Goal: Transaction & Acquisition: Purchase product/service

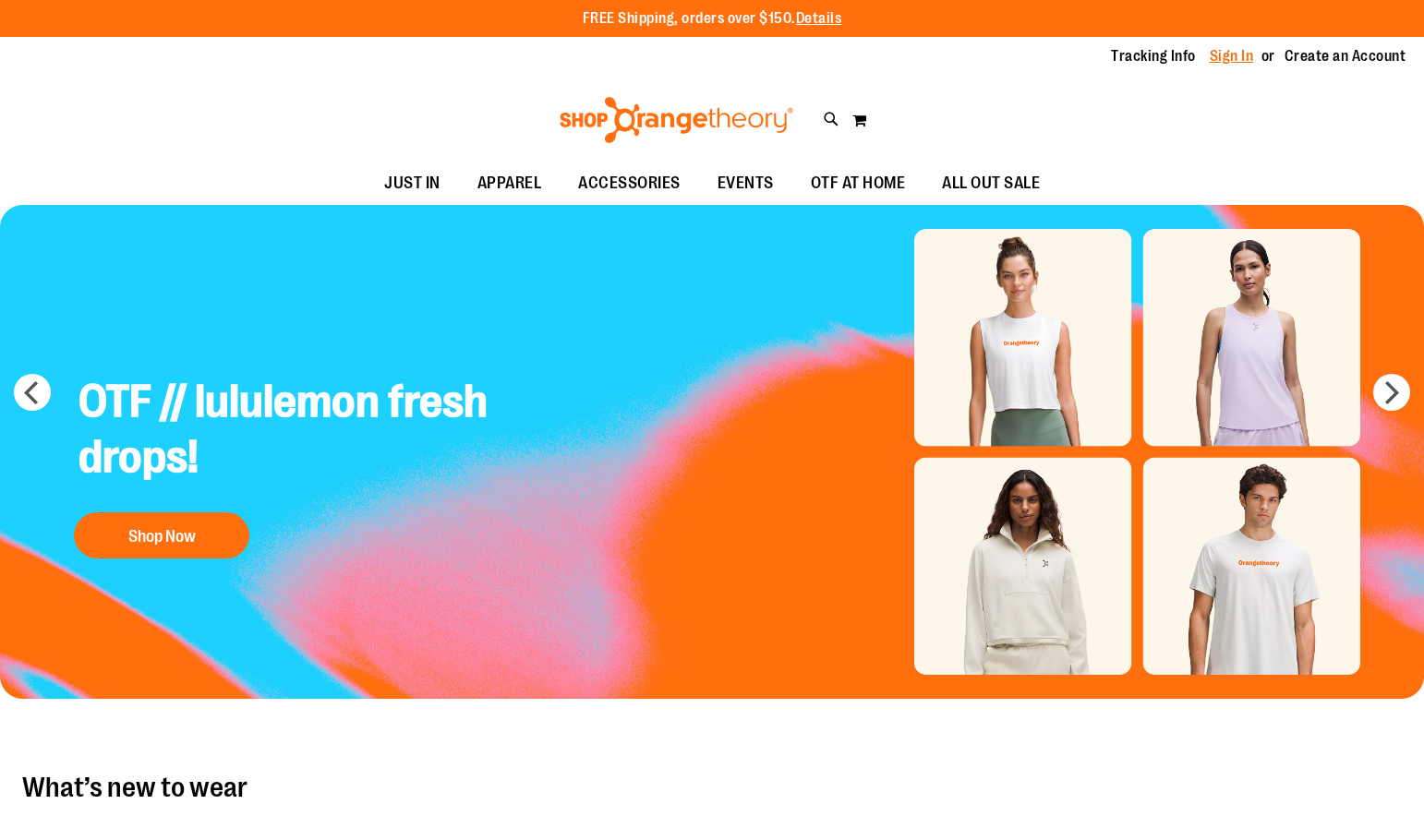
click at [1249, 56] on link "Sign In" at bounding box center [1232, 56] width 44 height 20
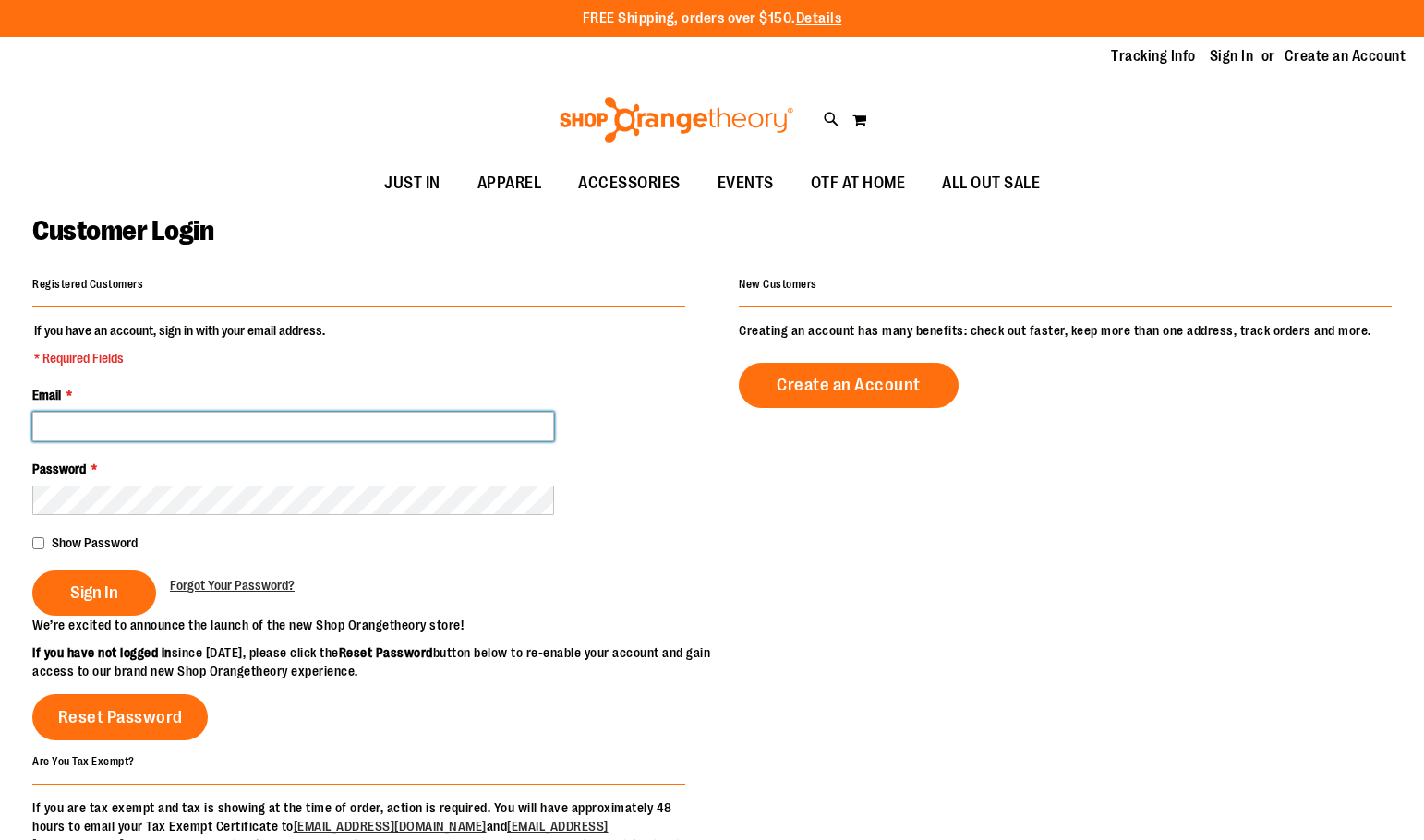
click at [333, 434] on input "Email *" at bounding box center [293, 427] width 521 height 30
type input "**********"
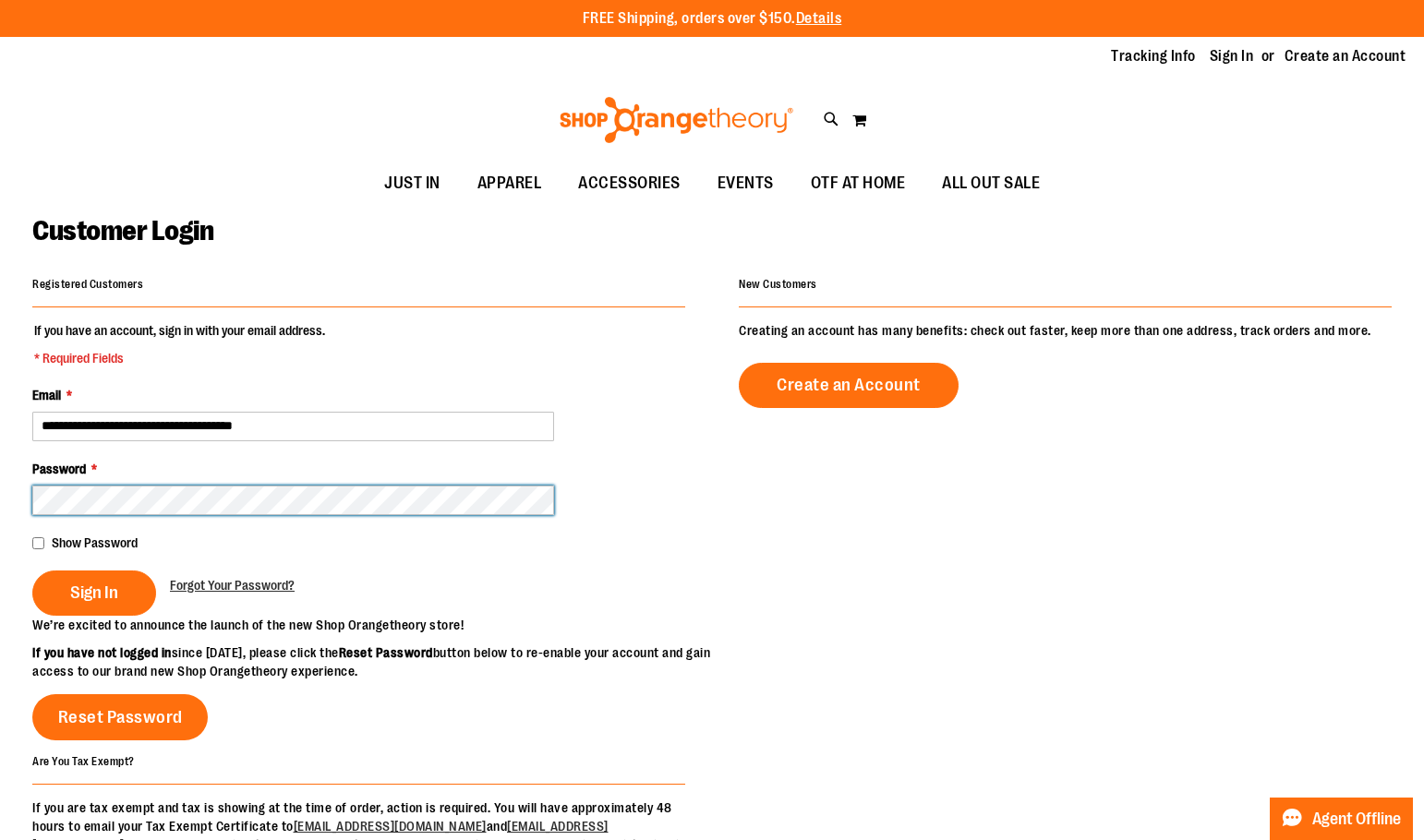
click at [32, 571] on button "Sign In" at bounding box center [94, 593] width 124 height 45
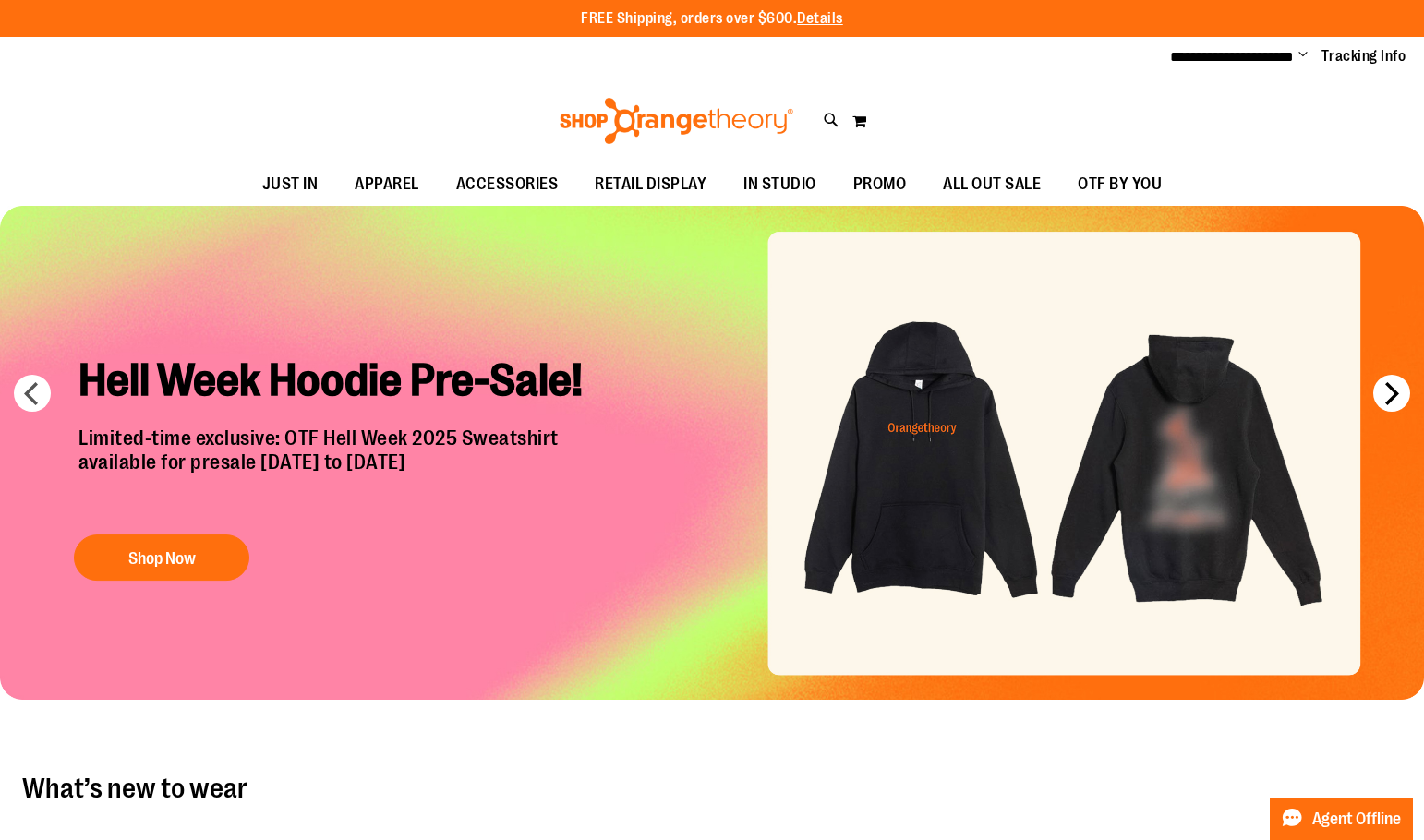
click at [1395, 406] on button "next" at bounding box center [1391, 393] width 37 height 37
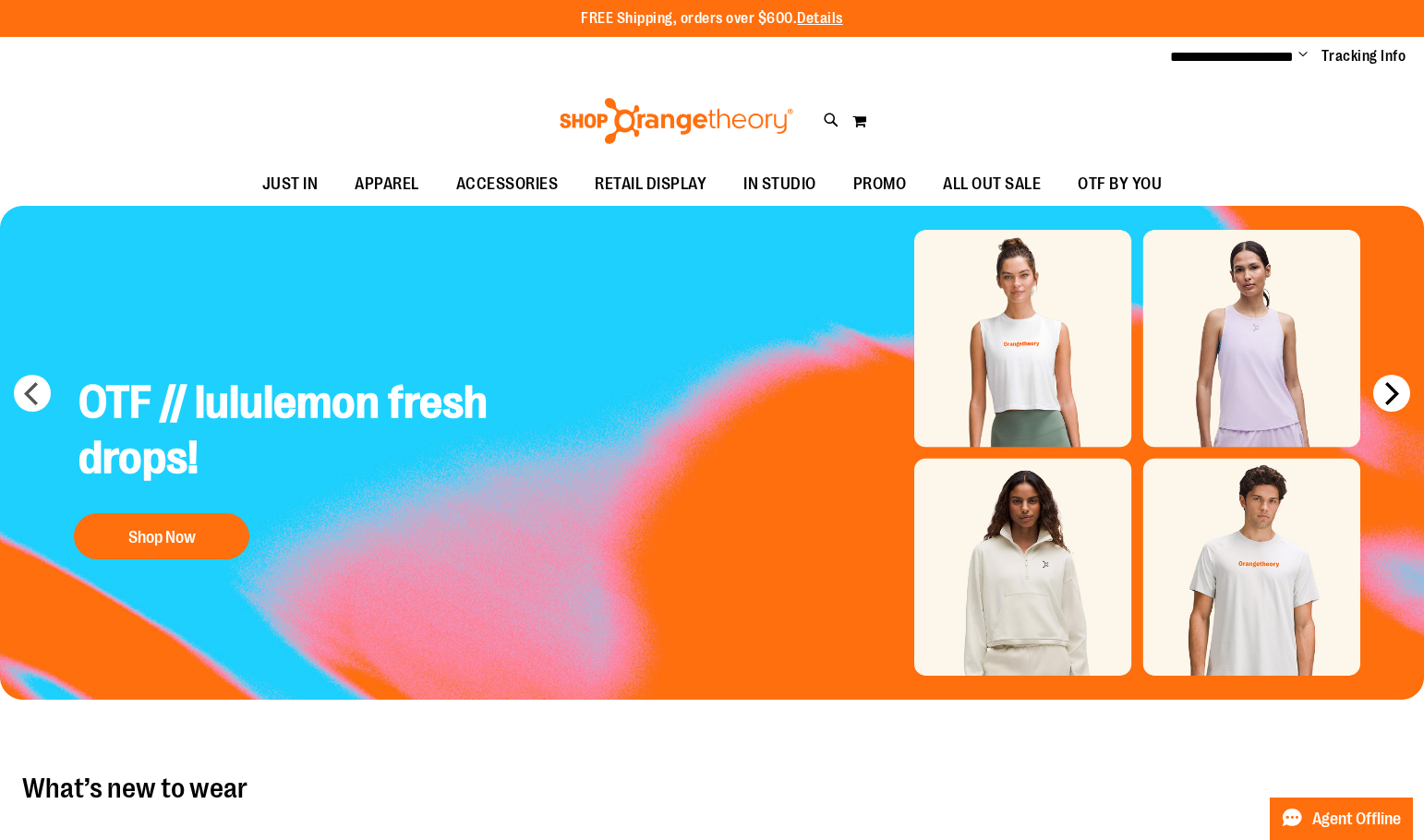
click at [1395, 406] on button "next" at bounding box center [1391, 393] width 37 height 37
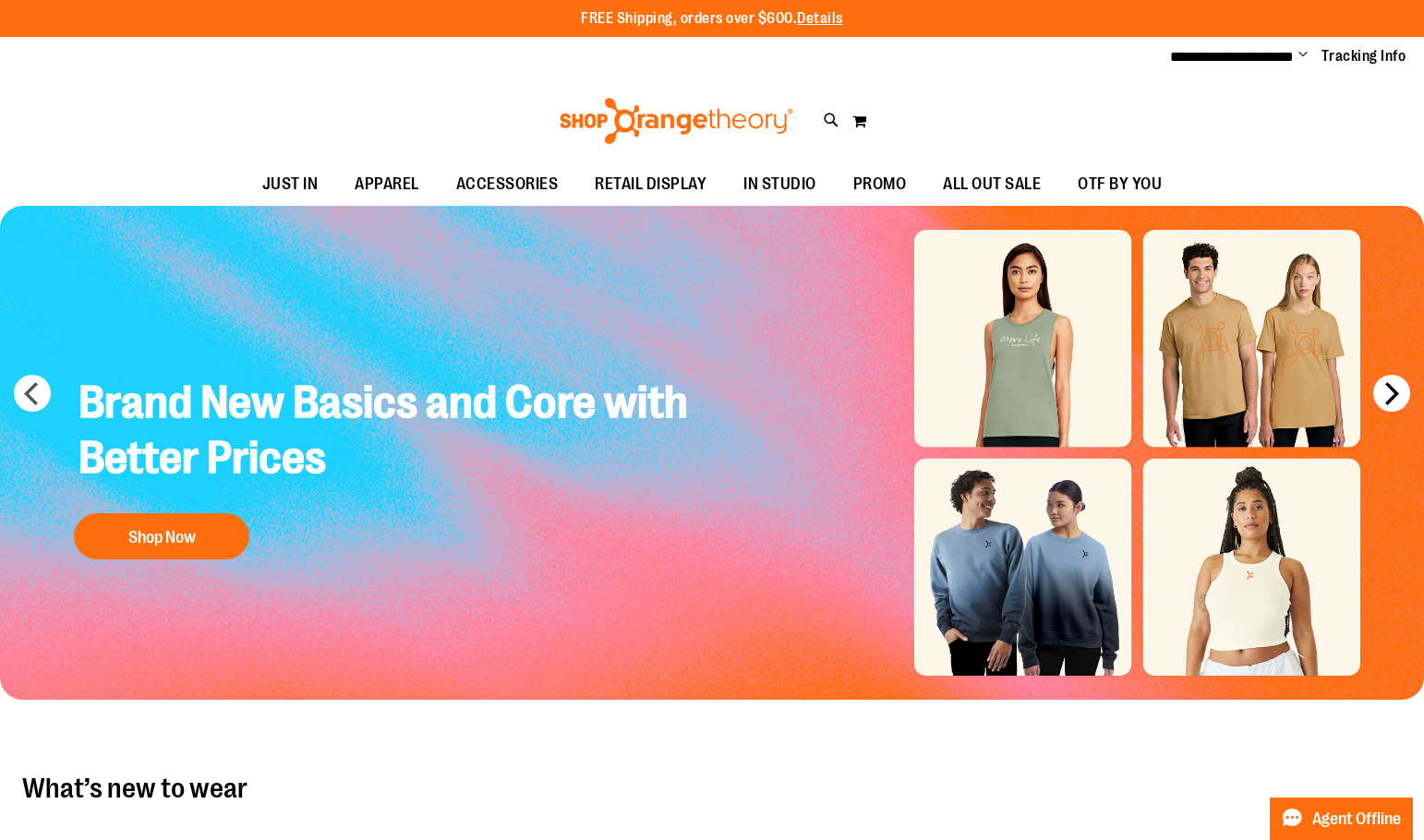
click at [1395, 406] on button "next" at bounding box center [1391, 393] width 37 height 37
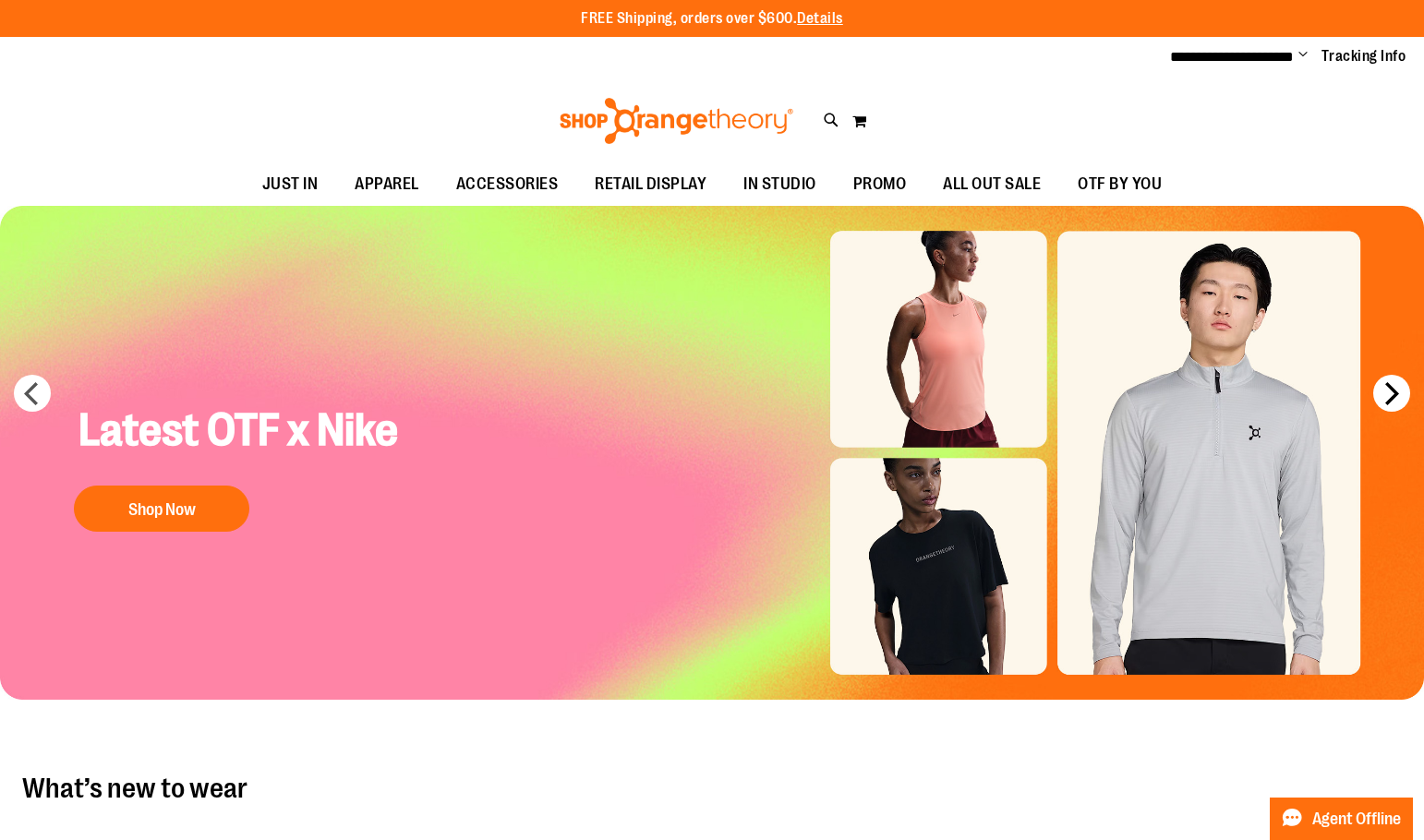
click at [1395, 406] on button "next" at bounding box center [1391, 393] width 37 height 37
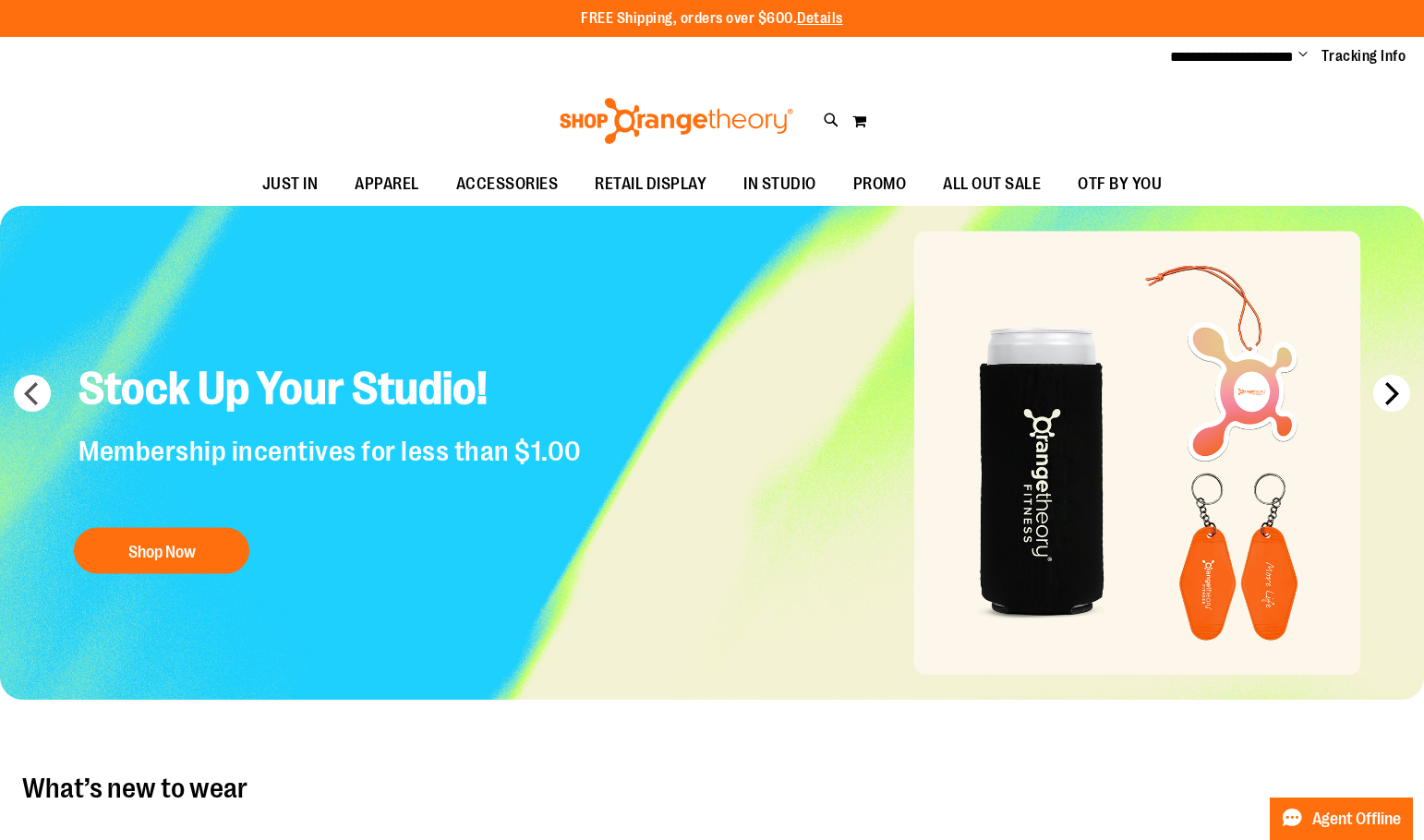
click at [1388, 404] on button "next" at bounding box center [1391, 393] width 37 height 37
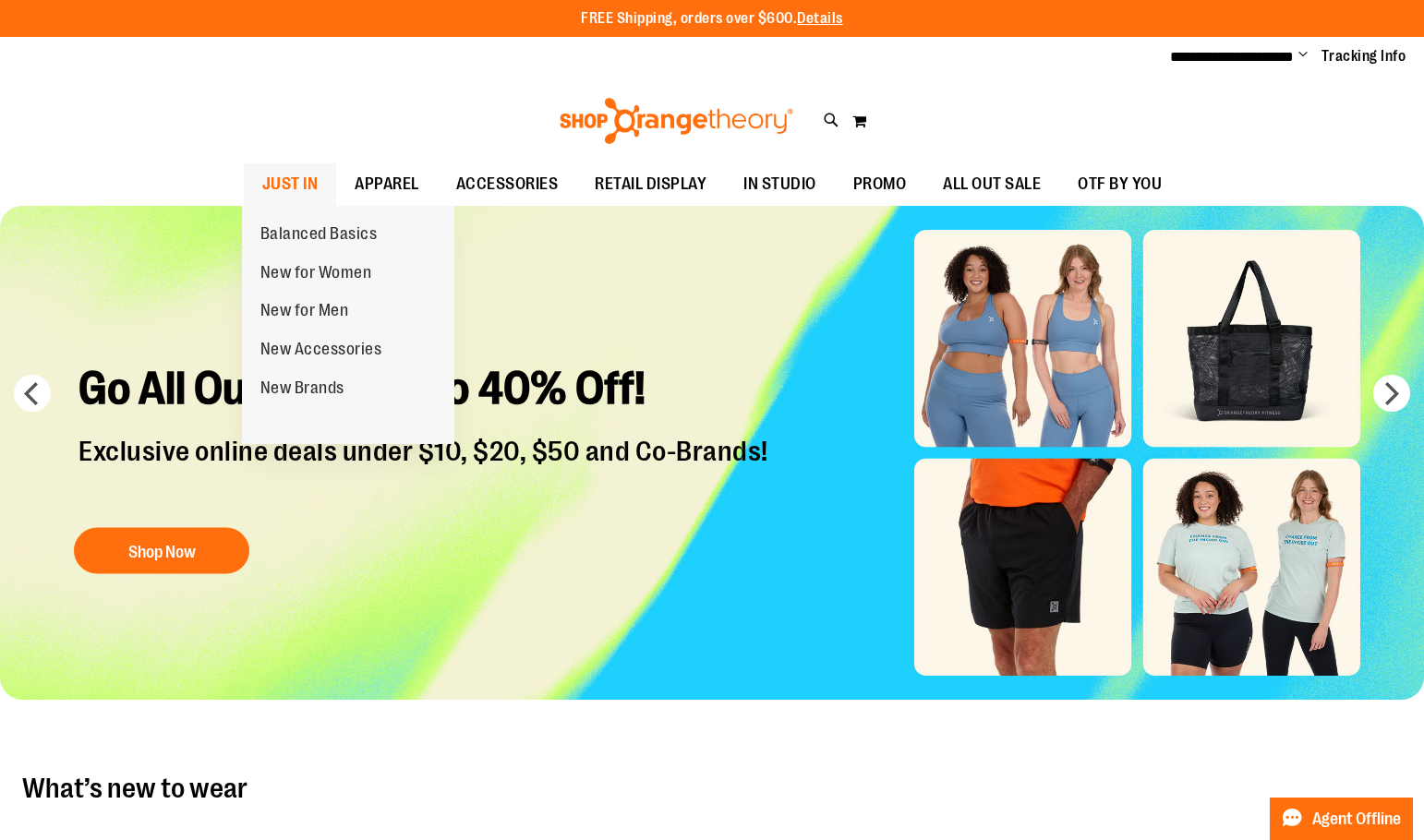
click at [302, 186] on span "JUST IN" at bounding box center [291, 183] width 56 height 42
click at [313, 276] on span "New for Women" at bounding box center [317, 275] width 112 height 23
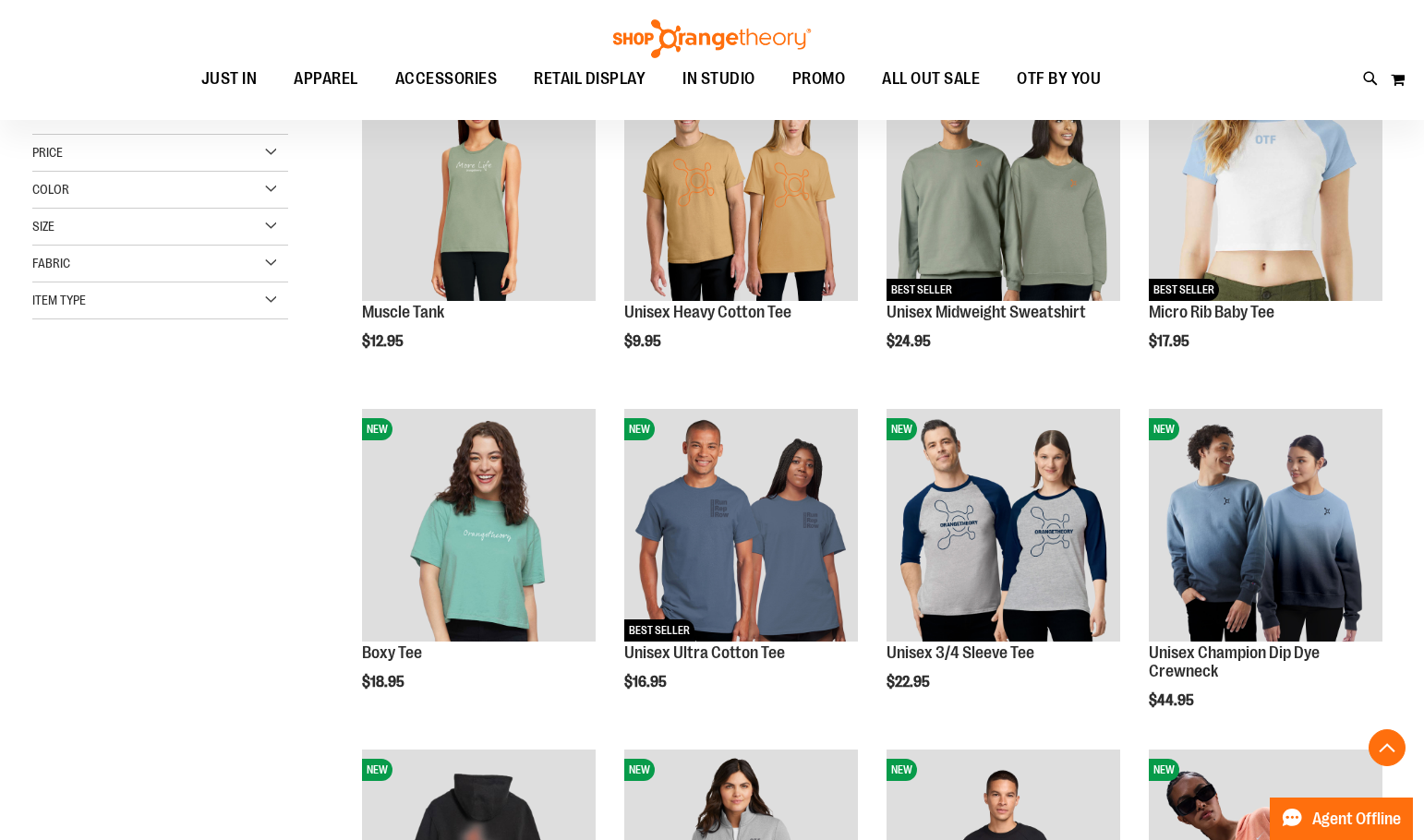
scroll to position [369, 0]
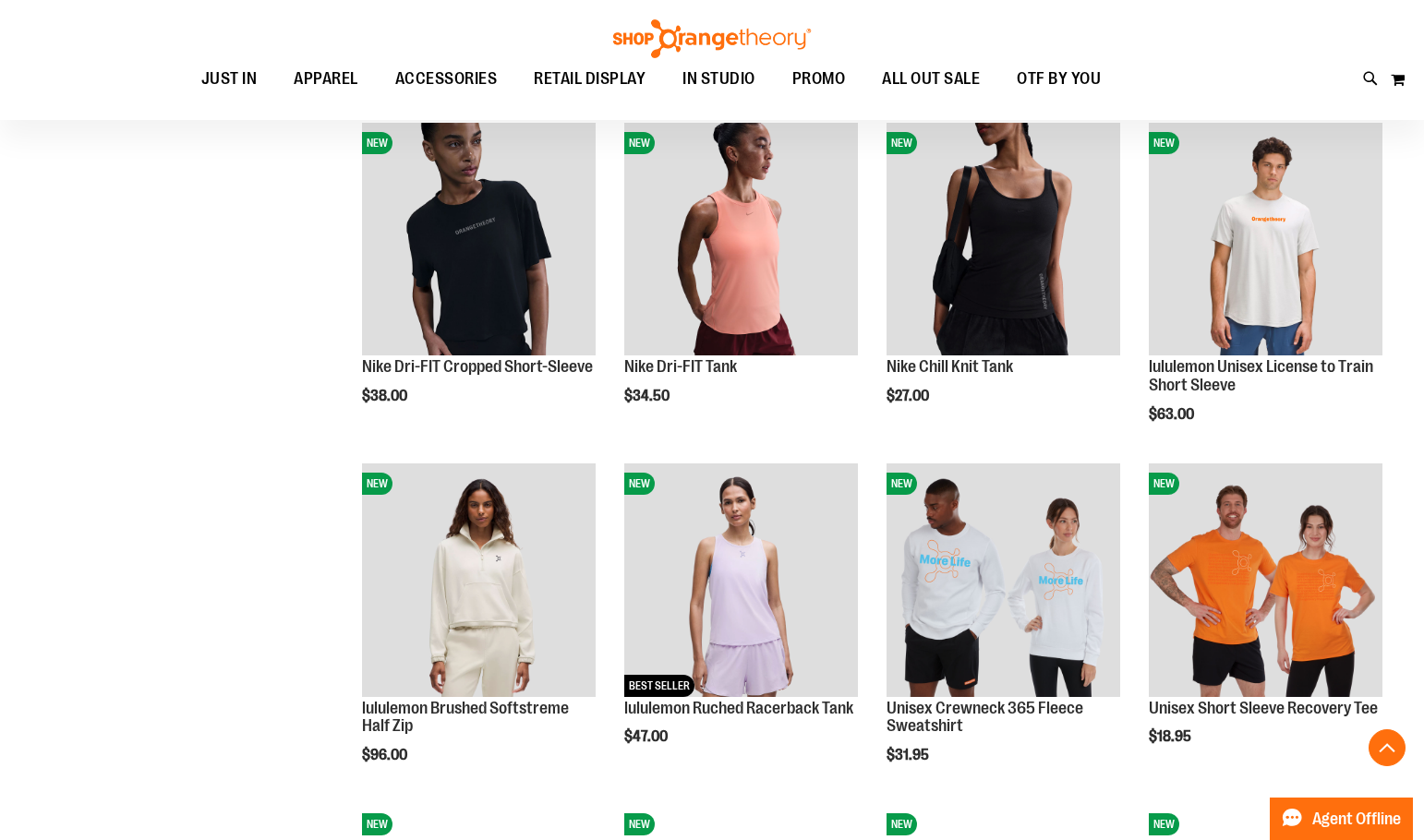
scroll to position [1292, 0]
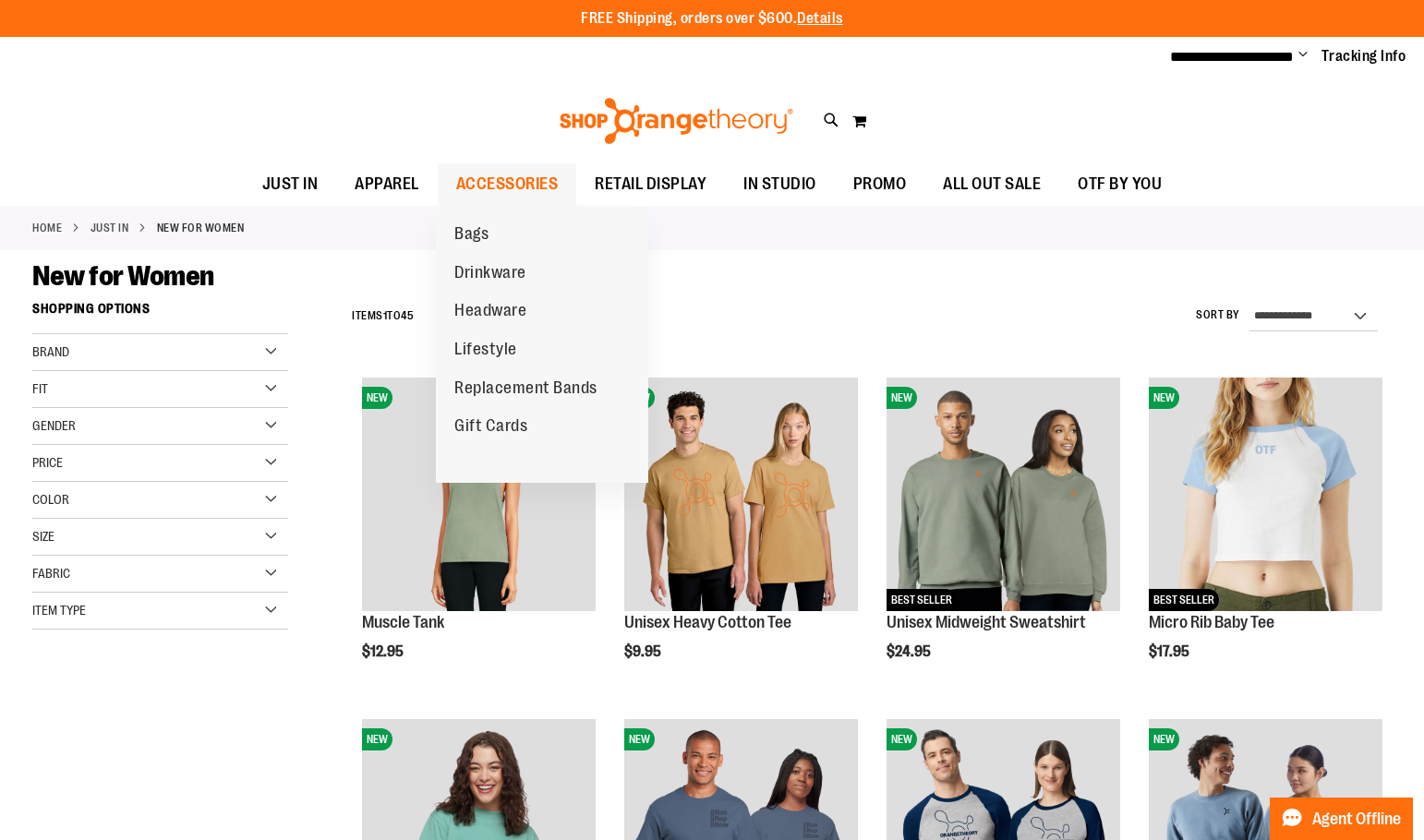
click at [489, 182] on span "ACCESSORIES" at bounding box center [507, 183] width 102 height 42
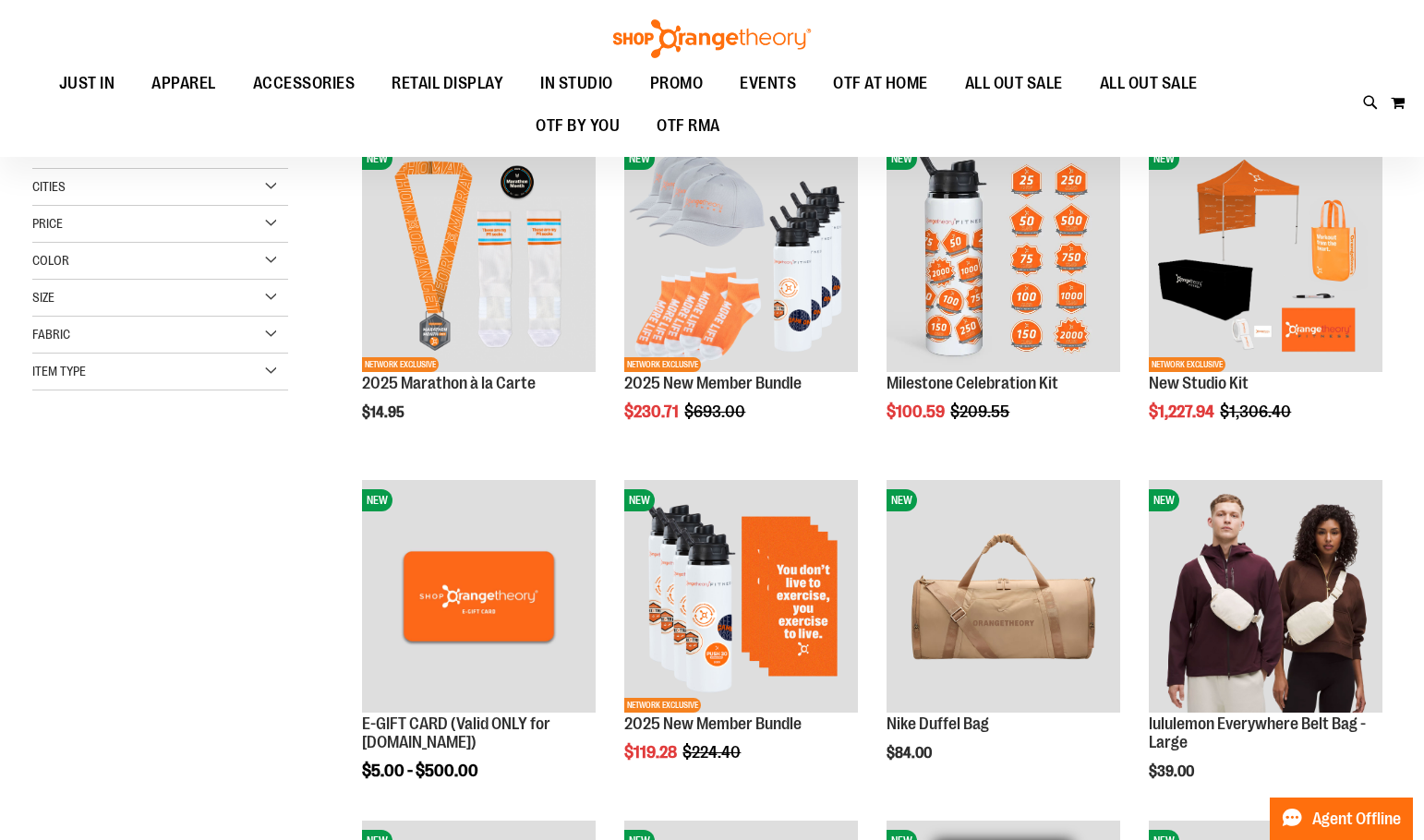
scroll to position [276, 0]
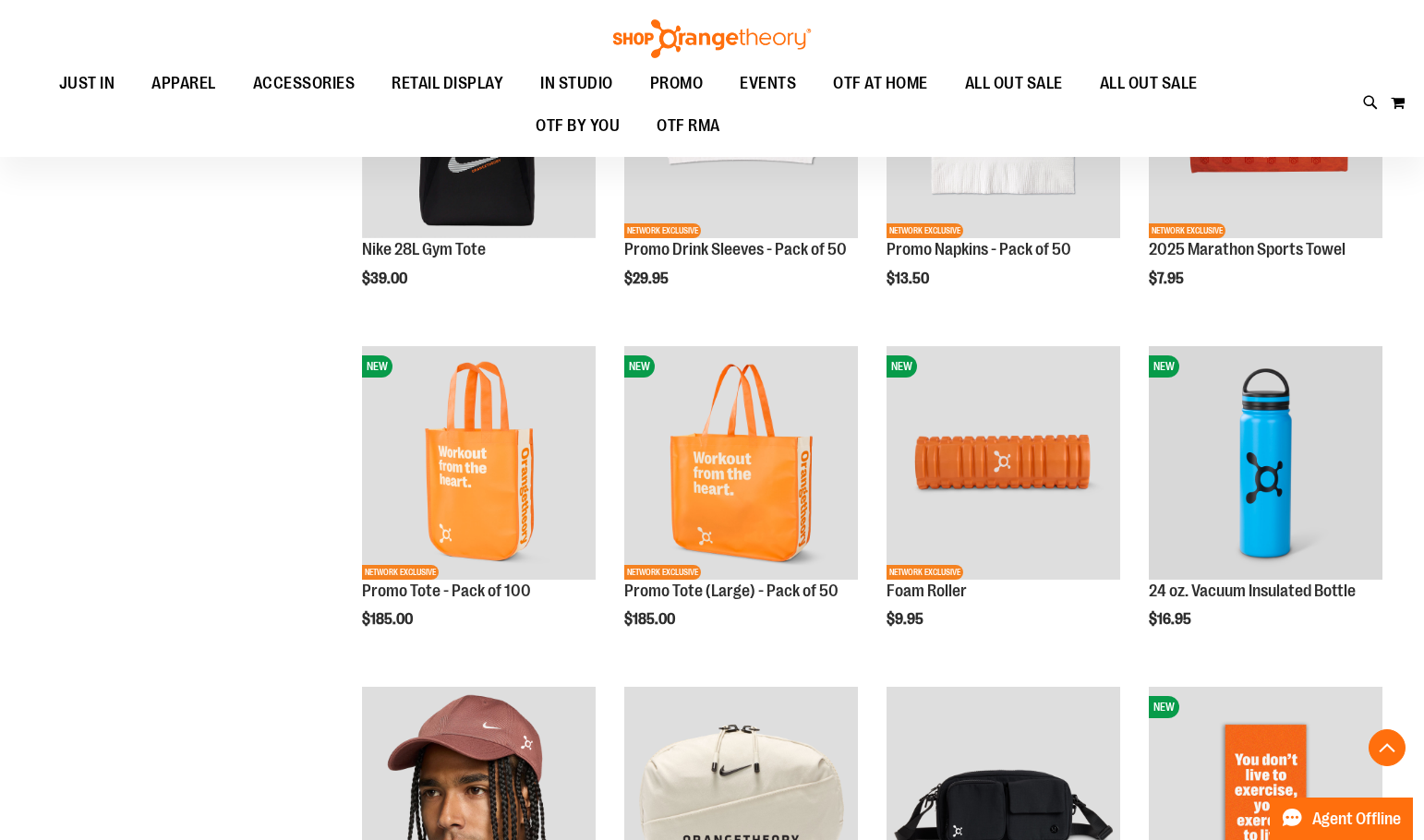
scroll to position [1753, 0]
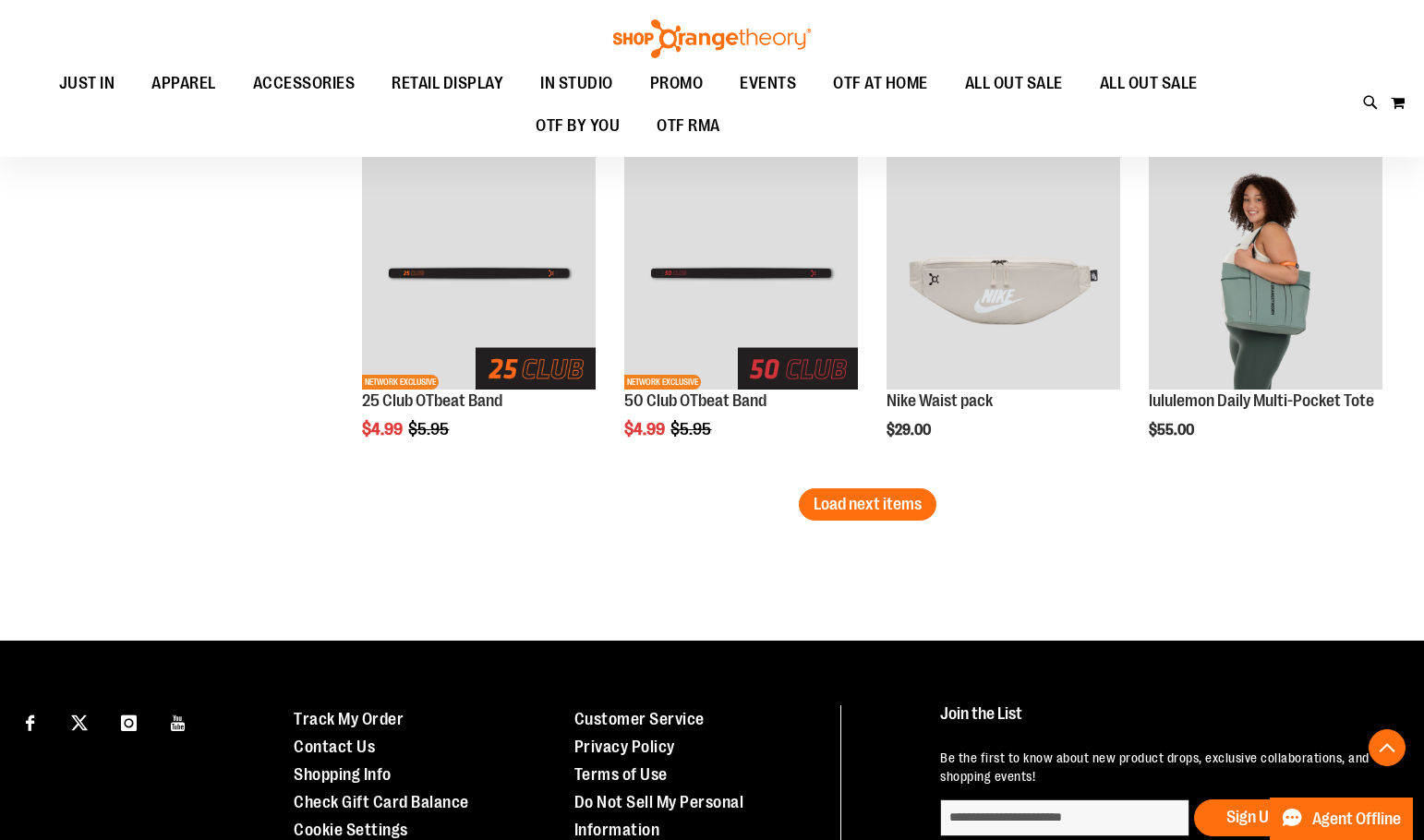
scroll to position [2954, 0]
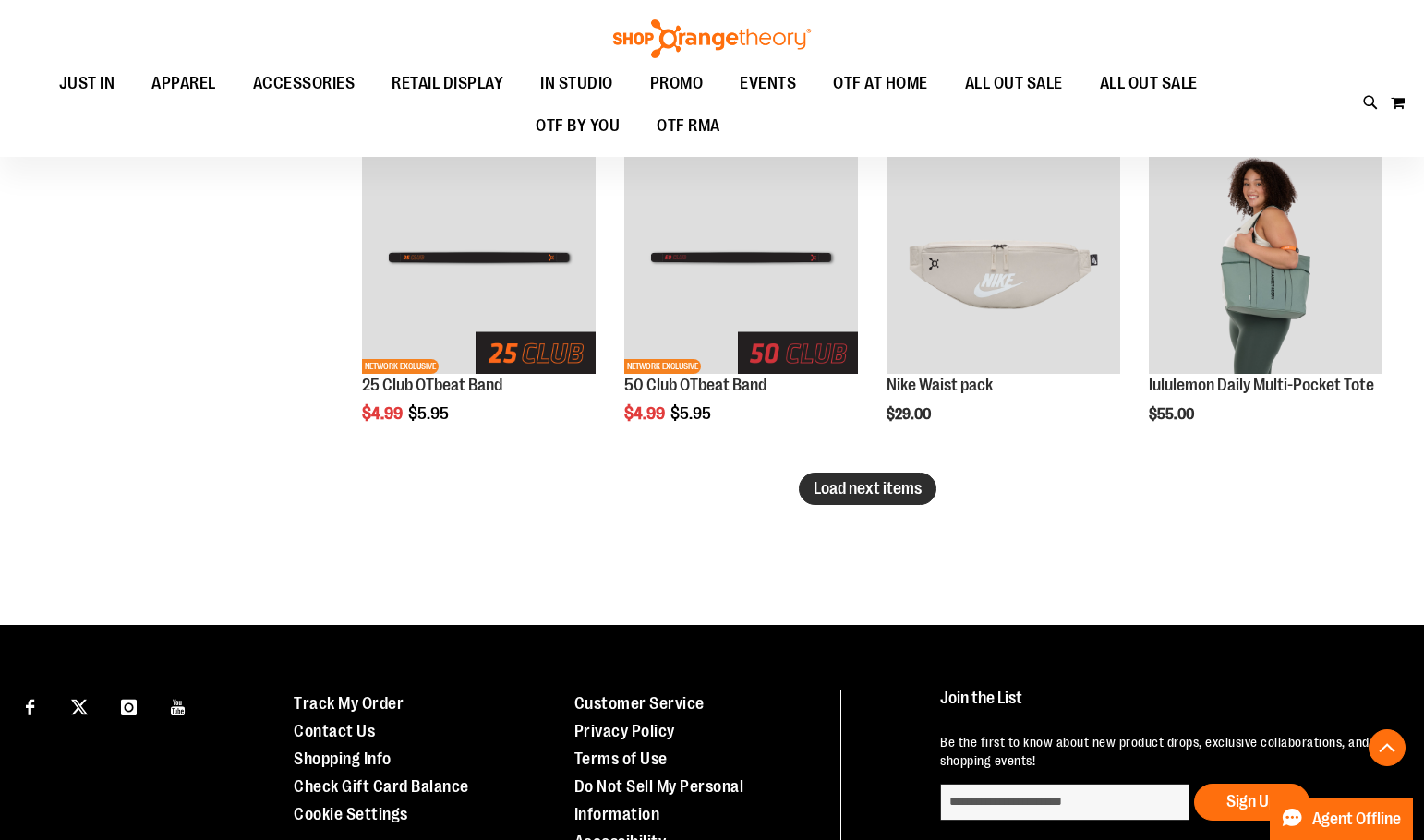
click at [849, 500] on button "Load next items" at bounding box center [867, 489] width 138 height 32
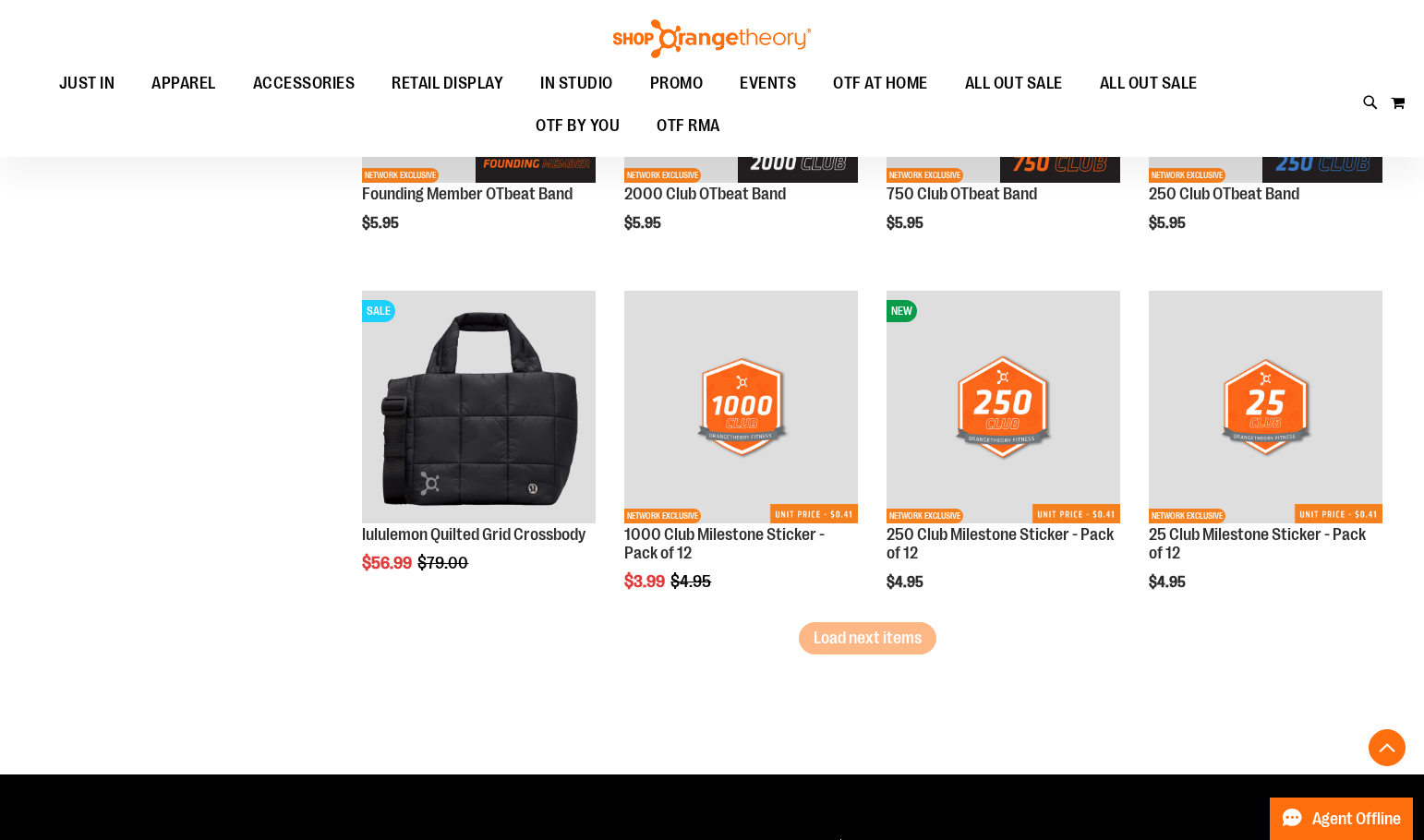
scroll to position [3970, 0]
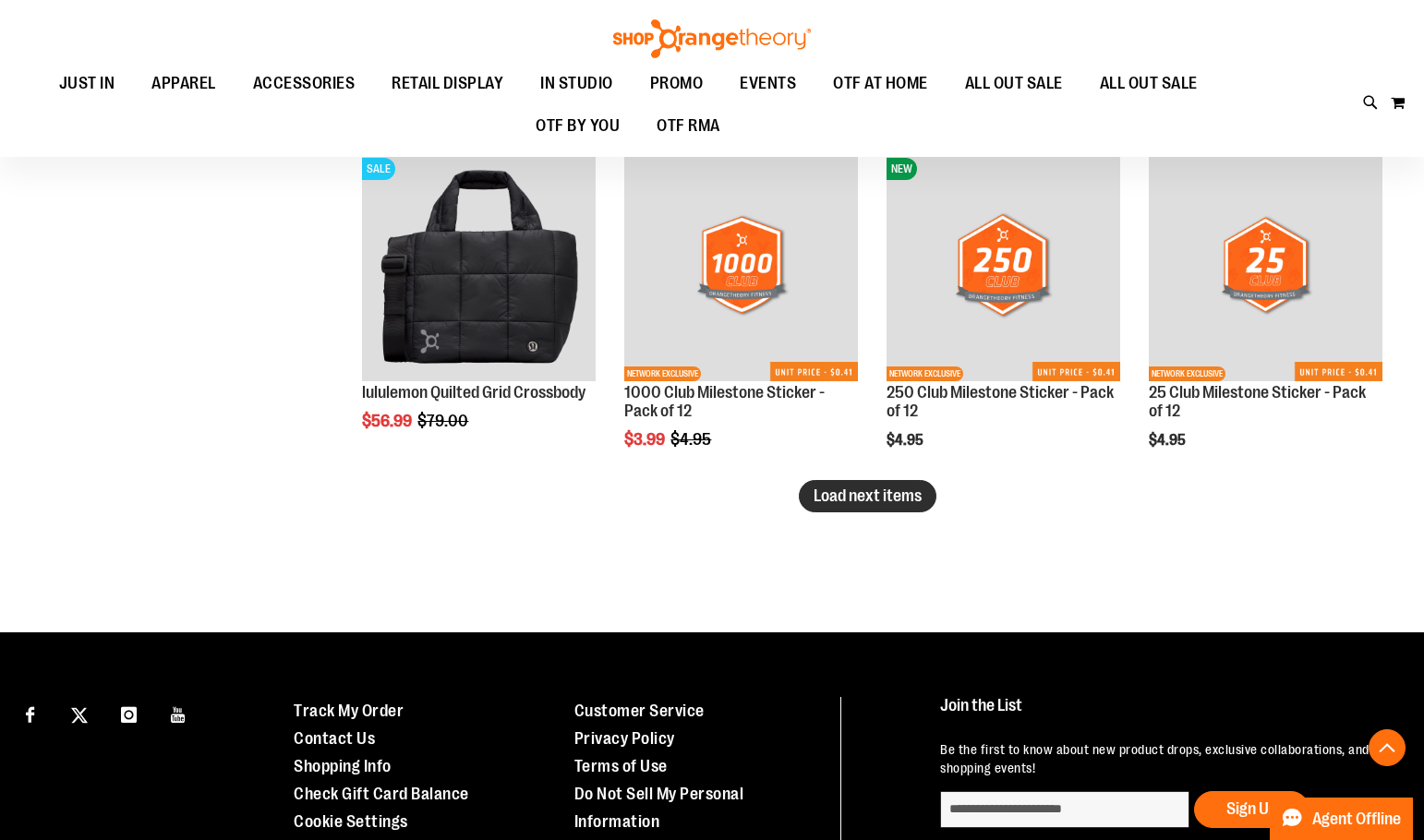
click at [851, 513] on button "Load next items" at bounding box center [867, 495] width 138 height 32
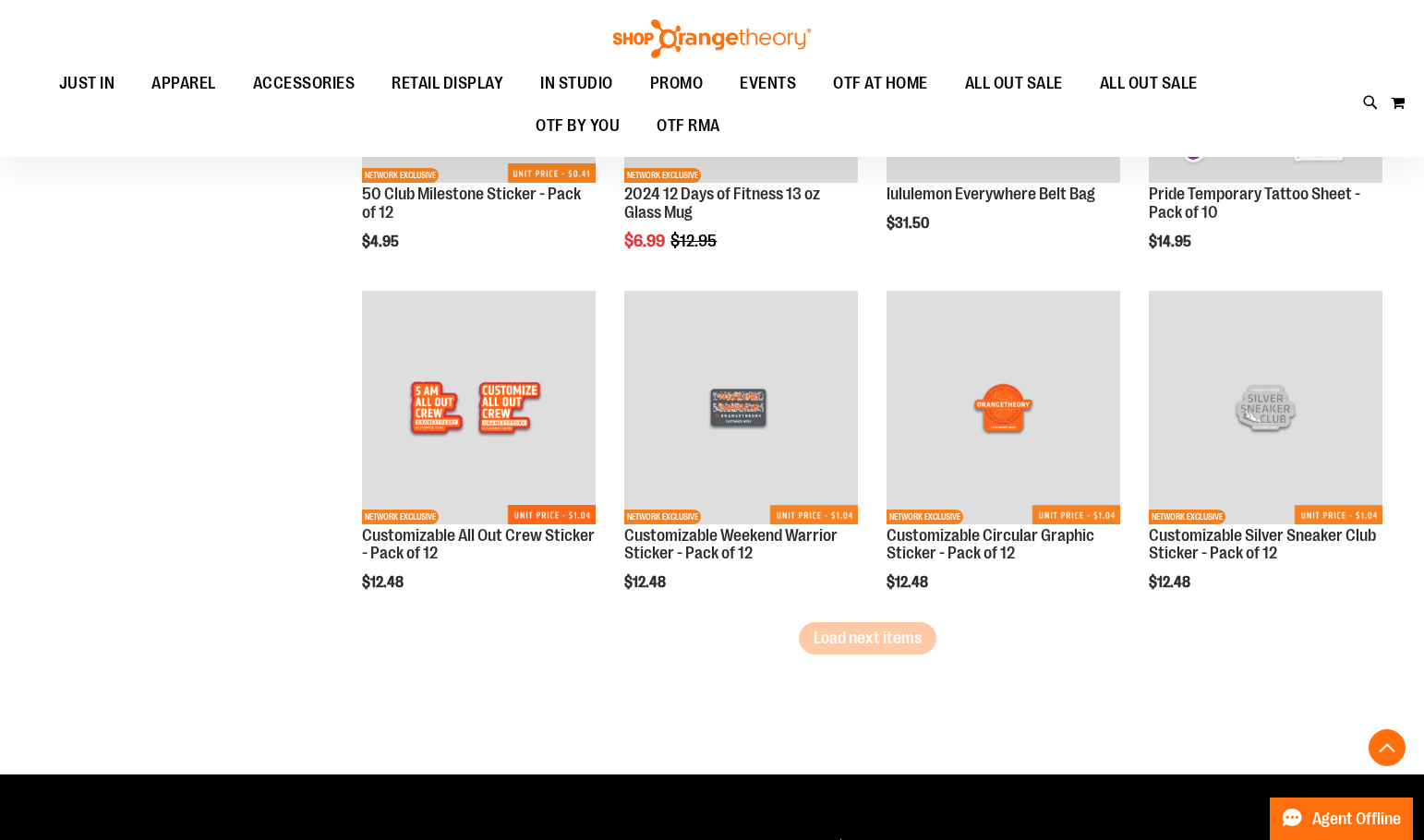
scroll to position [4893, 0]
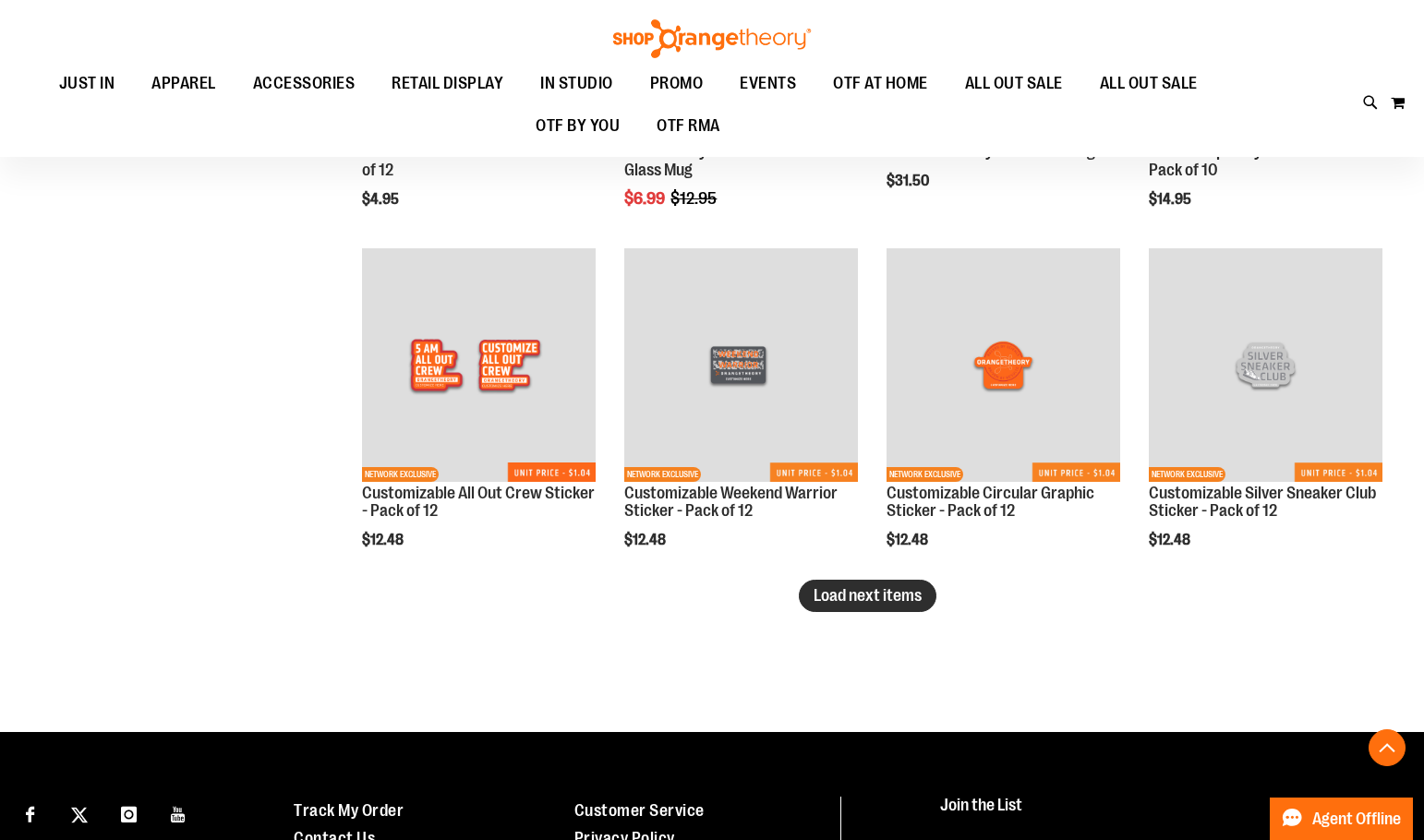
click at [911, 601] on span "Load next items" at bounding box center [868, 595] width 108 height 18
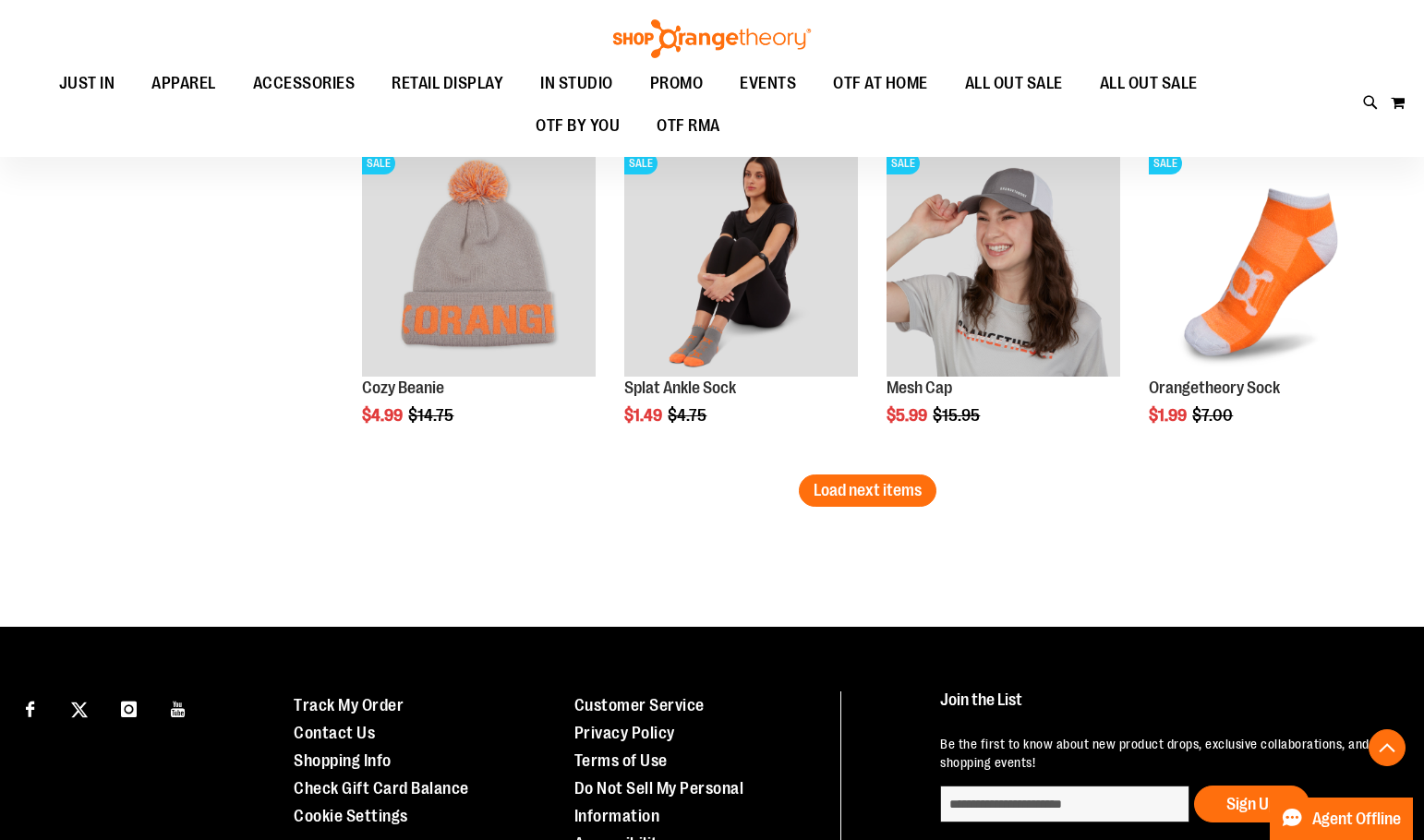
scroll to position [6093, 0]
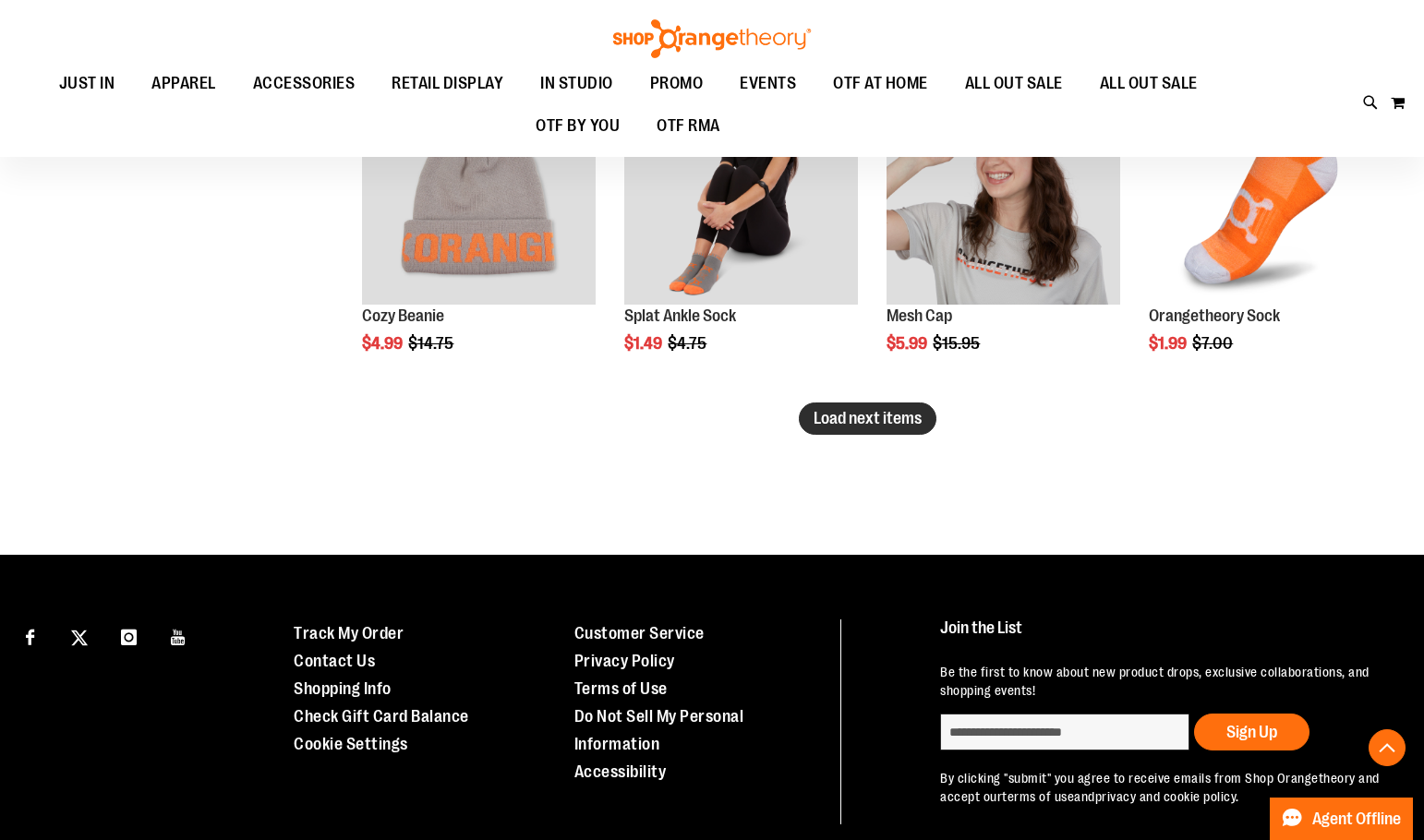
click at [880, 425] on span "Load next items" at bounding box center [868, 418] width 108 height 18
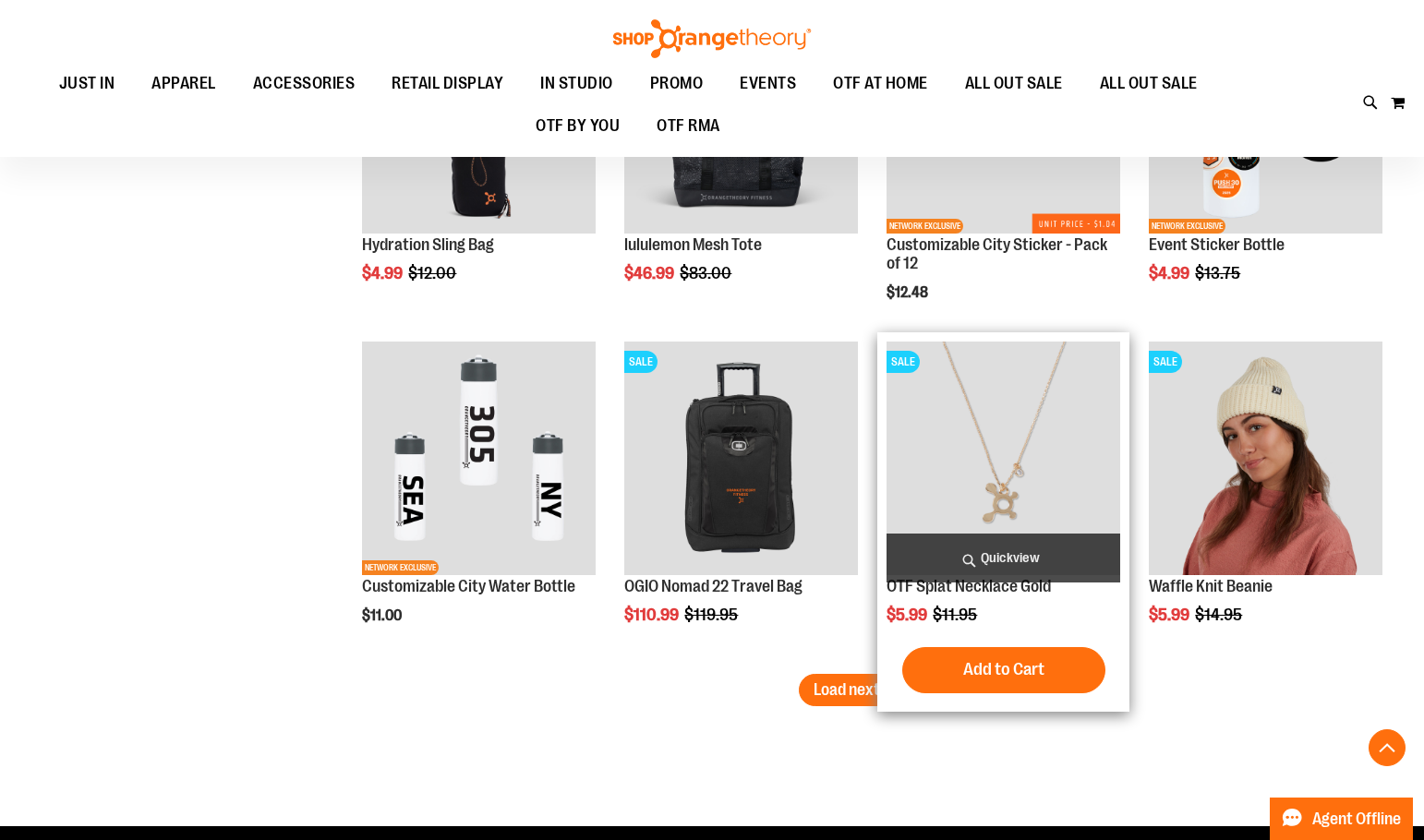
scroll to position [6925, 0]
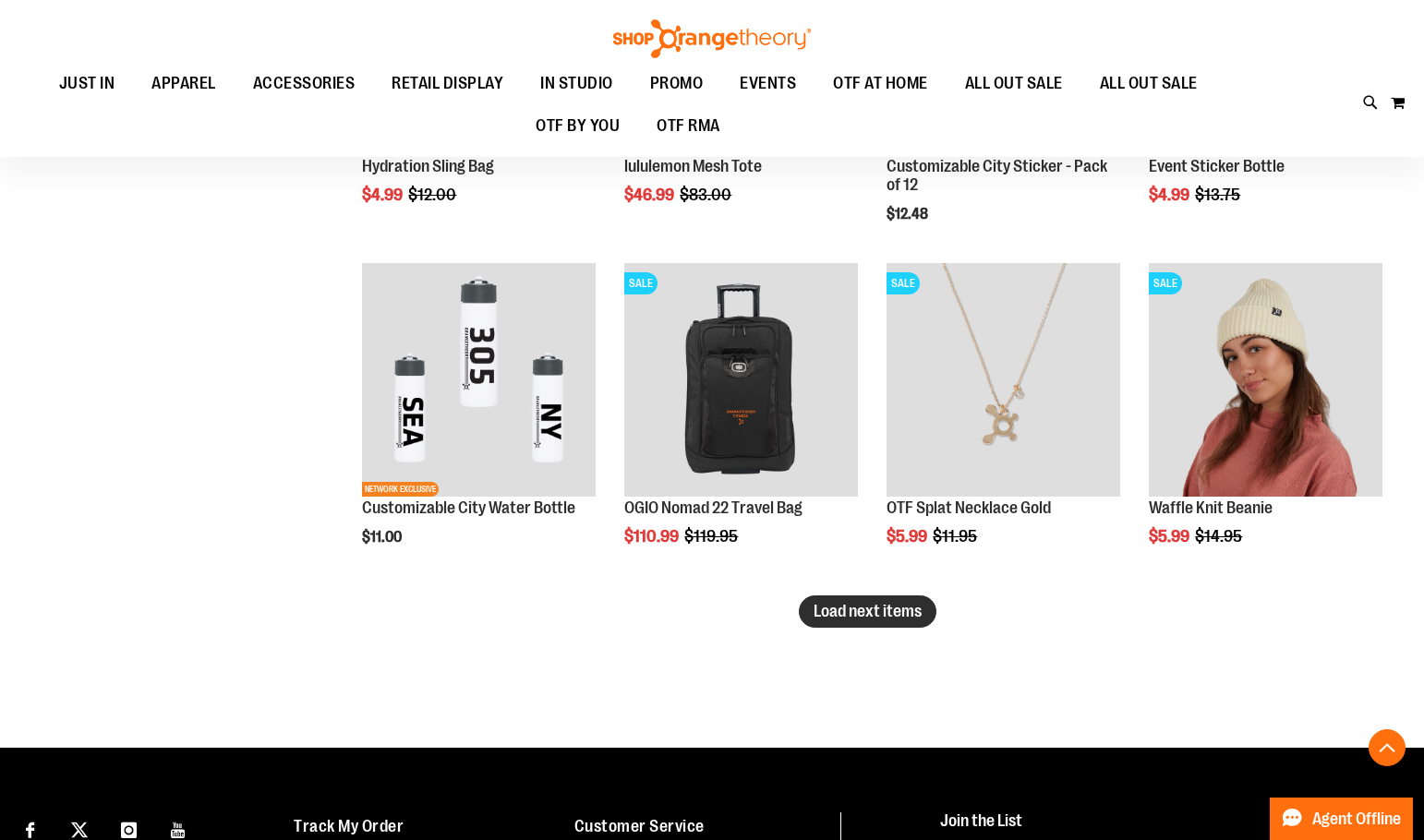
click at [892, 614] on span "Load next items" at bounding box center [868, 611] width 108 height 18
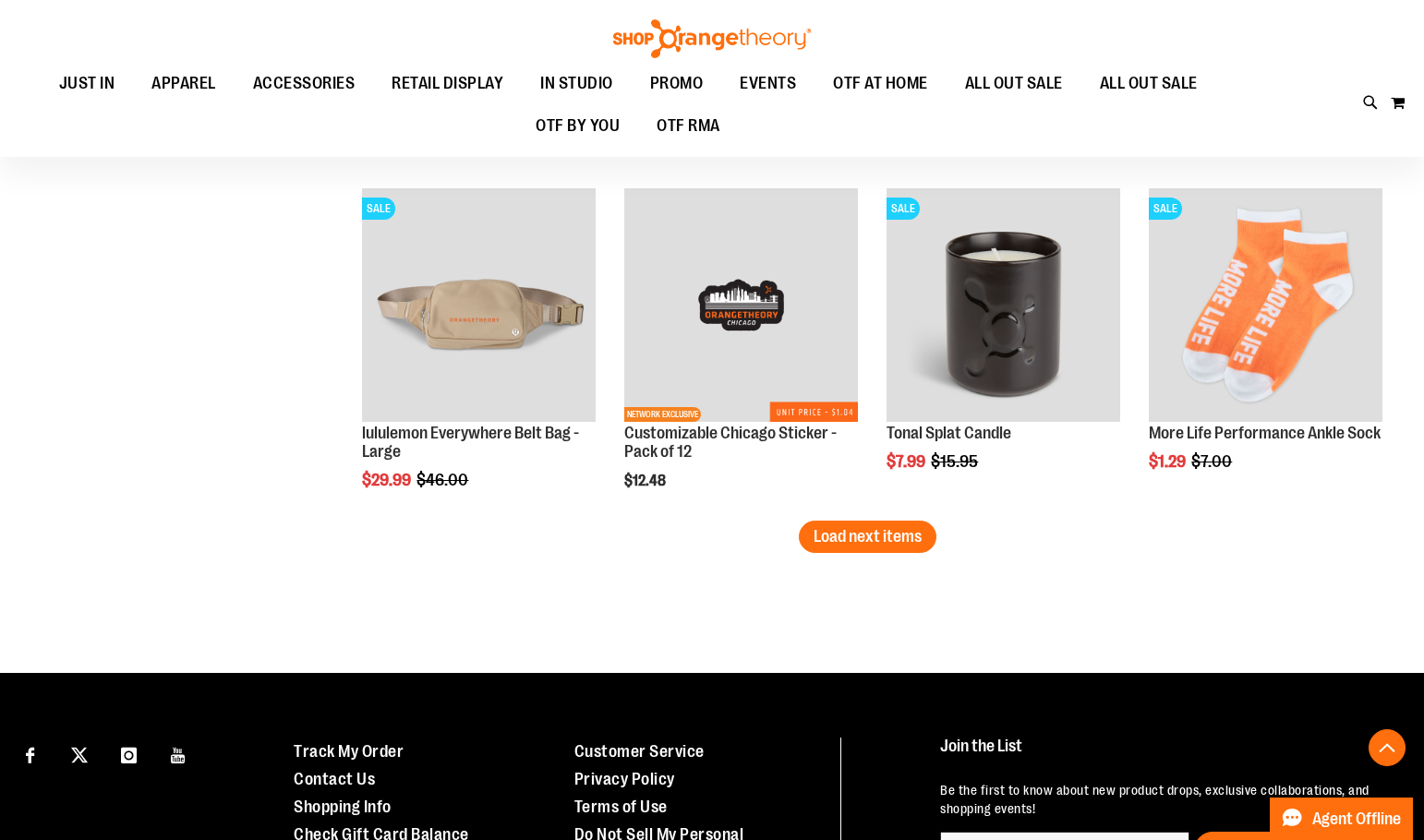
scroll to position [8033, 0]
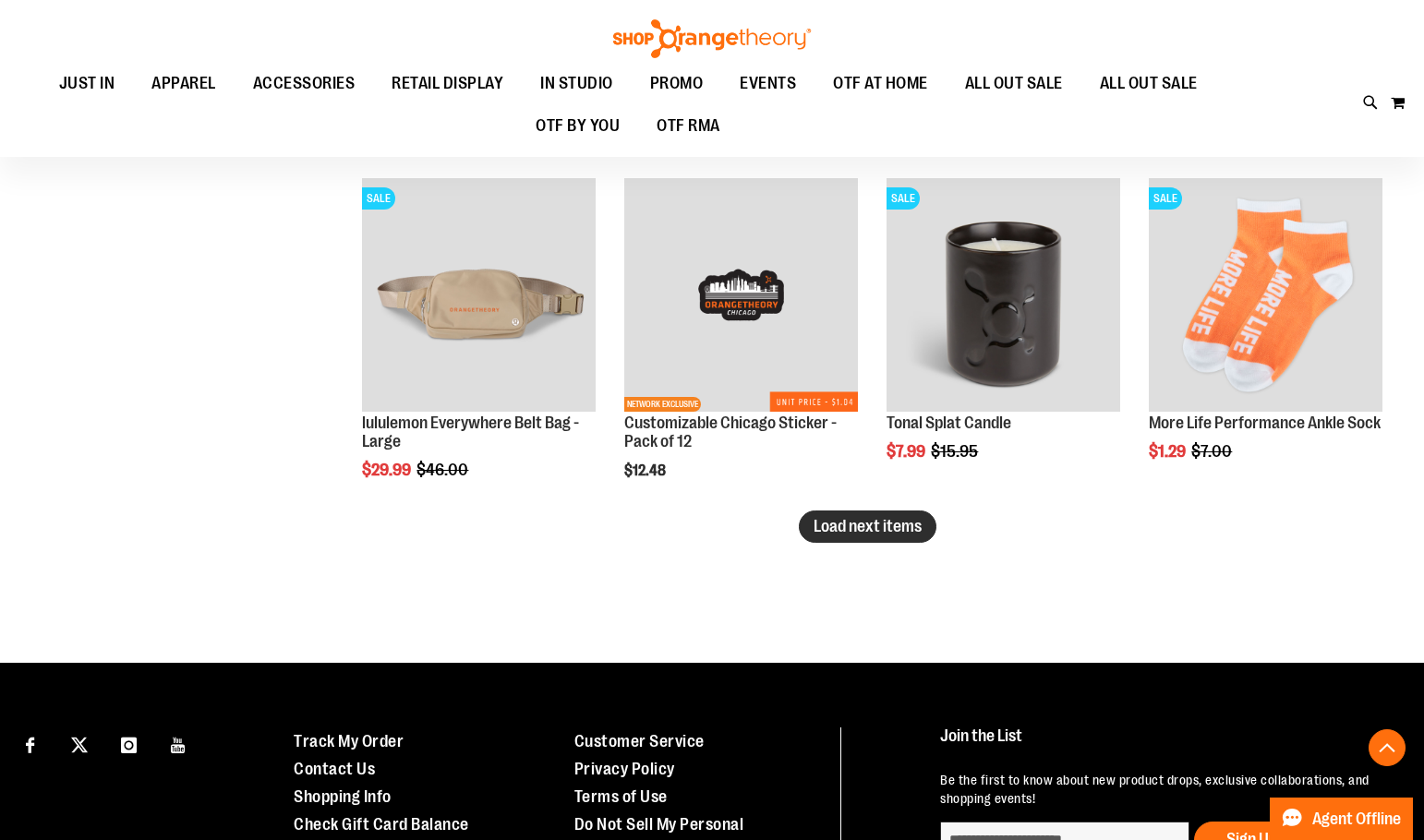
click at [877, 542] on button "Load next items" at bounding box center [867, 526] width 138 height 32
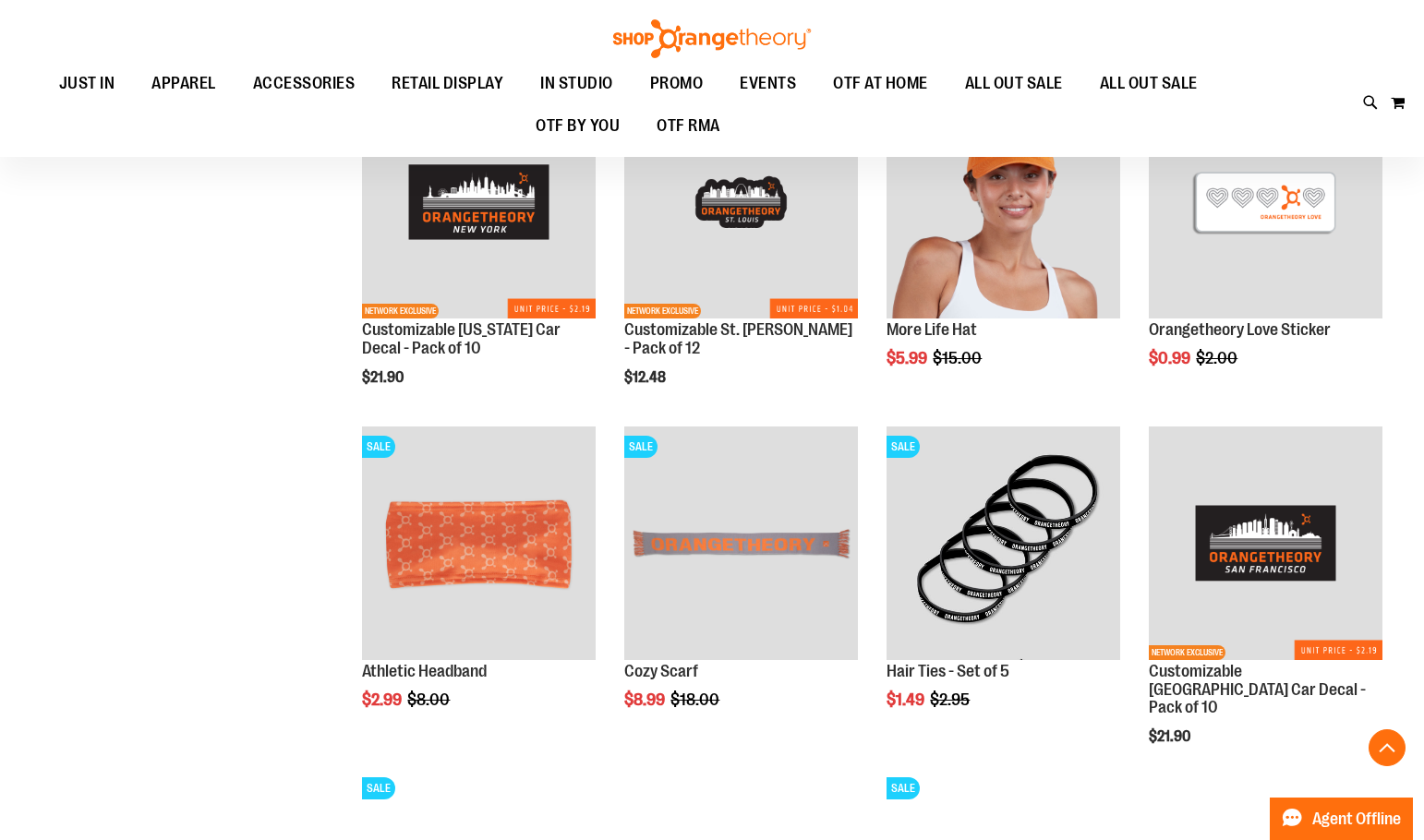
scroll to position [8495, 0]
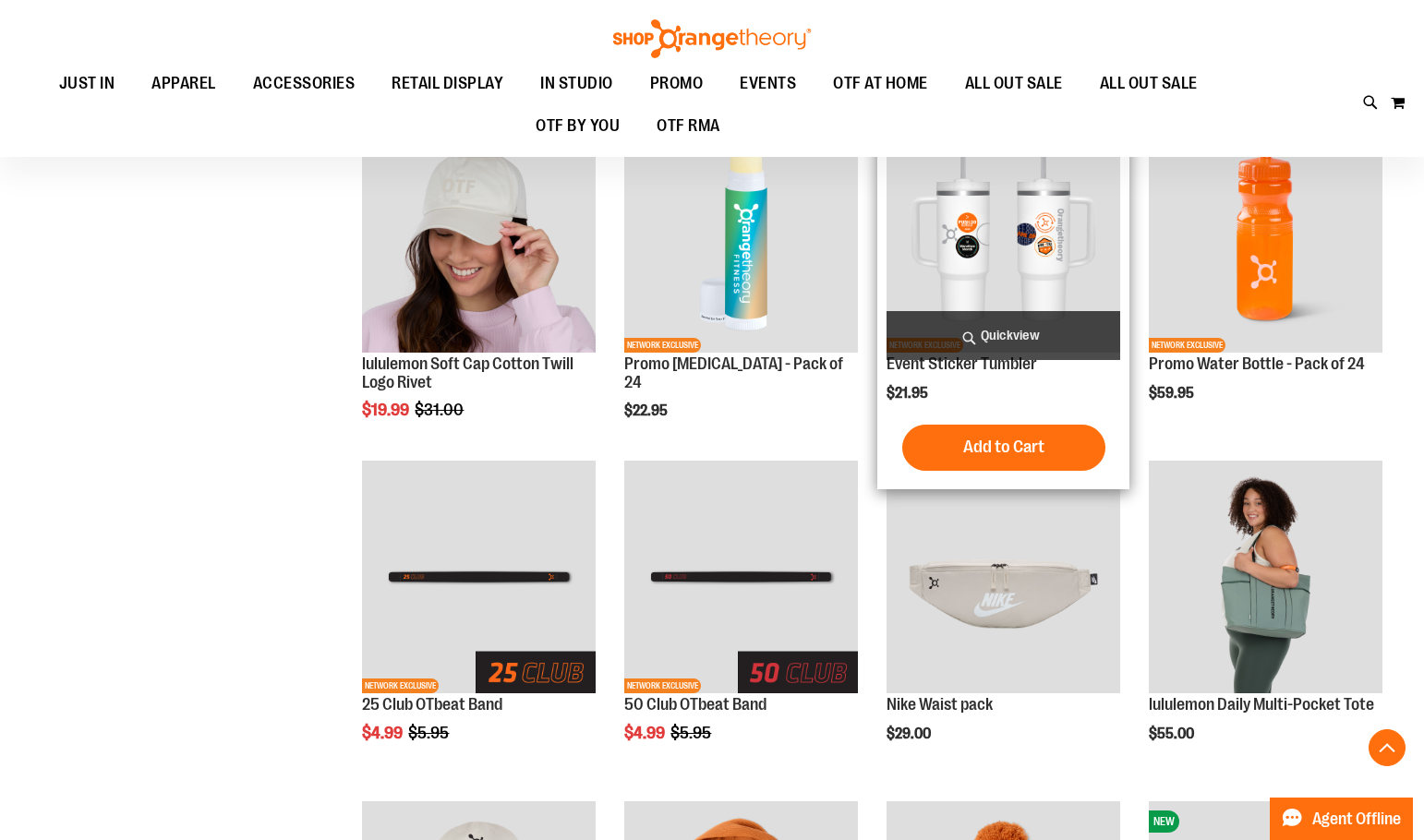
scroll to position [2123, 0]
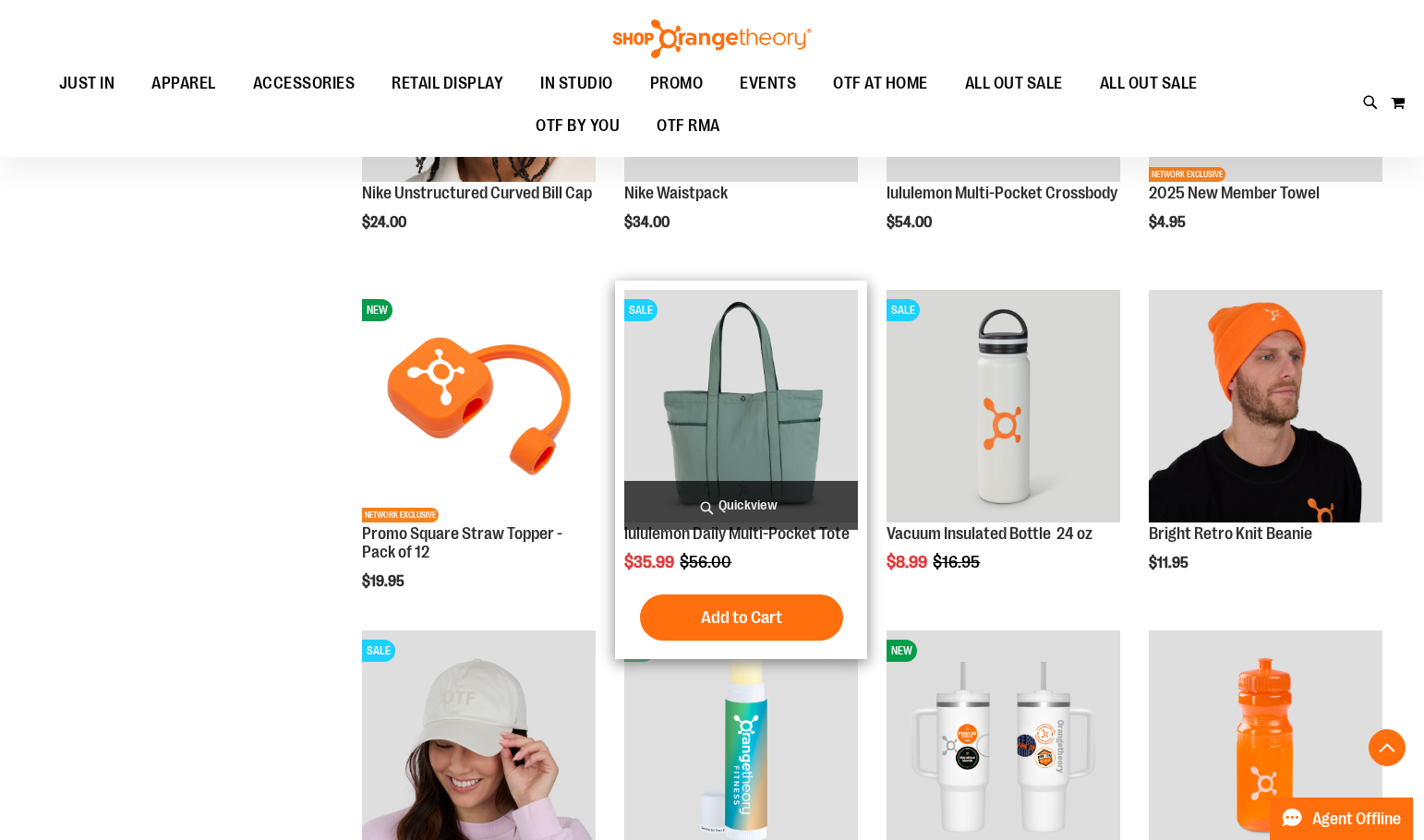
click at [796, 443] on img "product" at bounding box center [741, 406] width 234 height 234
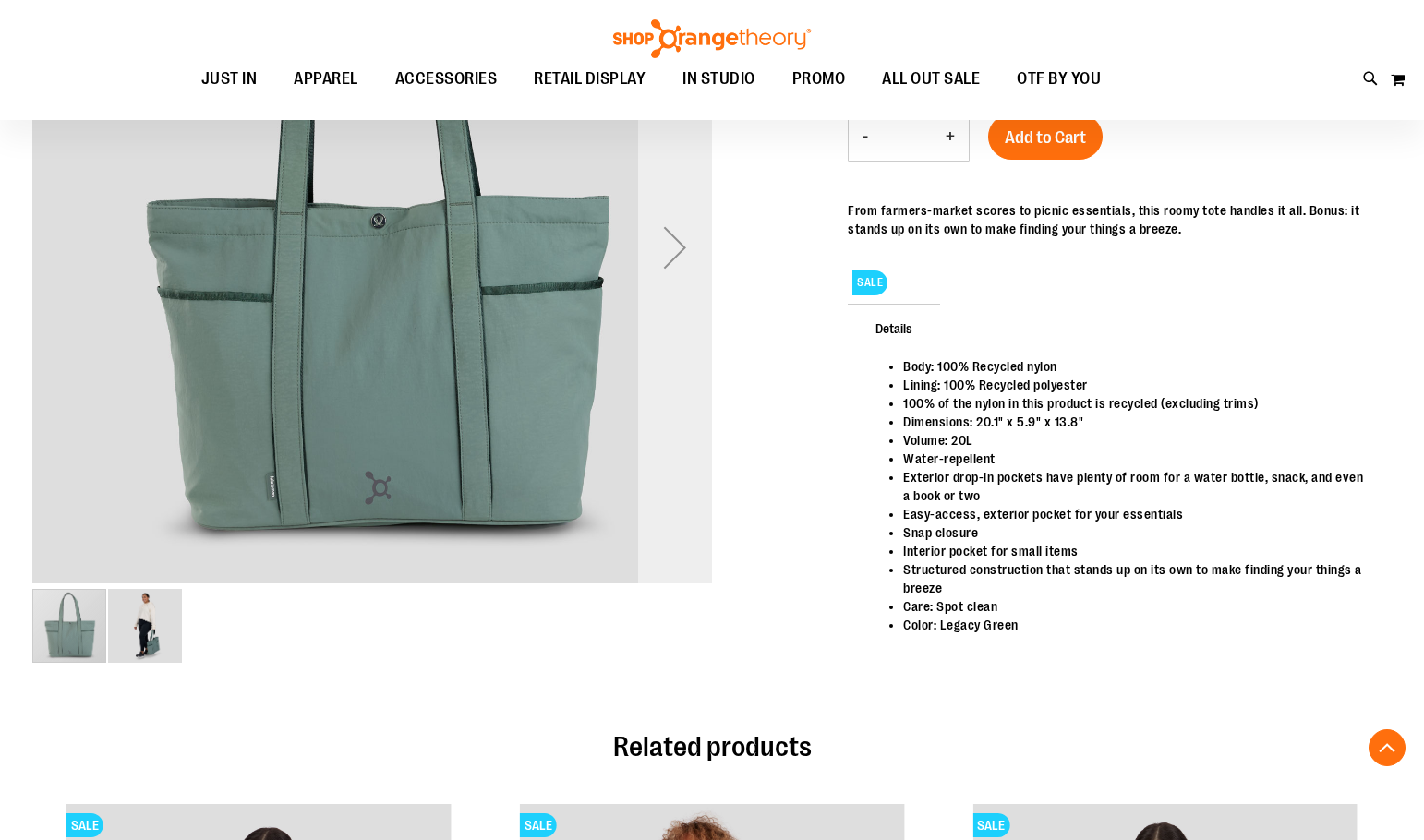
scroll to position [369, 0]
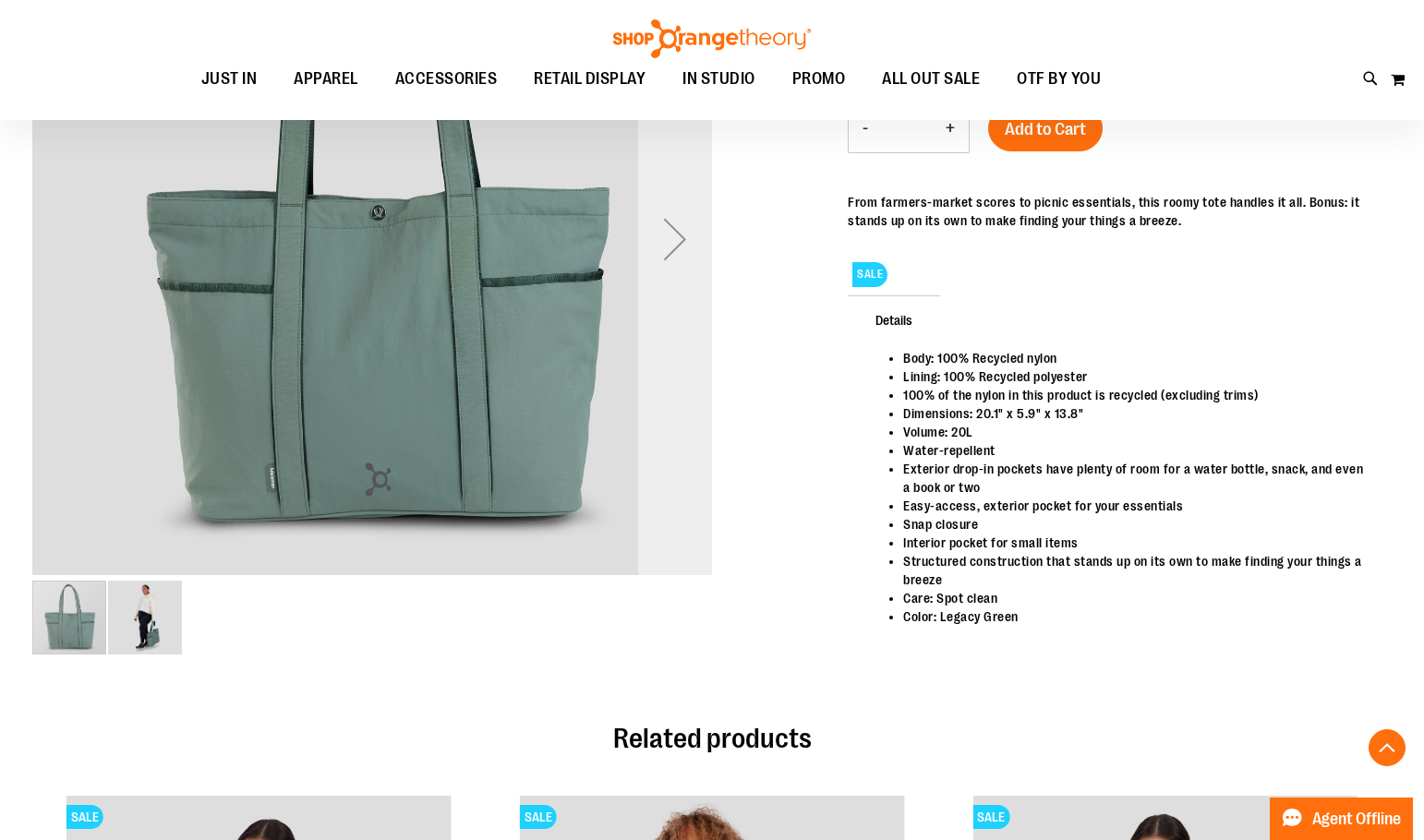
click at [679, 251] on div "Next" at bounding box center [675, 238] width 74 height 74
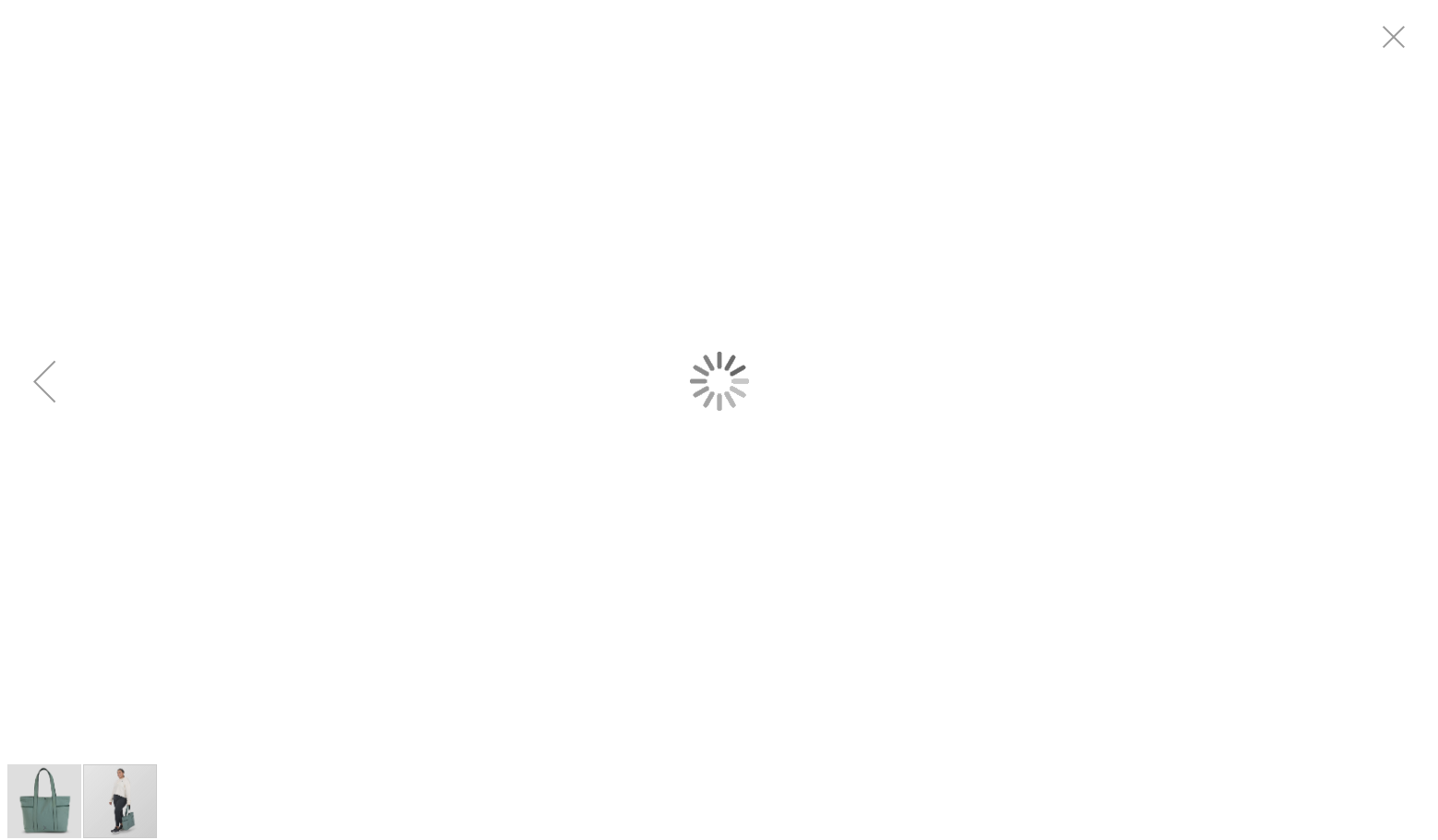
scroll to position [0, 0]
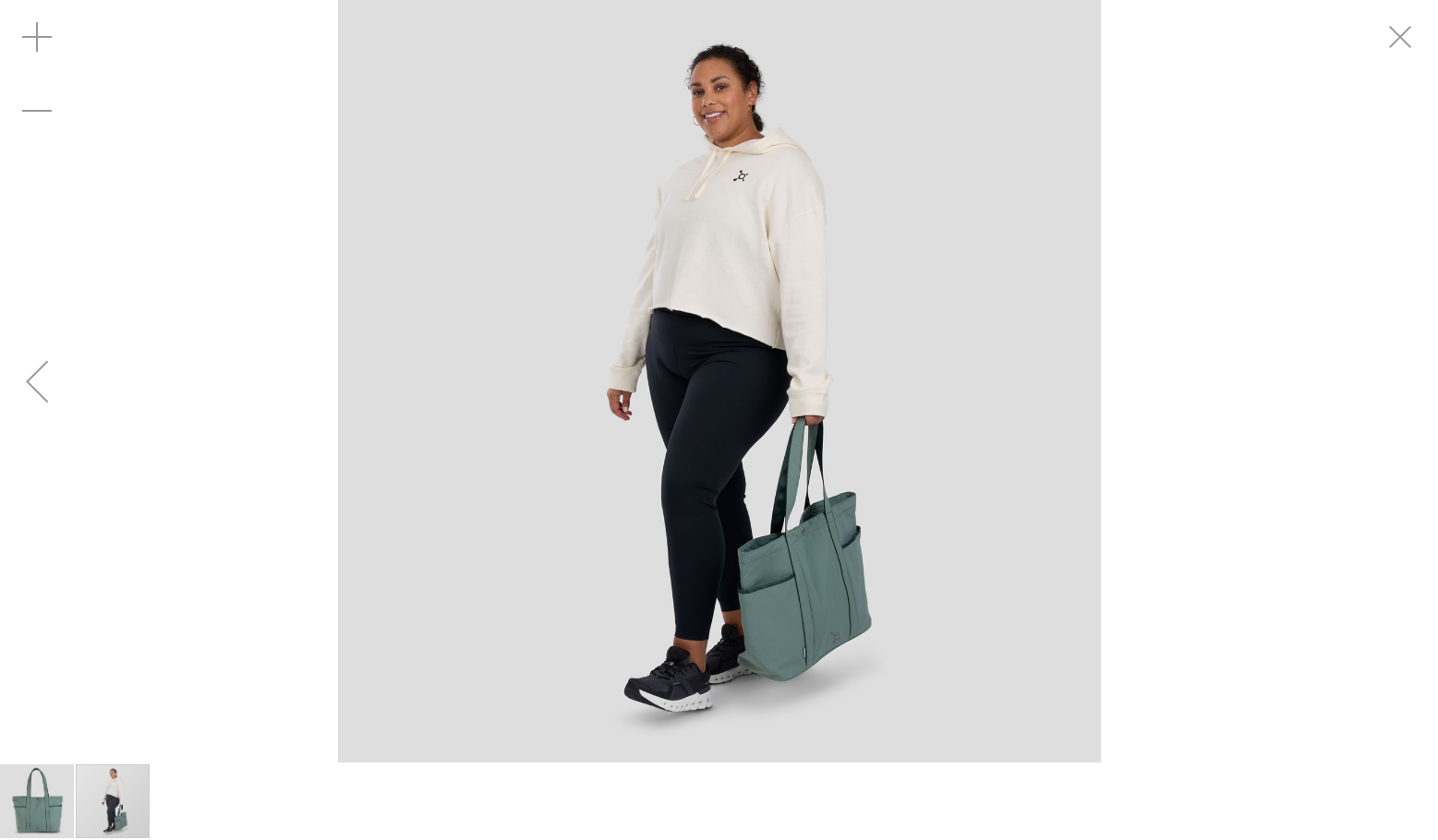
click at [27, 389] on div "Previous" at bounding box center [37, 381] width 74 height 74
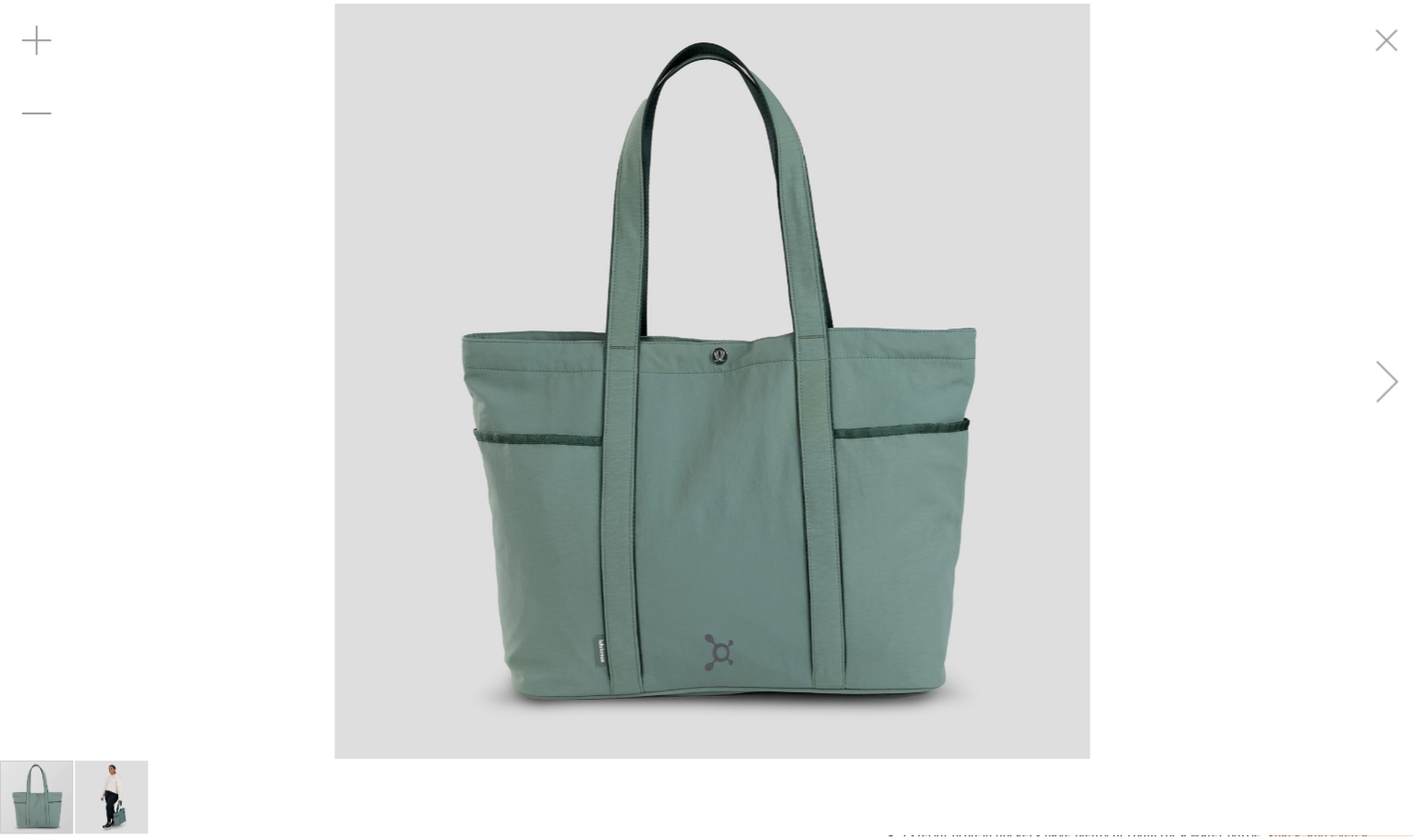
scroll to position [369, 0]
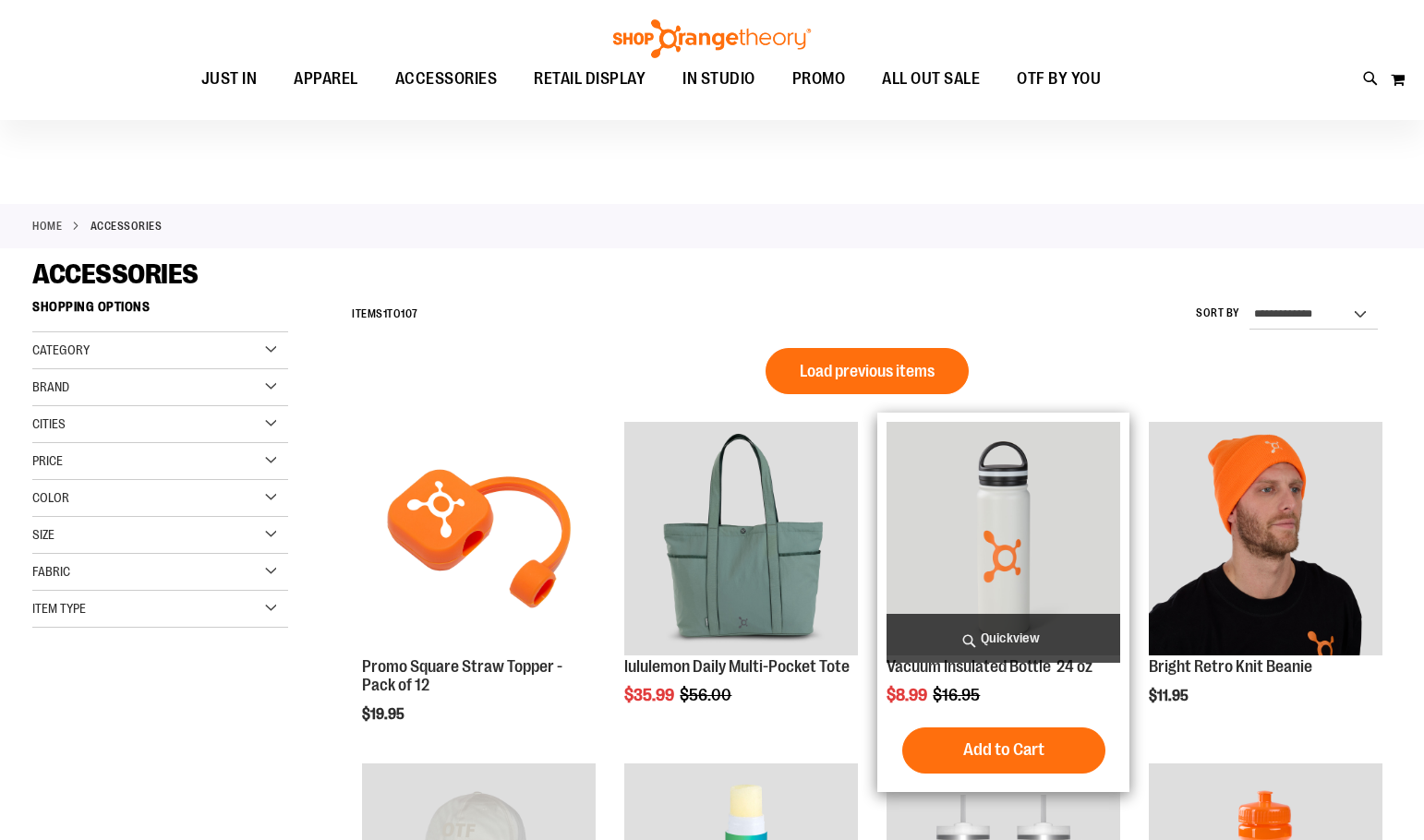
scroll to position [461, 0]
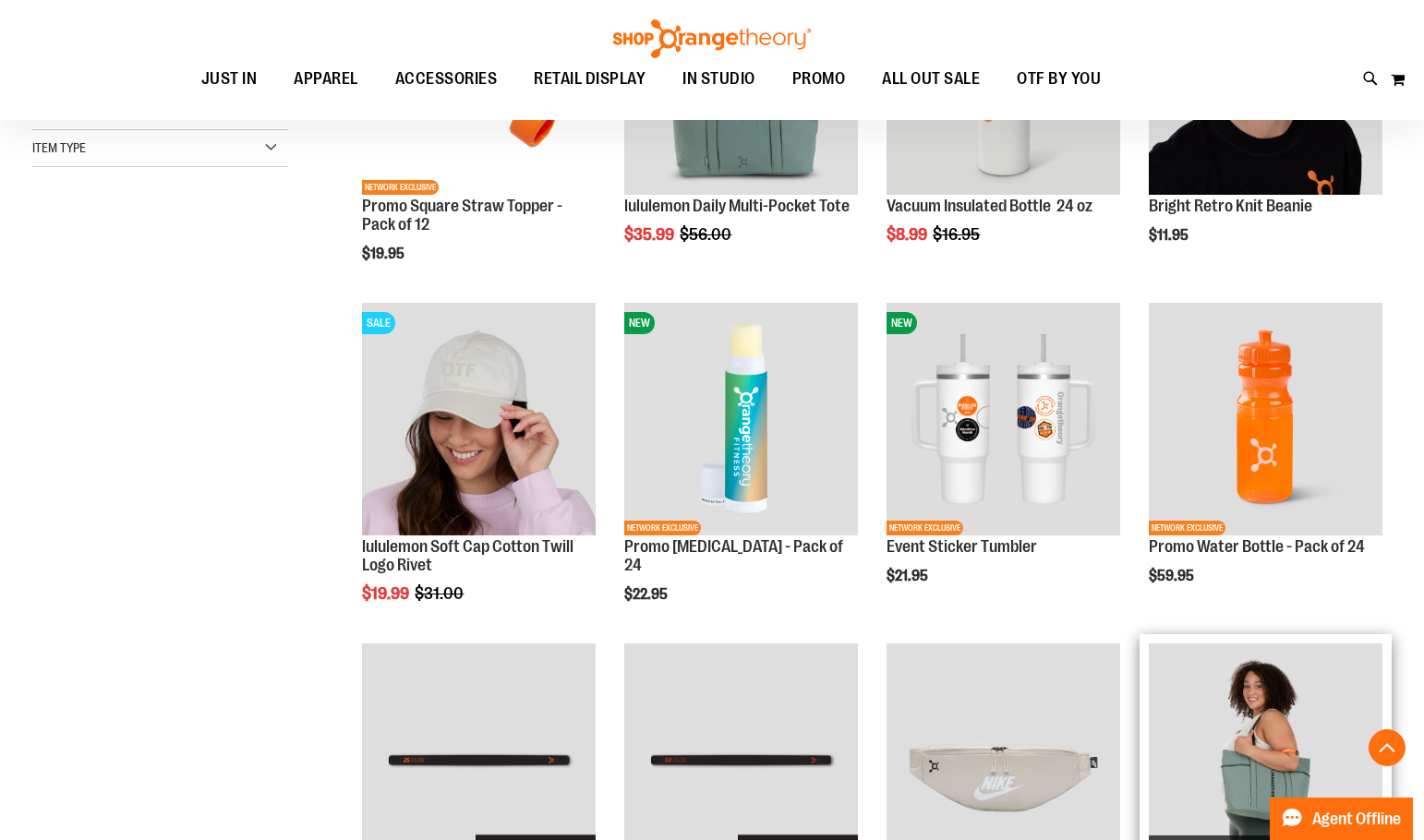
click at [1226, 729] on img "product" at bounding box center [1266, 761] width 234 height 234
click at [1281, 724] on img "product" at bounding box center [1266, 761] width 234 height 234
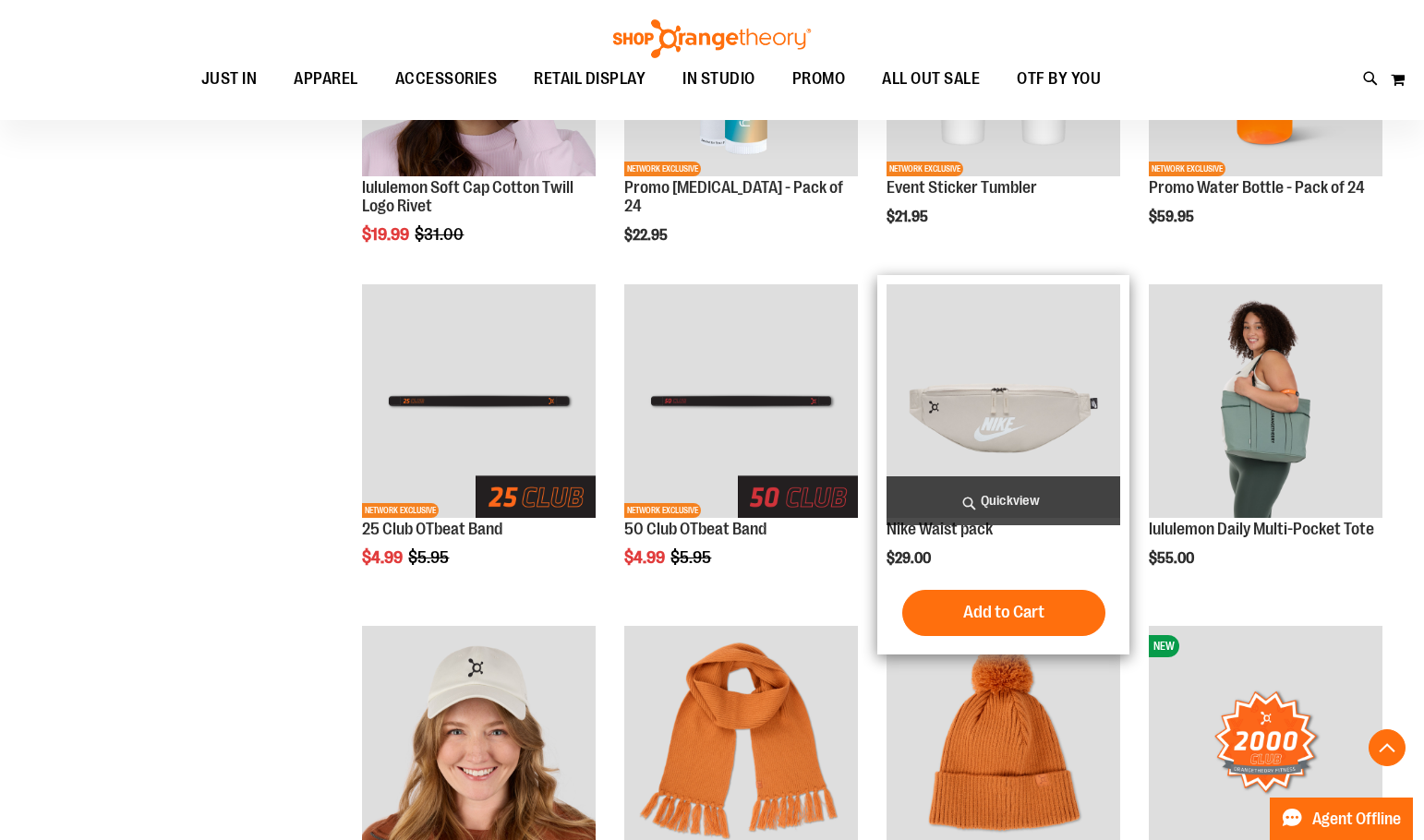
scroll to position [922, 0]
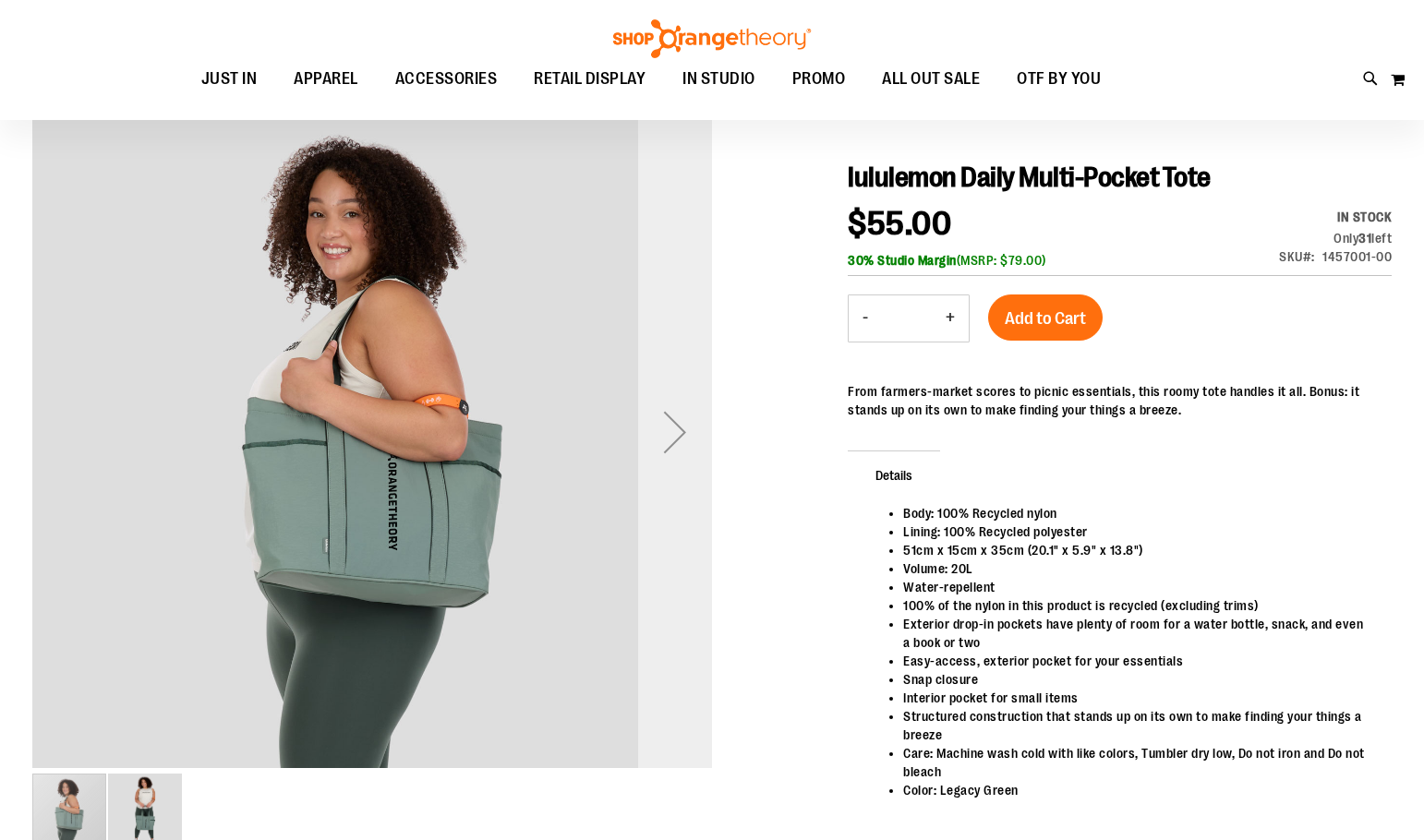
scroll to position [183, 0]
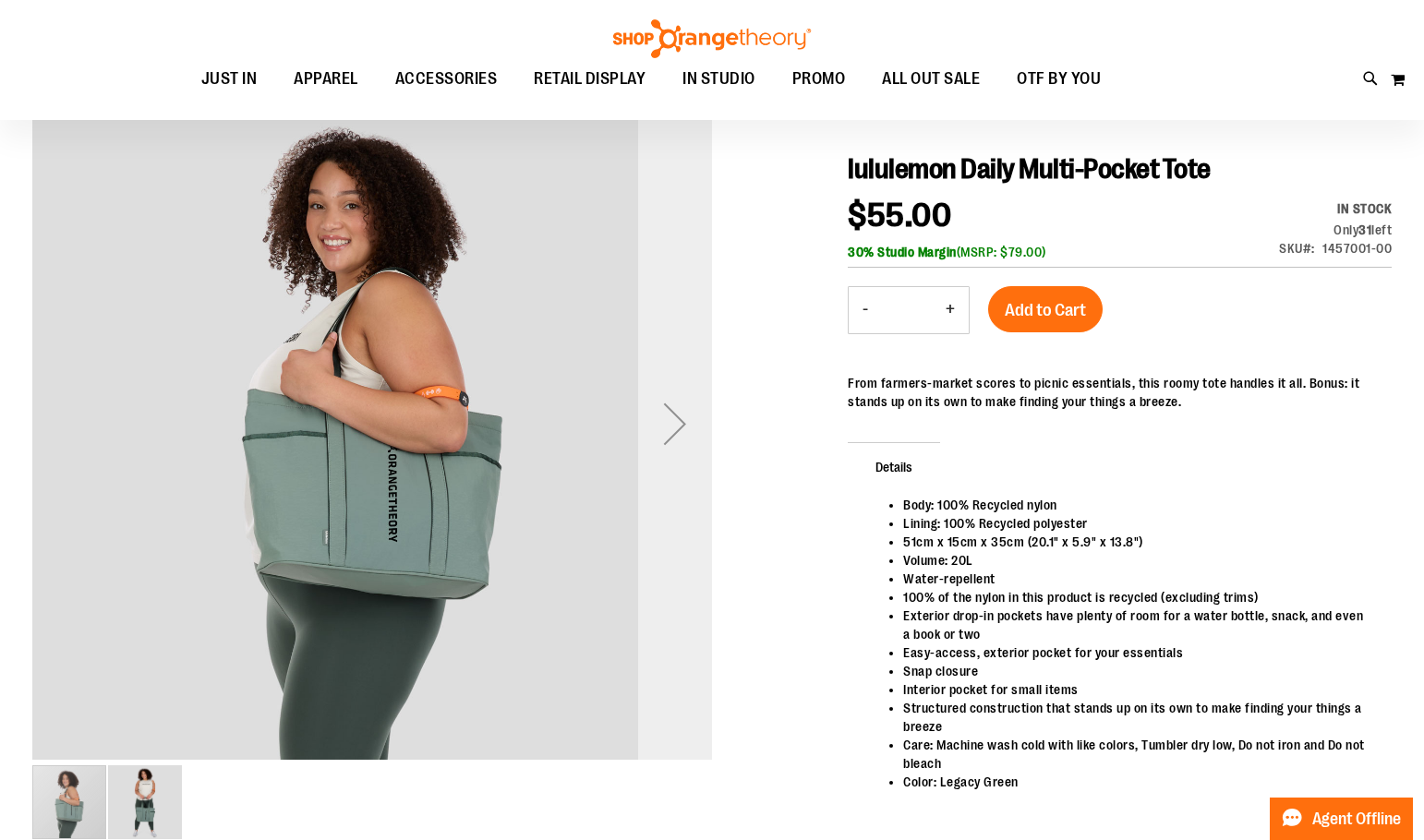
click at [673, 429] on div "Next" at bounding box center [675, 424] width 74 height 74
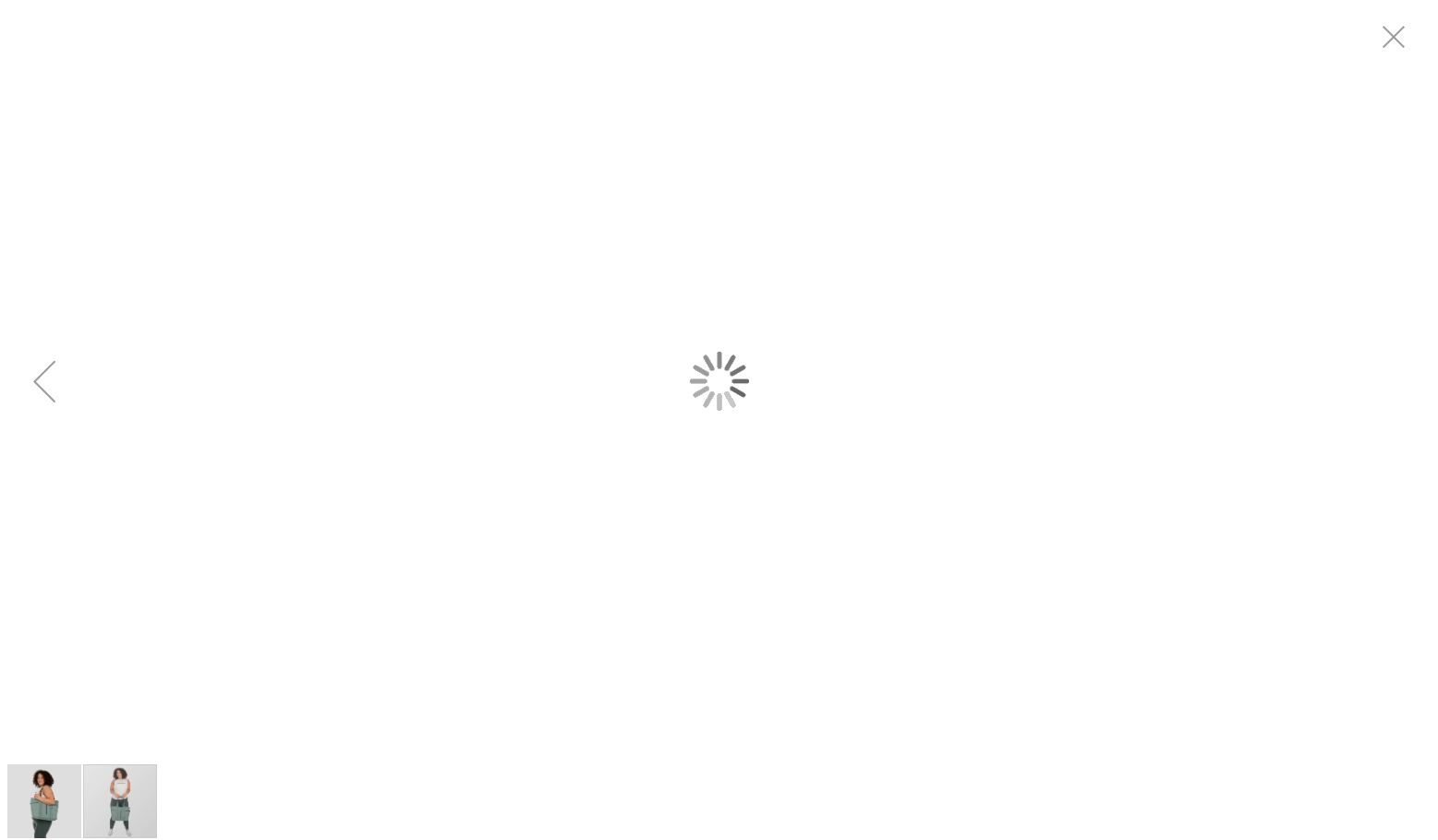
scroll to position [0, 0]
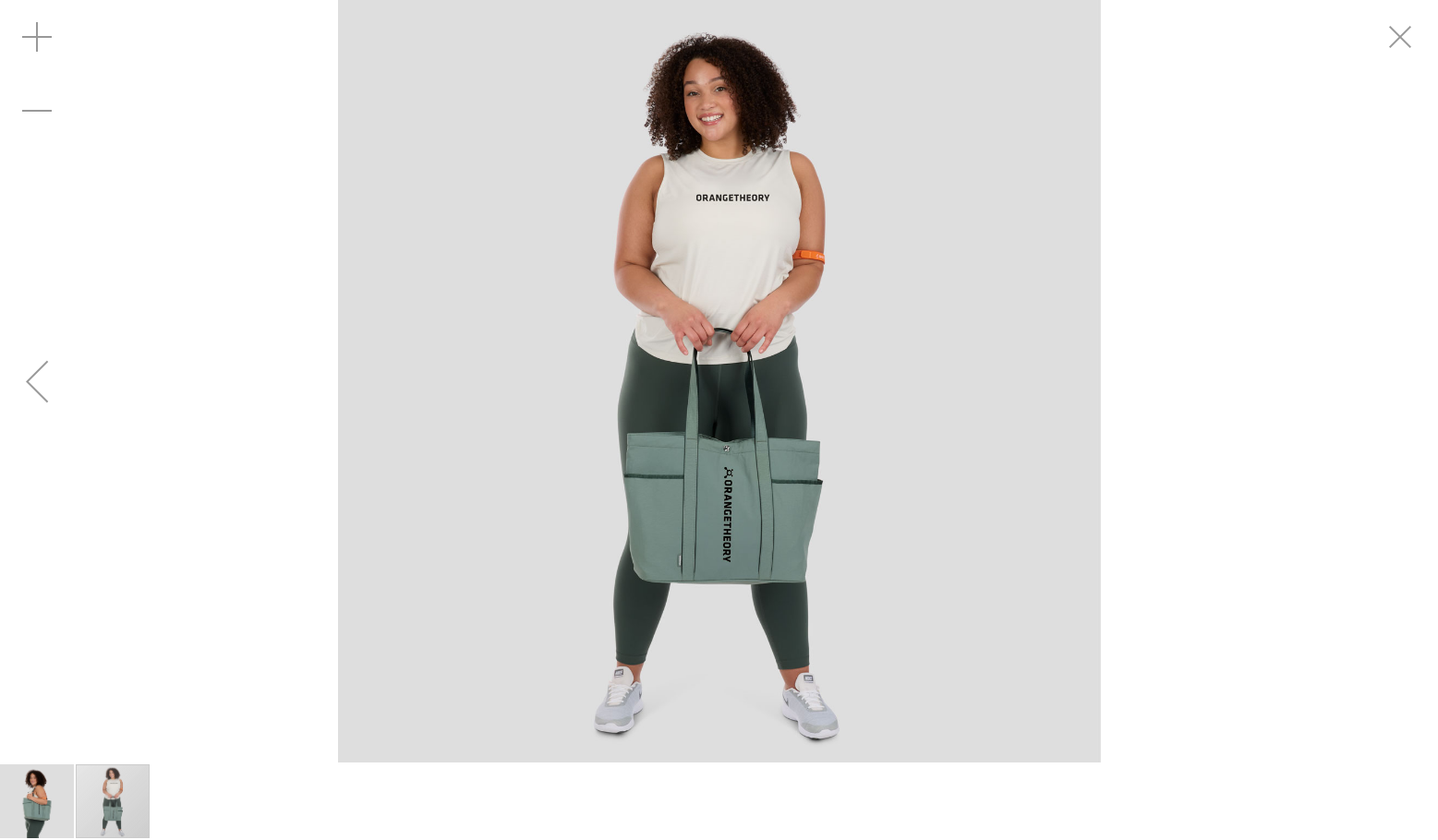
click at [49, 392] on div "Previous" at bounding box center [37, 381] width 74 height 74
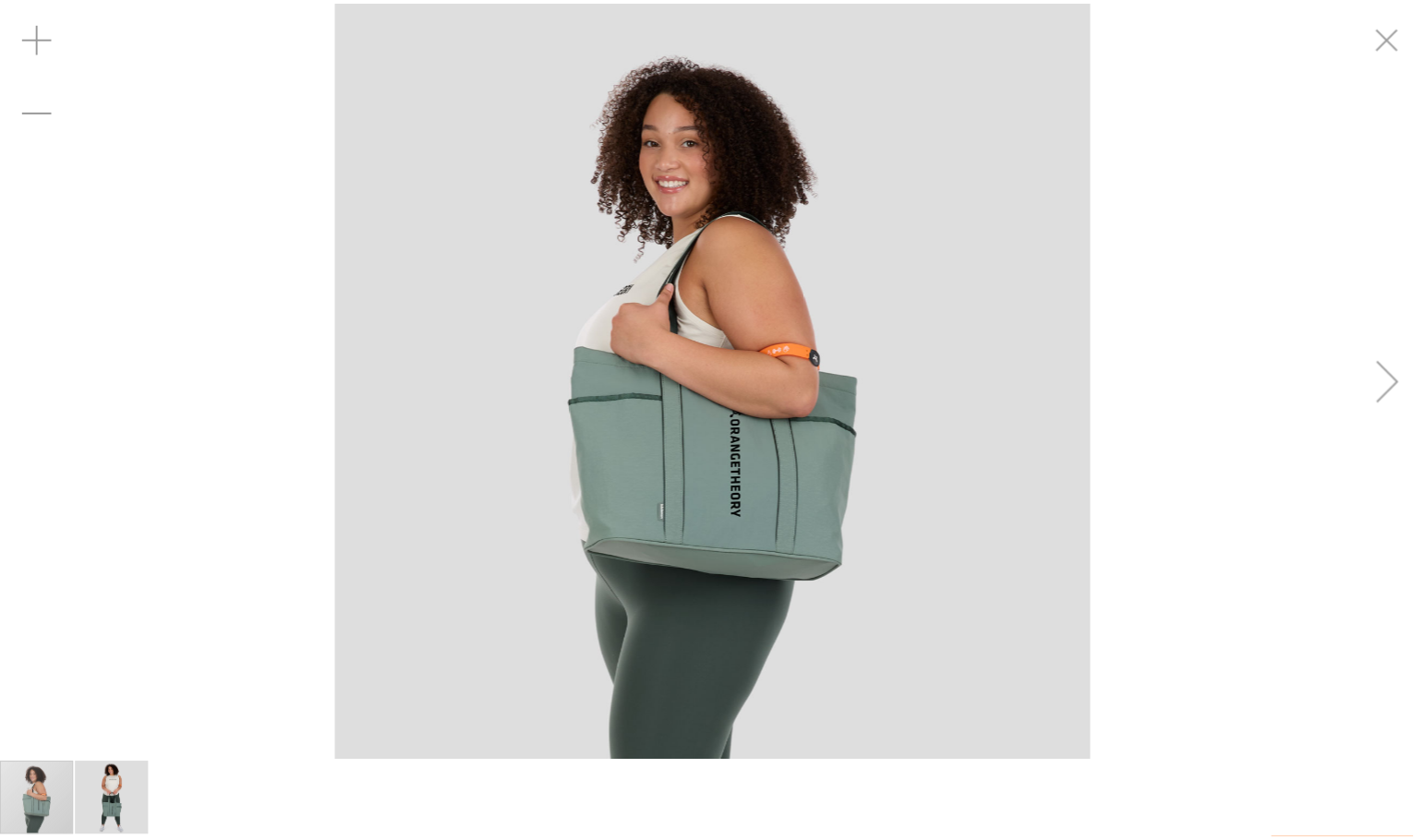
scroll to position [182, 0]
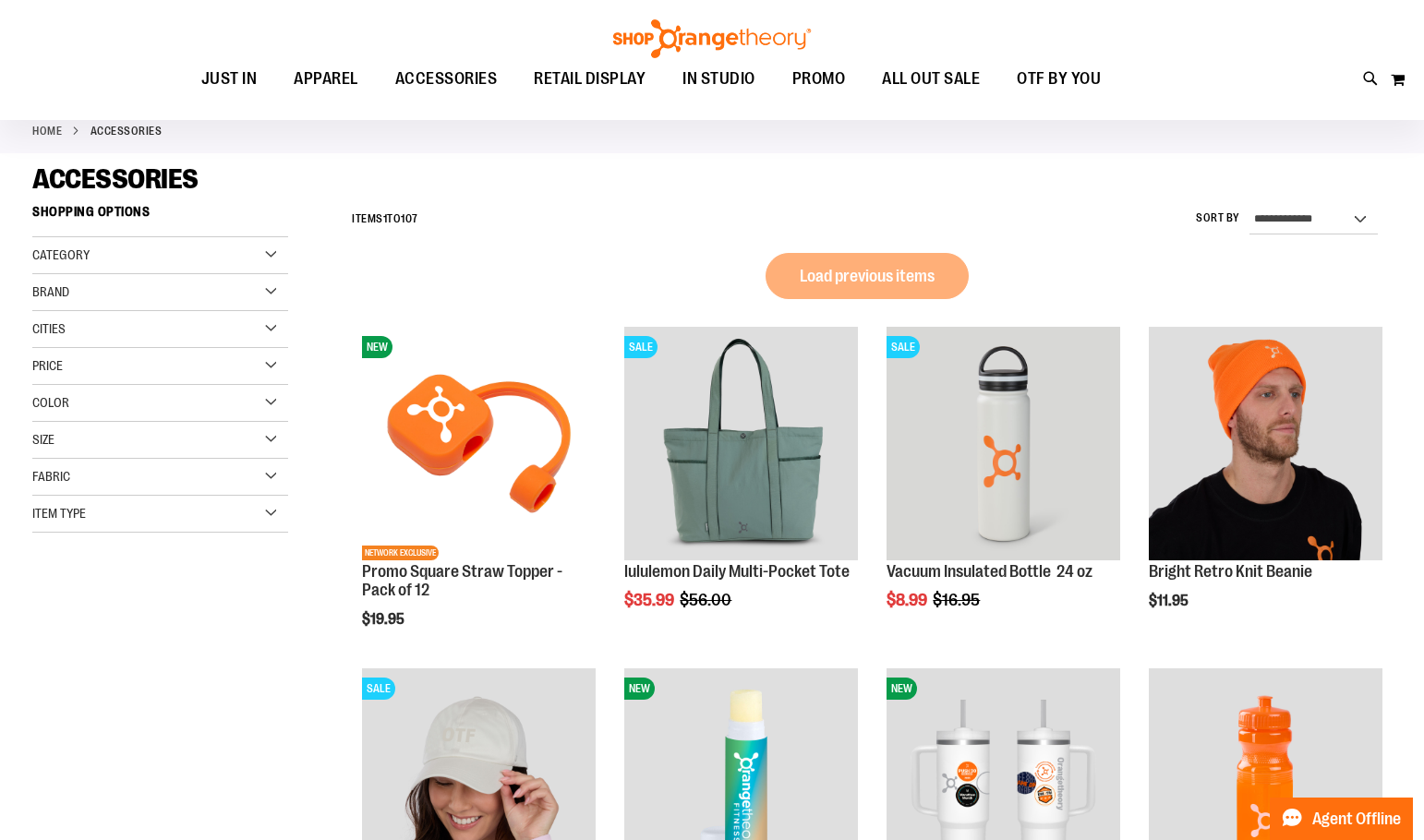
scroll to position [89, 0]
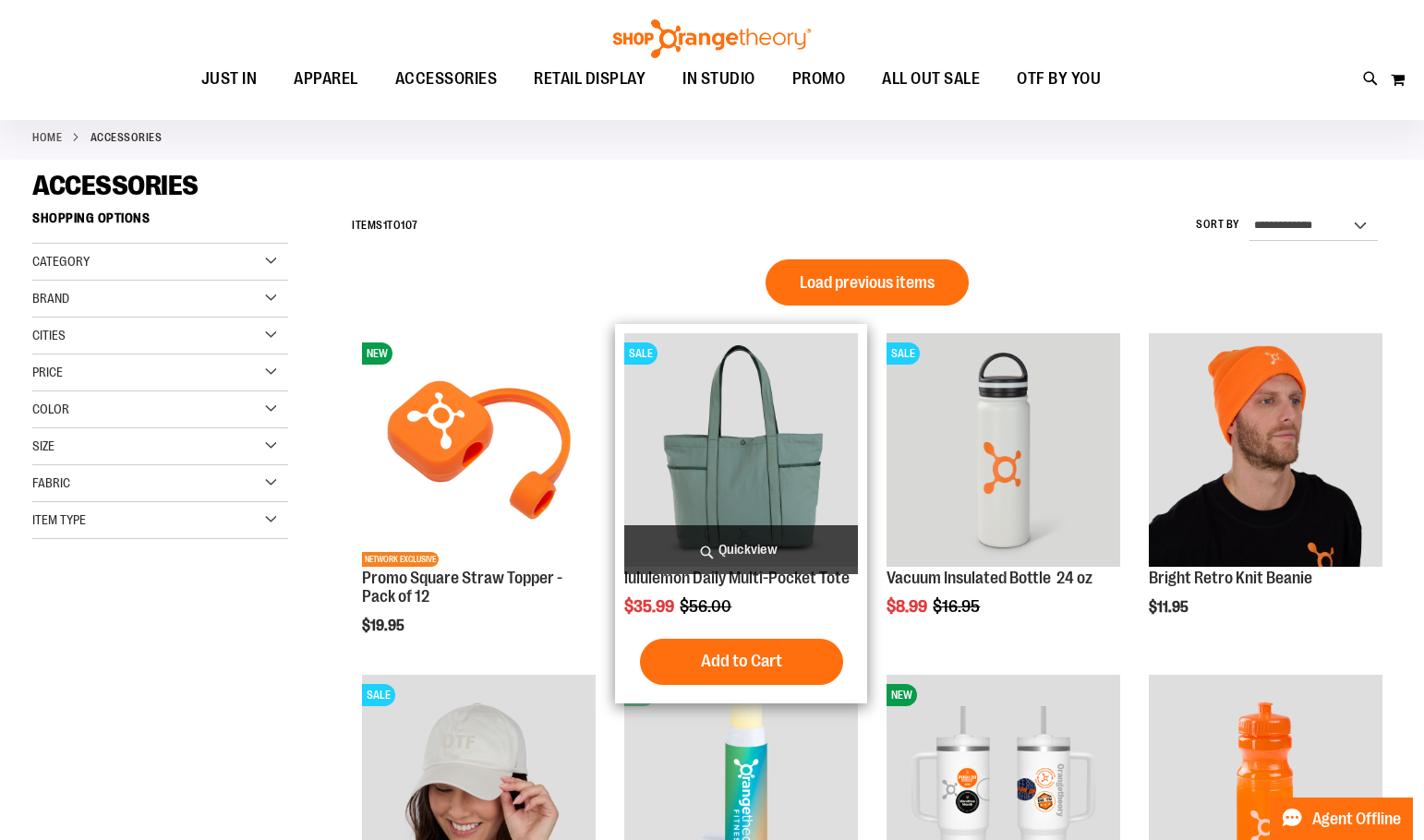
click at [725, 472] on img "product" at bounding box center [741, 450] width 234 height 234
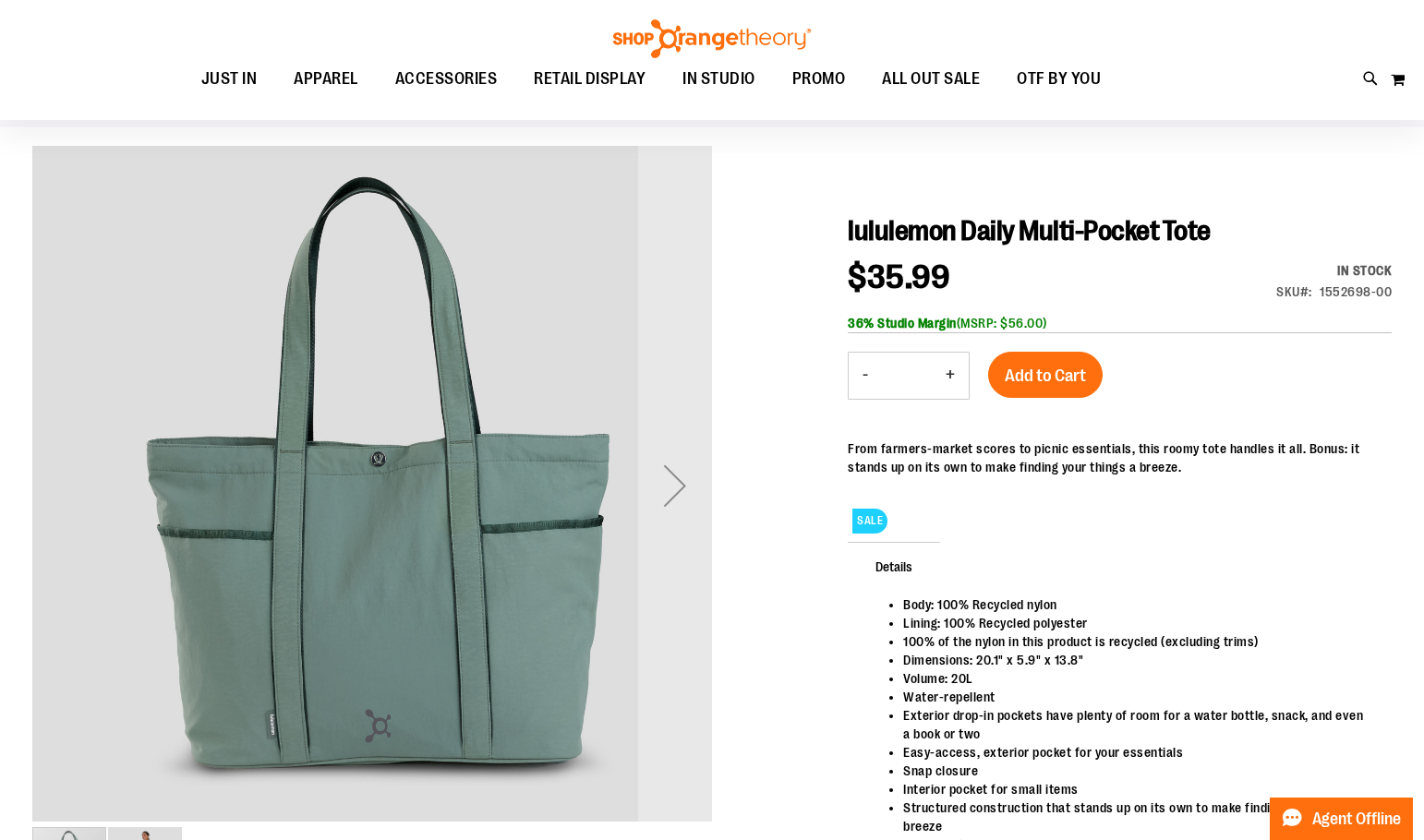
scroll to position [183, 0]
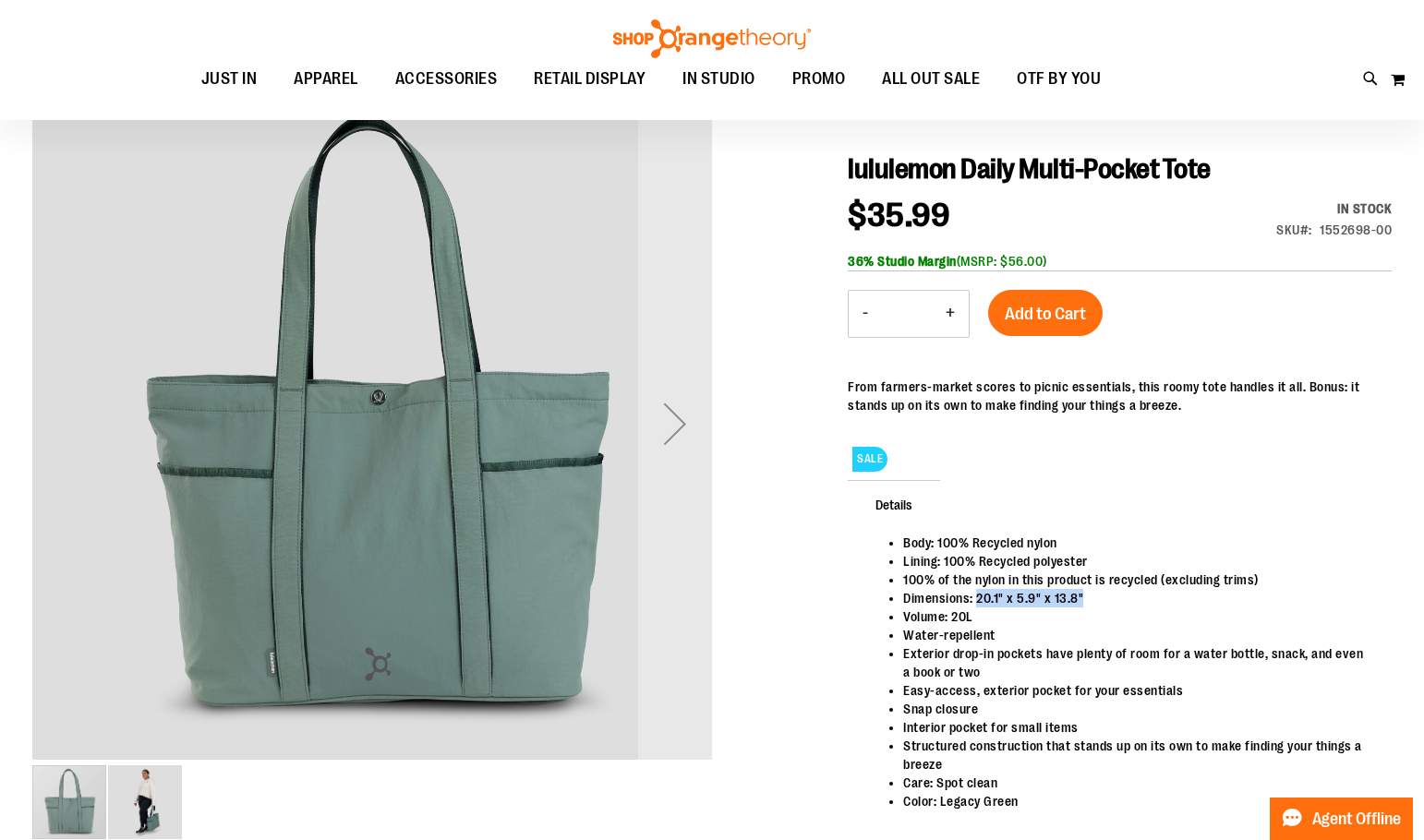
drag, startPoint x: 1075, startPoint y: 615, endPoint x: 985, endPoint y: 615, distance: 90.0
click at [985, 607] on li "Dimensions: 20.1" x 5.9" x 13.8"" at bounding box center [1137, 598] width 470 height 18
click at [153, 824] on img "image 2 of 2" at bounding box center [145, 802] width 74 height 74
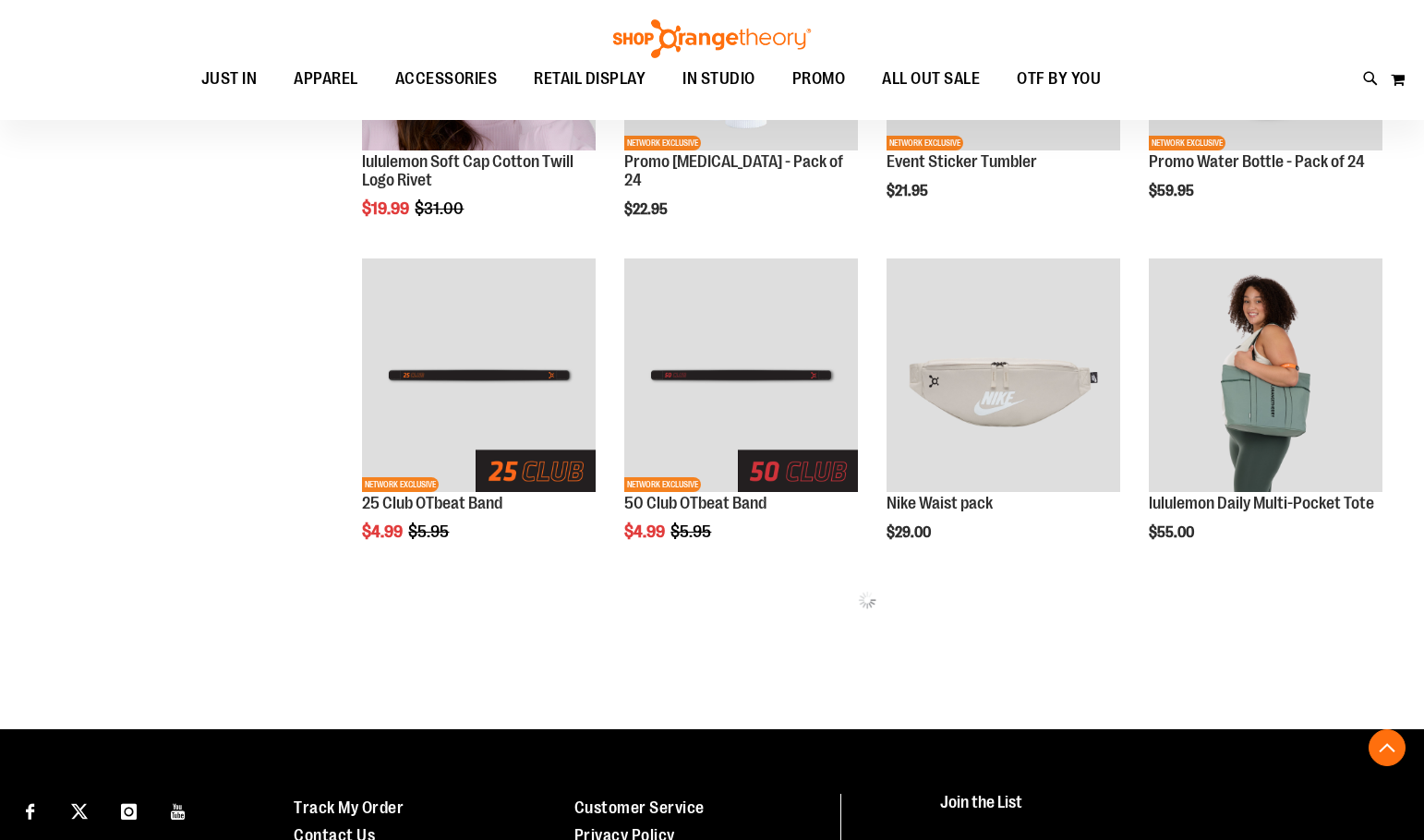
scroll to position [734, 0]
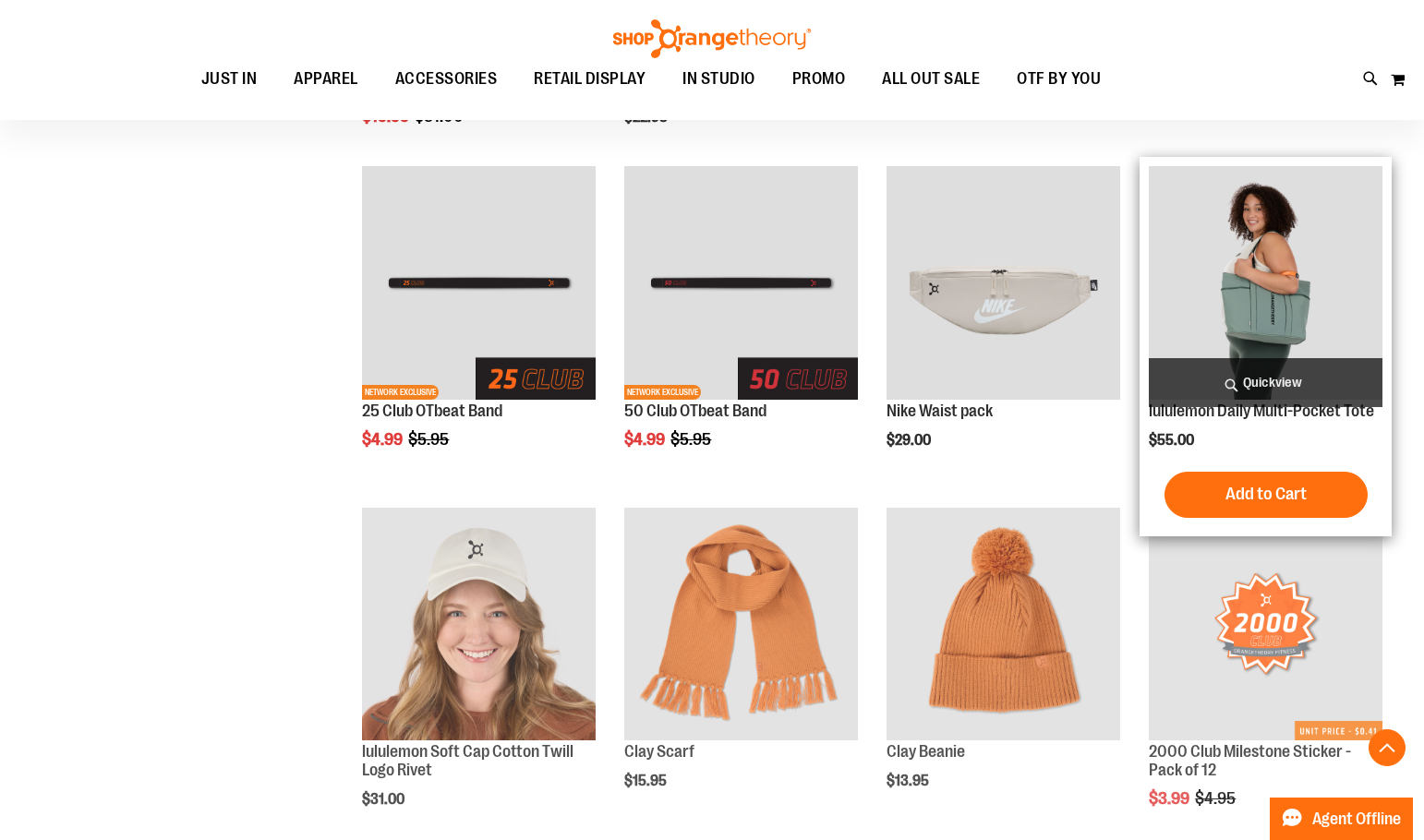
click at [1292, 301] on img "product" at bounding box center [1266, 283] width 234 height 234
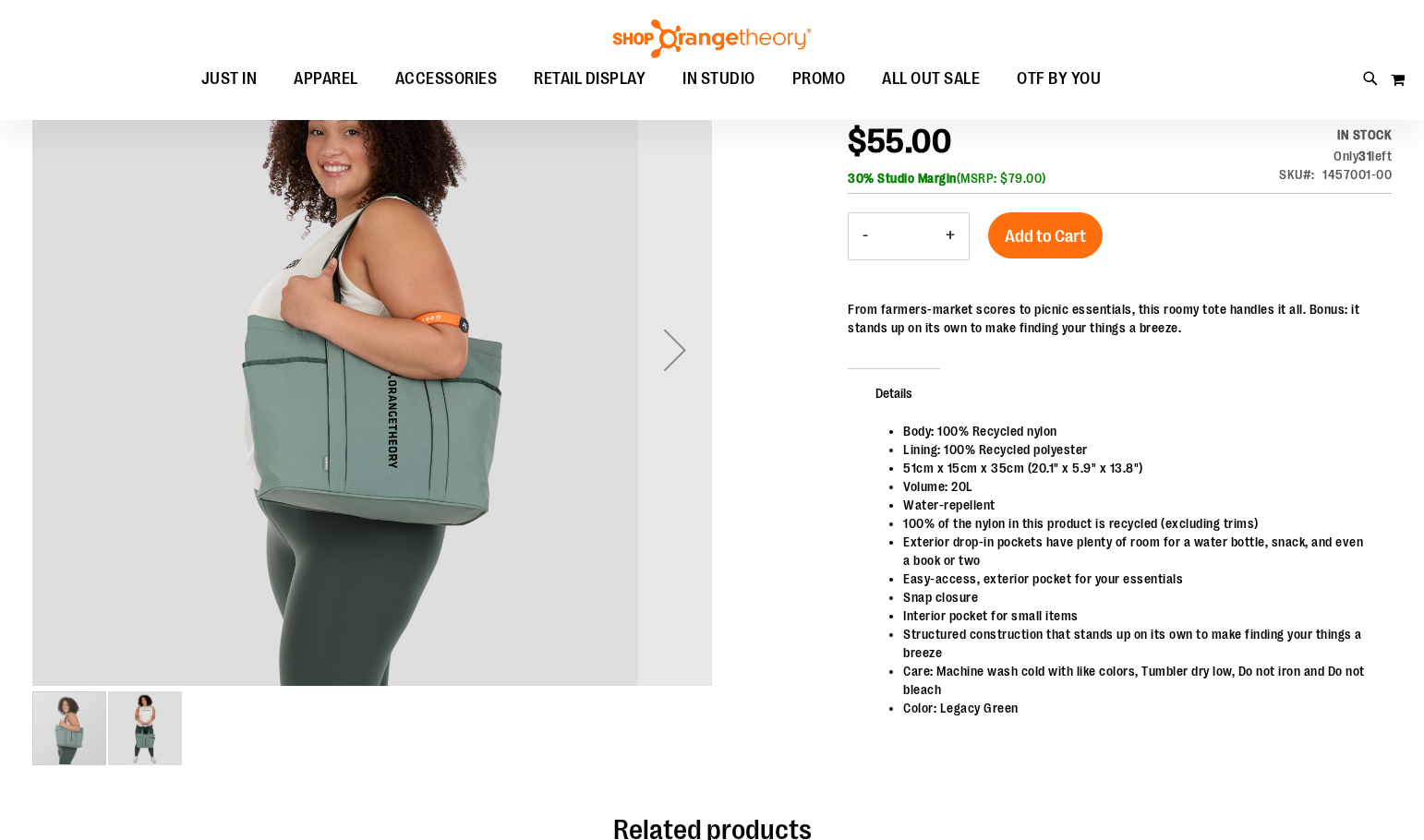
scroll to position [276, 0]
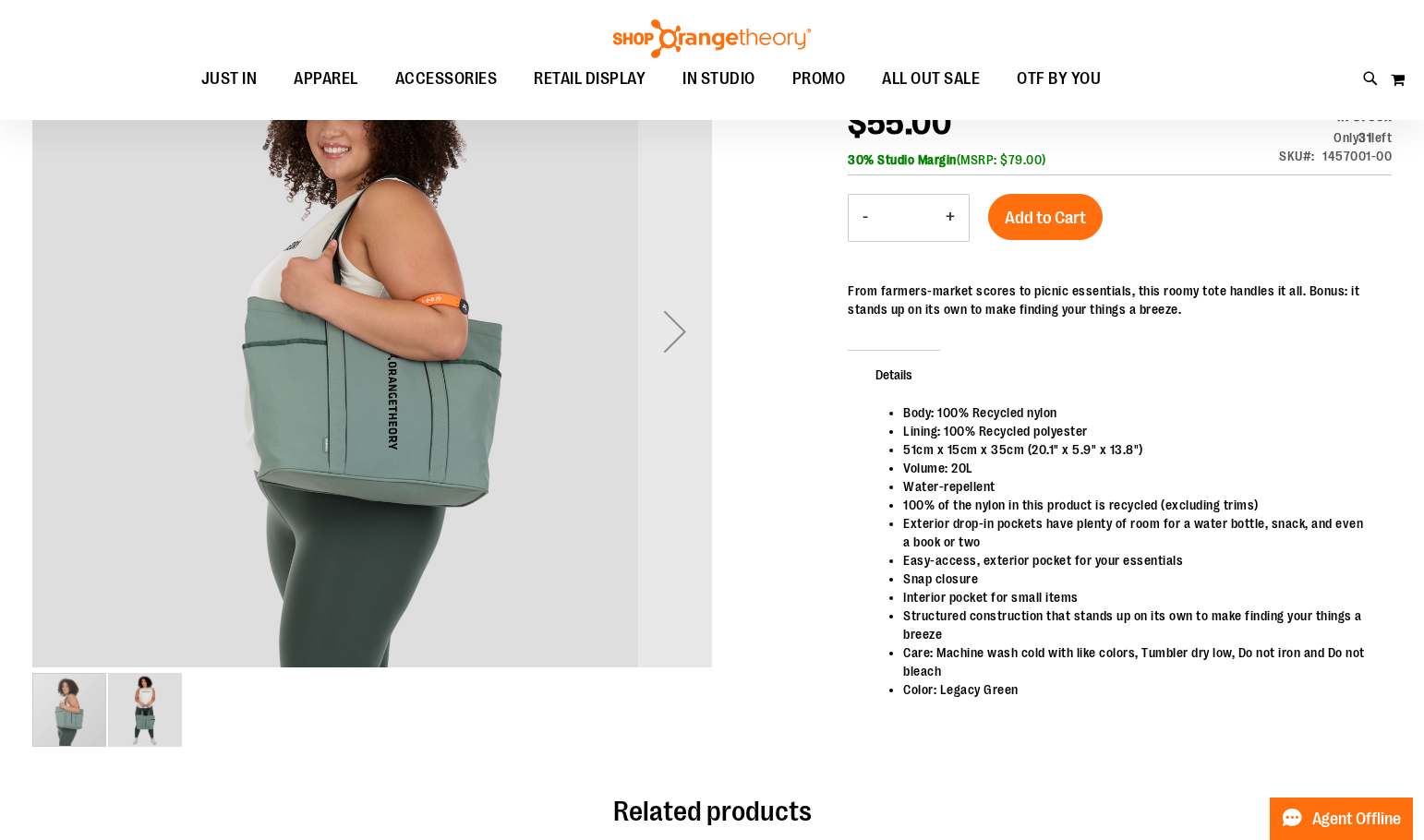
click at [129, 688] on img "image 2 of 2" at bounding box center [145, 710] width 74 height 74
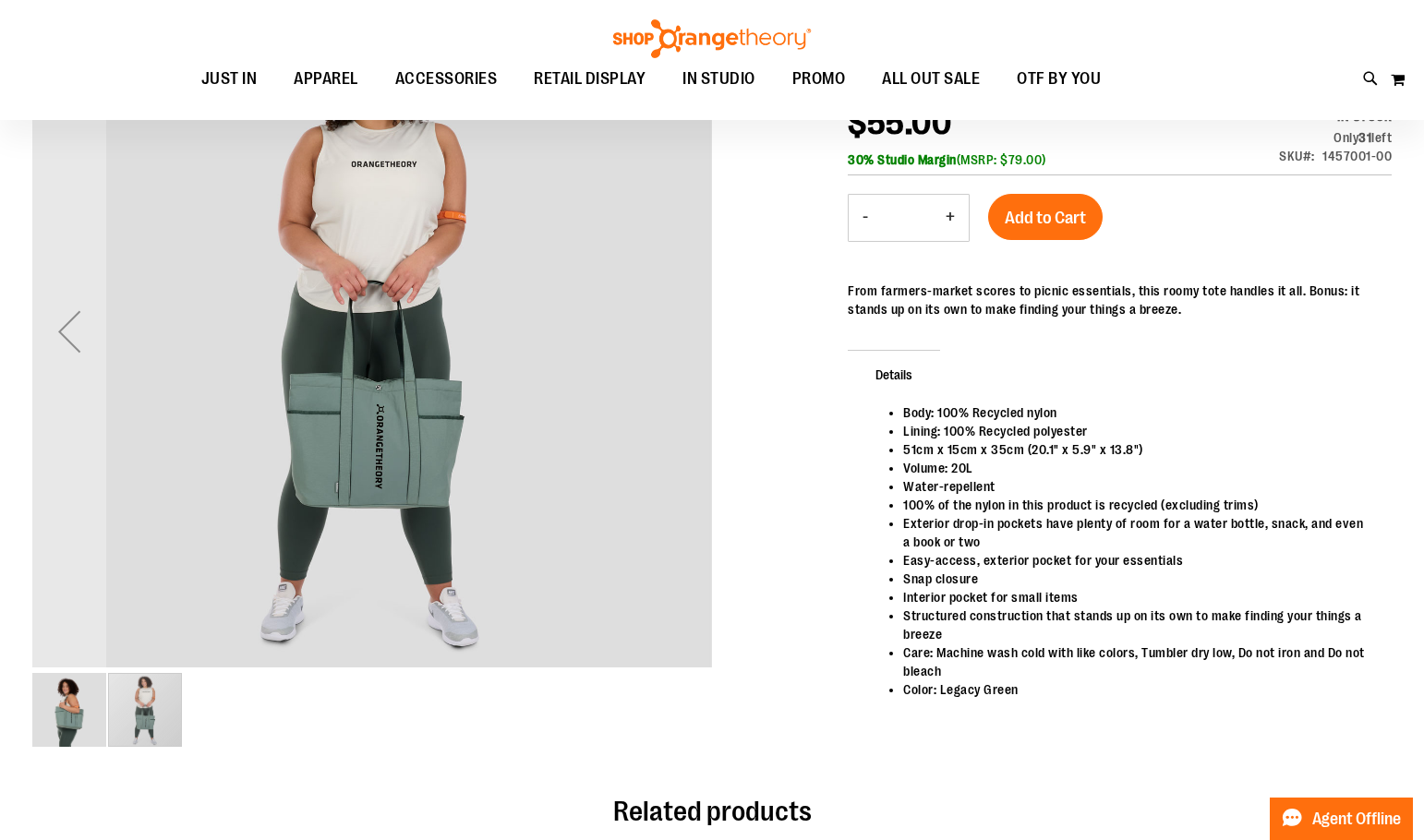
click at [68, 717] on img "image 1 of 2" at bounding box center [69, 710] width 74 height 74
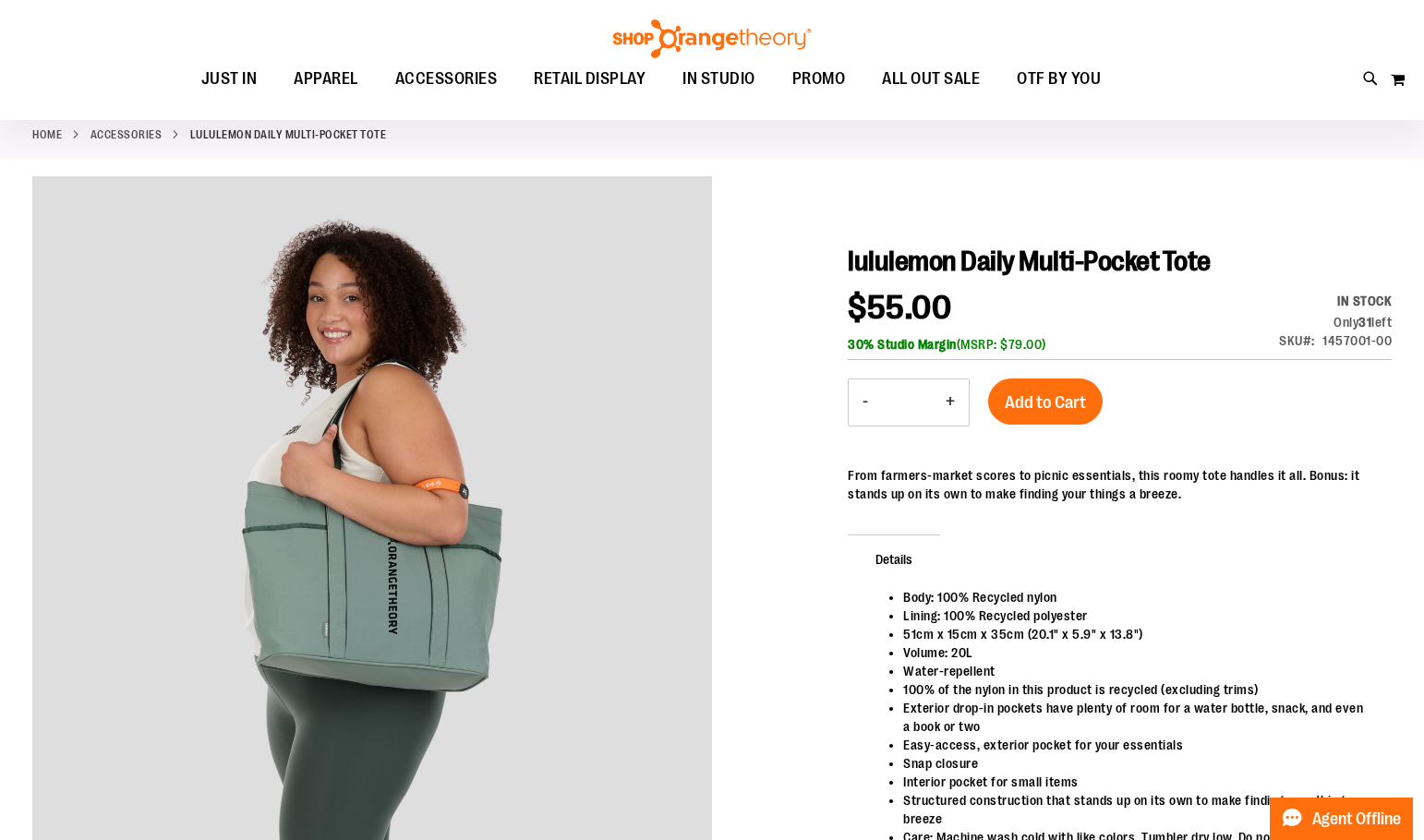
scroll to position [0, 0]
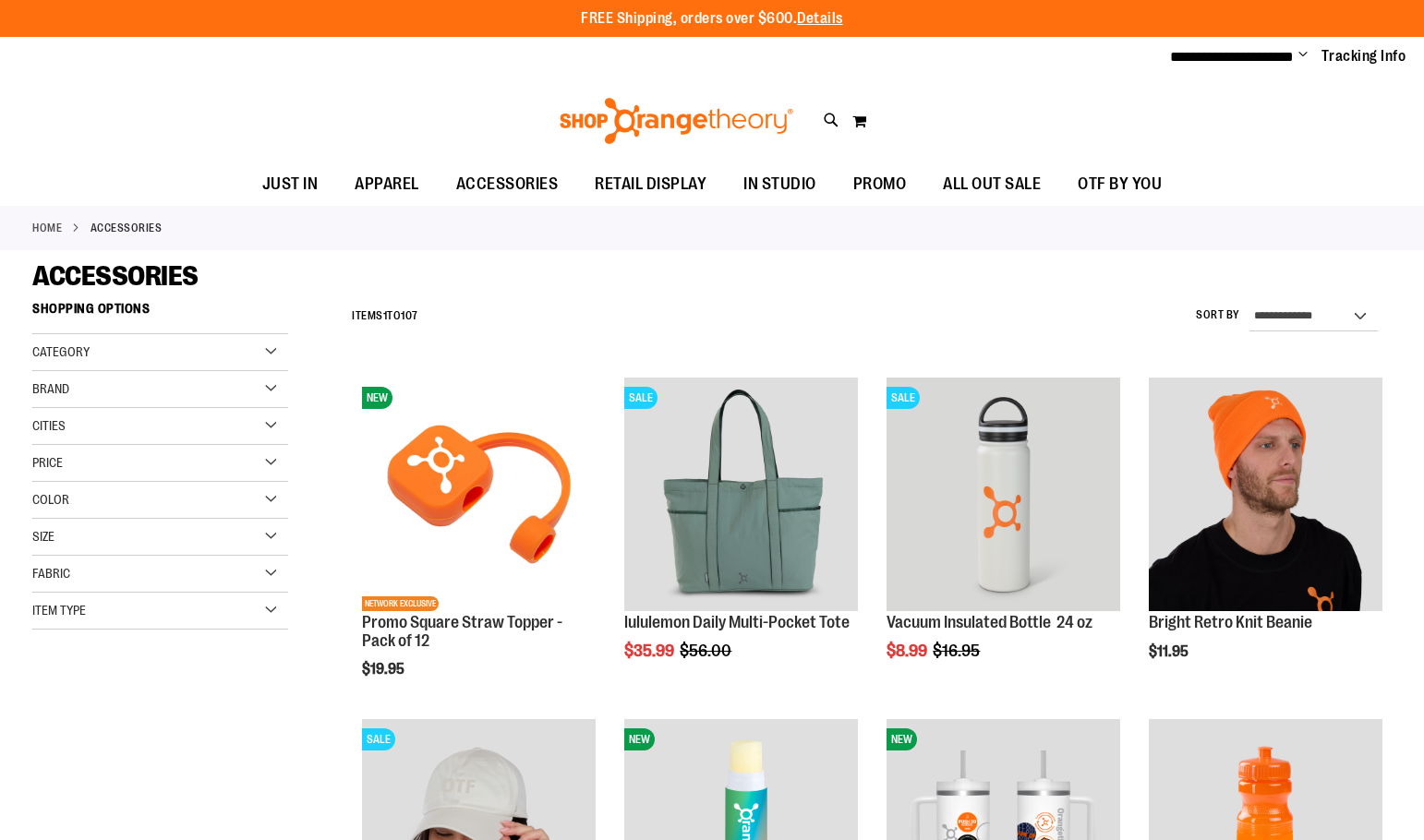
scroll to position [793, 0]
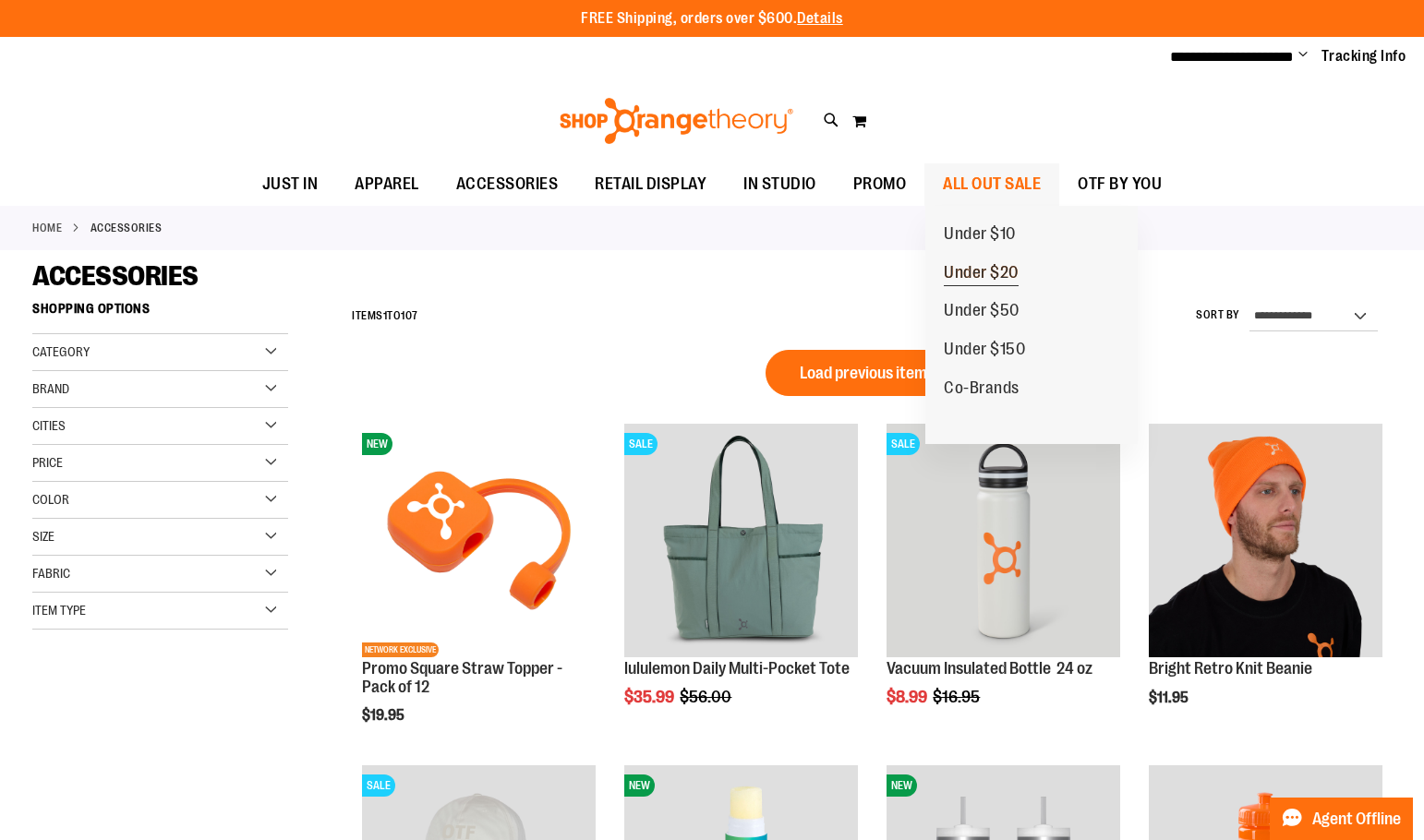
click at [995, 262] on link "Under $20" at bounding box center [981, 273] width 112 height 39
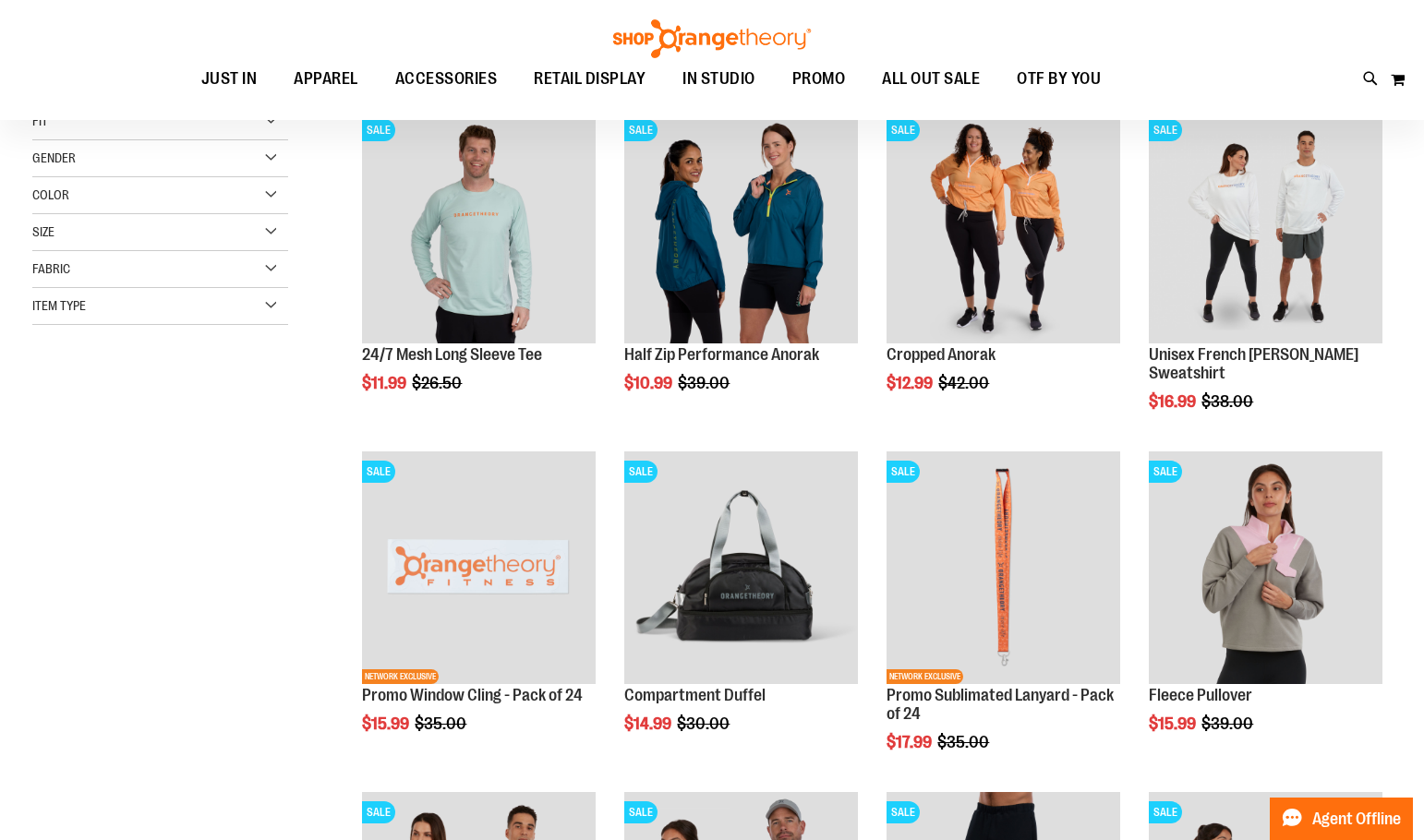
scroll to position [276, 0]
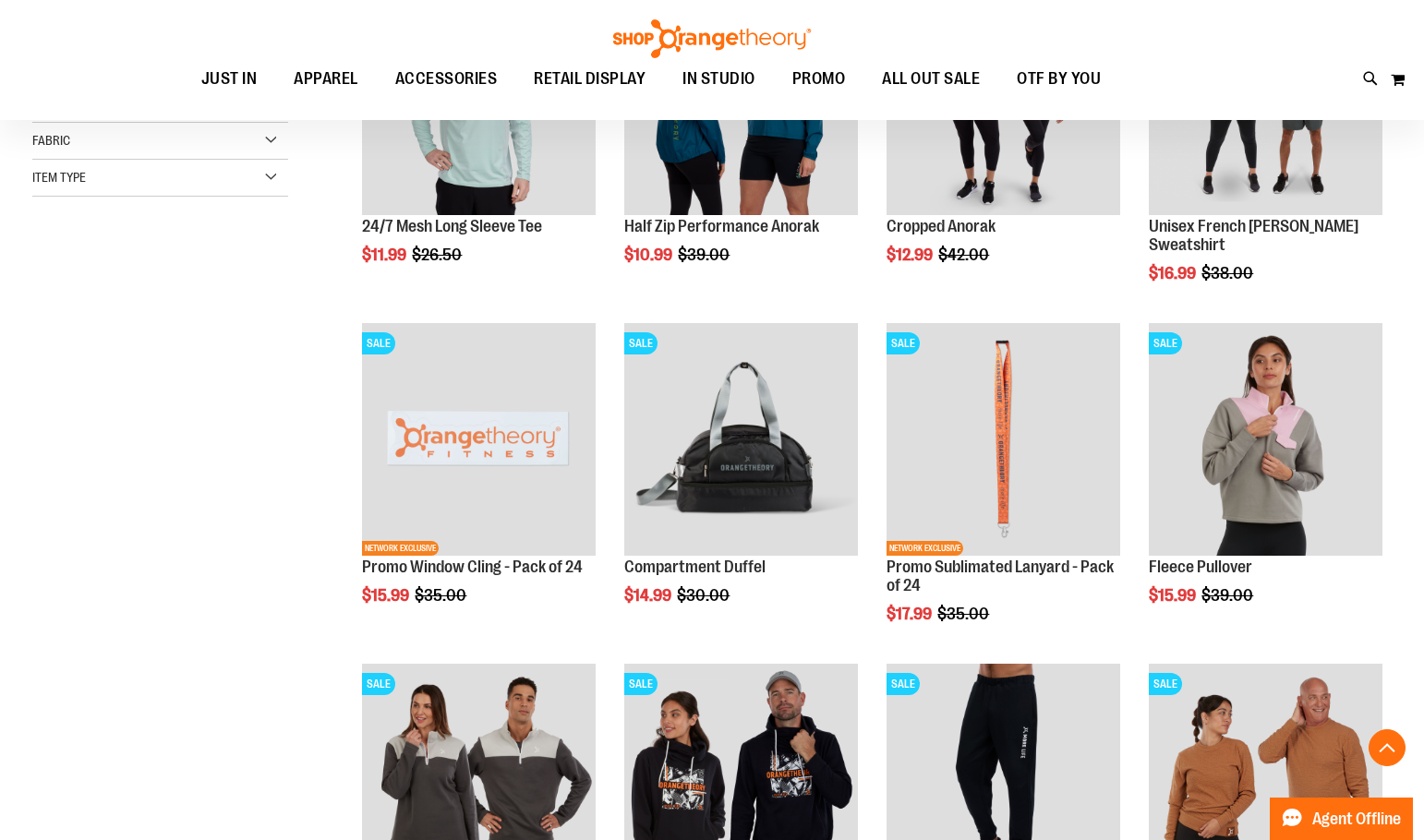
scroll to position [369, 0]
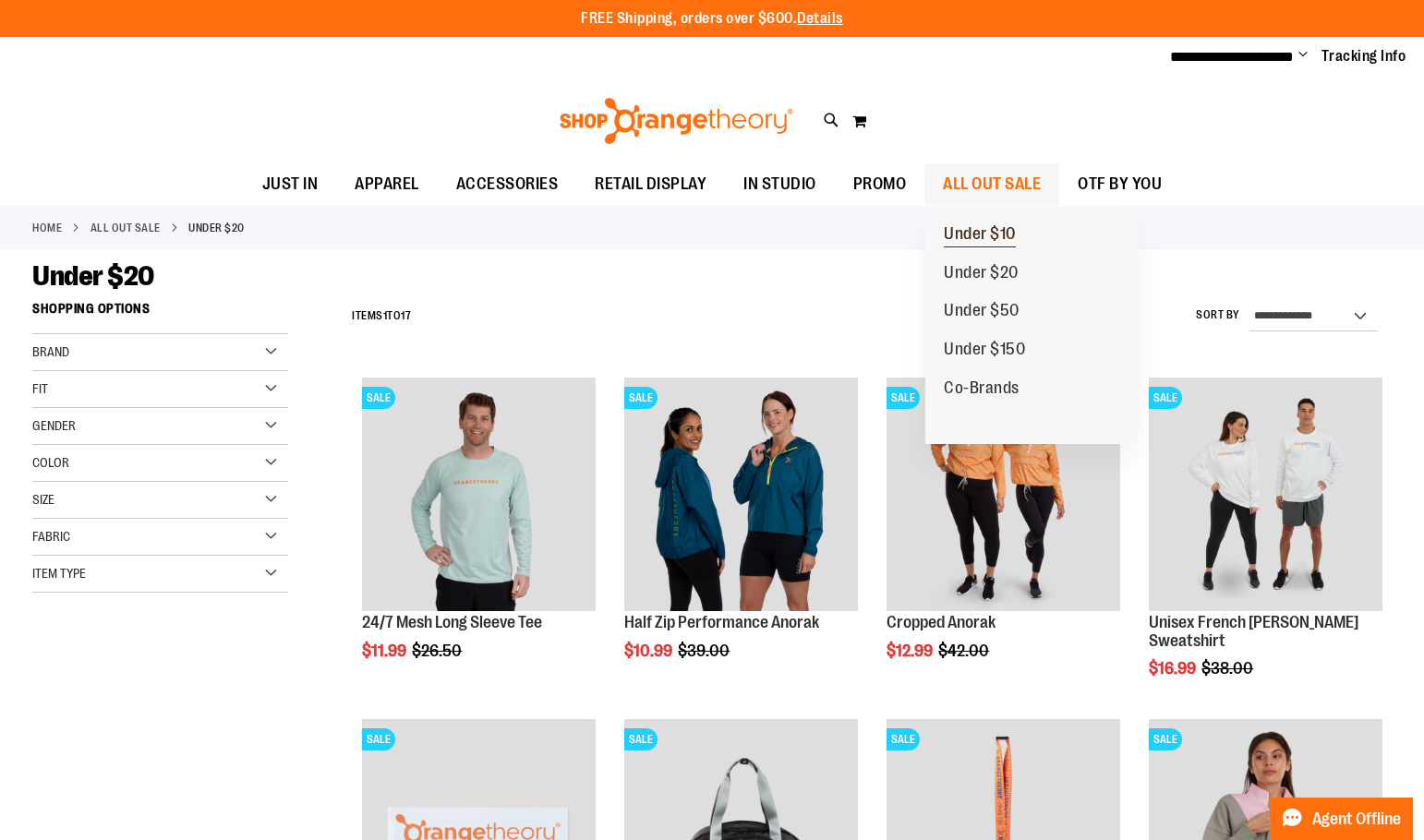
click at [1002, 241] on span "Under $10" at bounding box center [979, 236] width 72 height 23
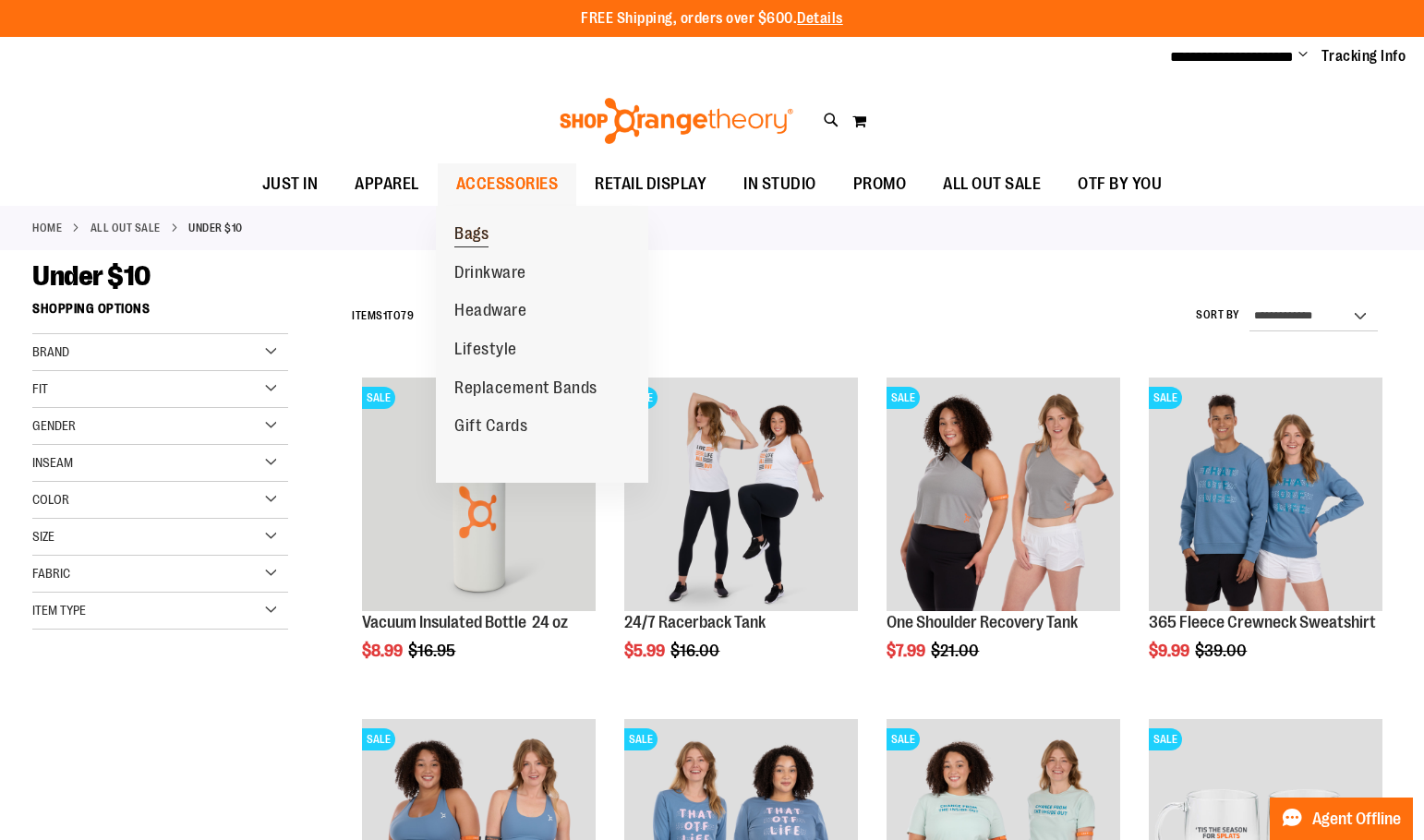
click at [473, 237] on span "Bags" at bounding box center [471, 236] width 34 height 23
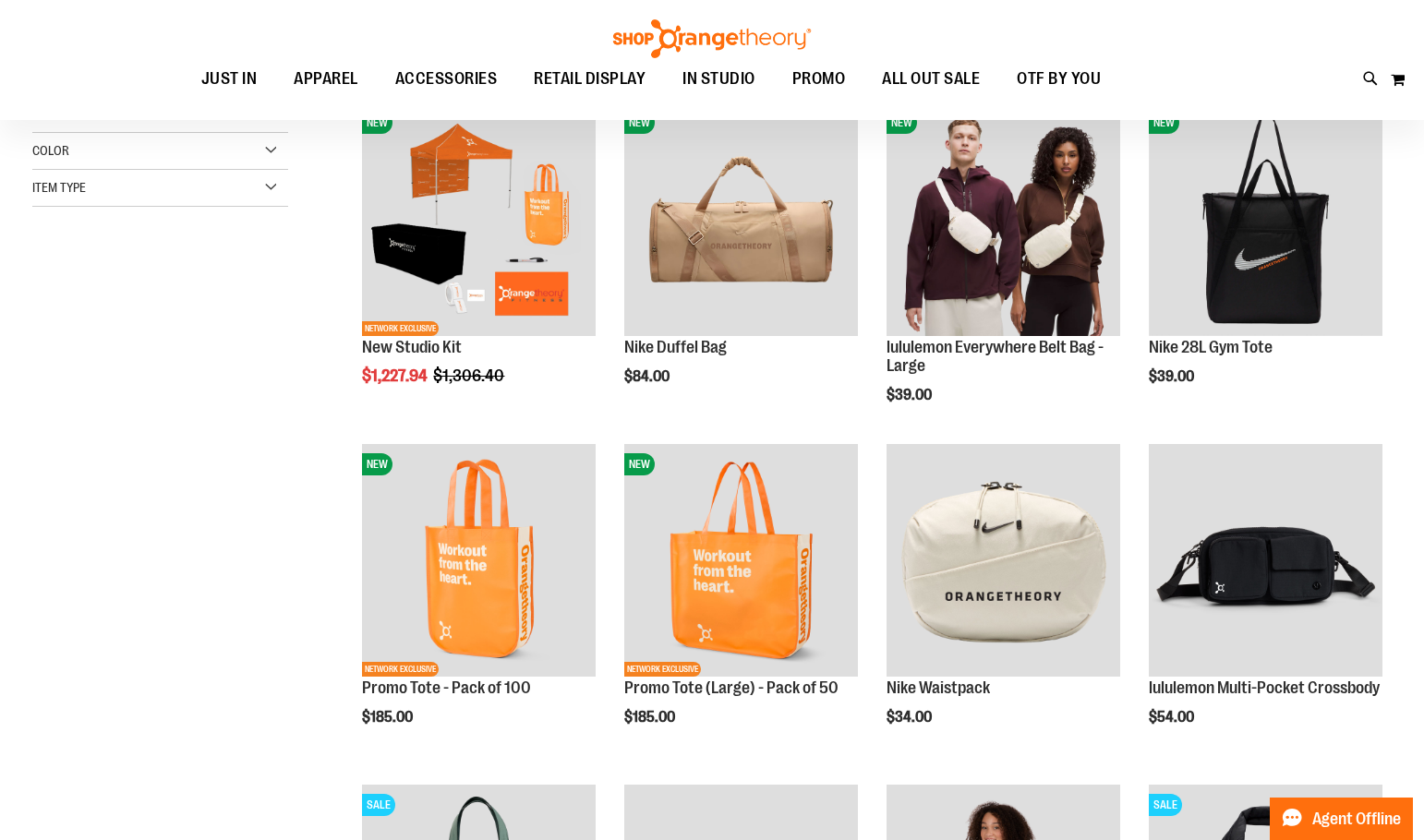
scroll to position [369, 0]
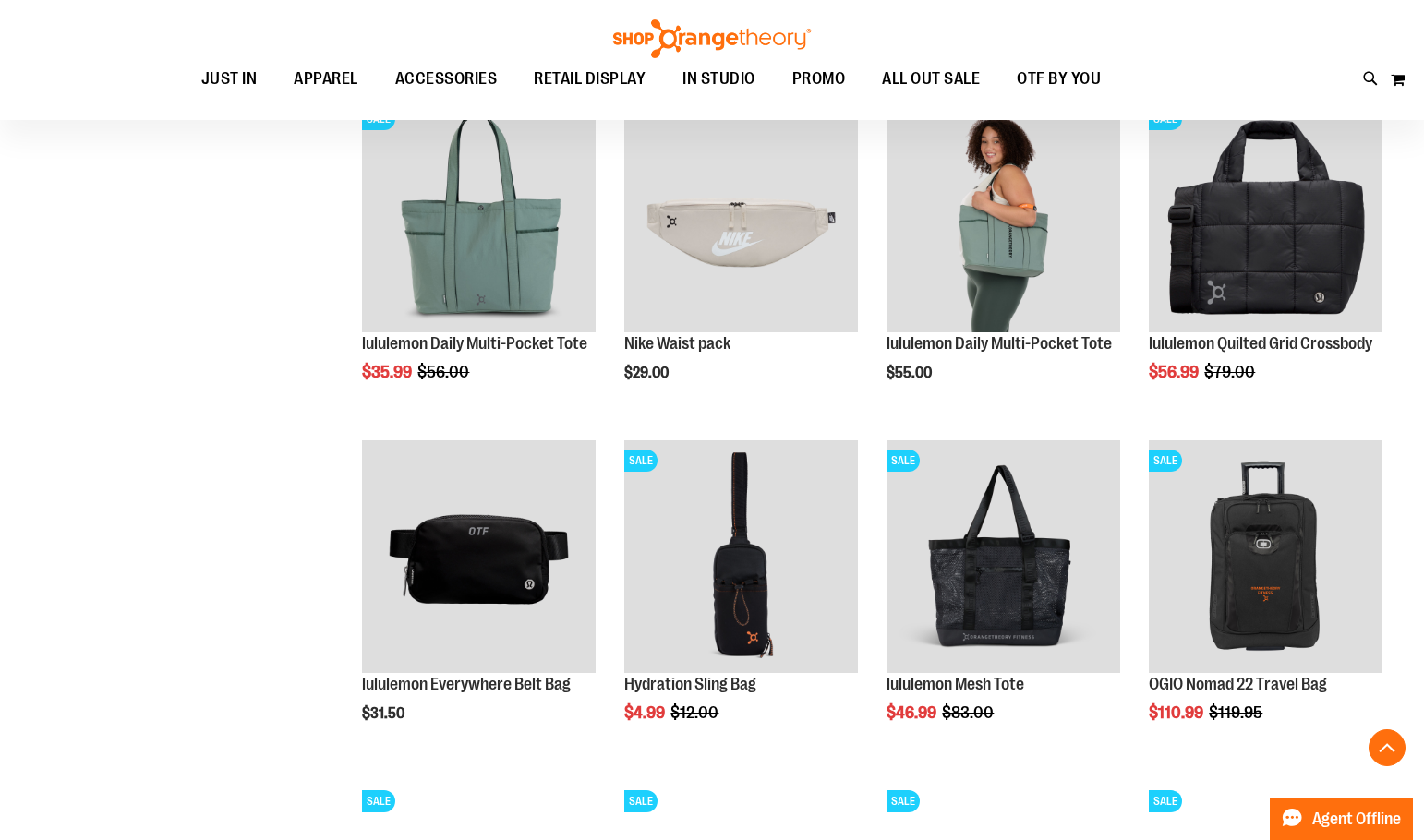
scroll to position [922, 0]
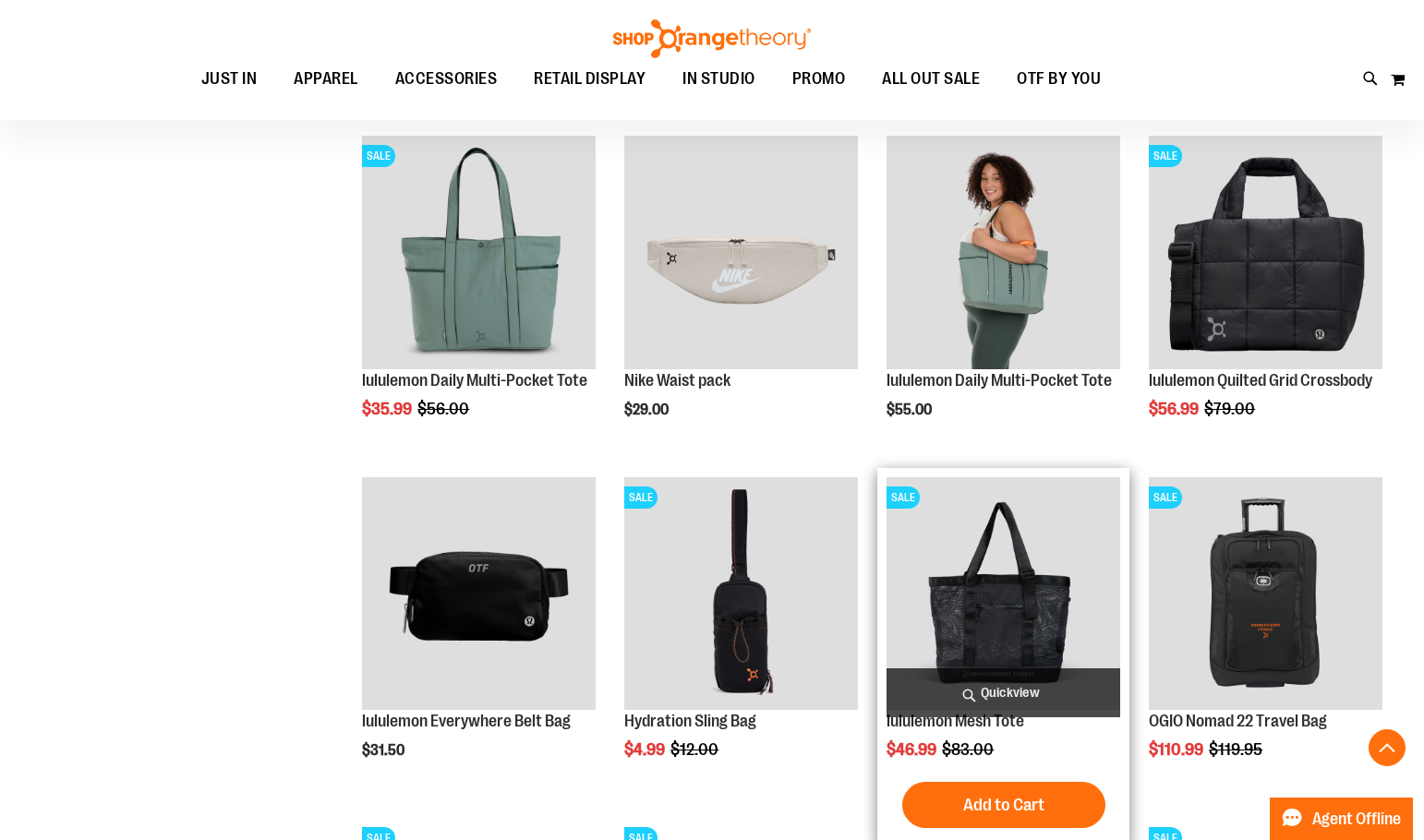
click at [974, 602] on img "product" at bounding box center [1003, 594] width 234 height 234
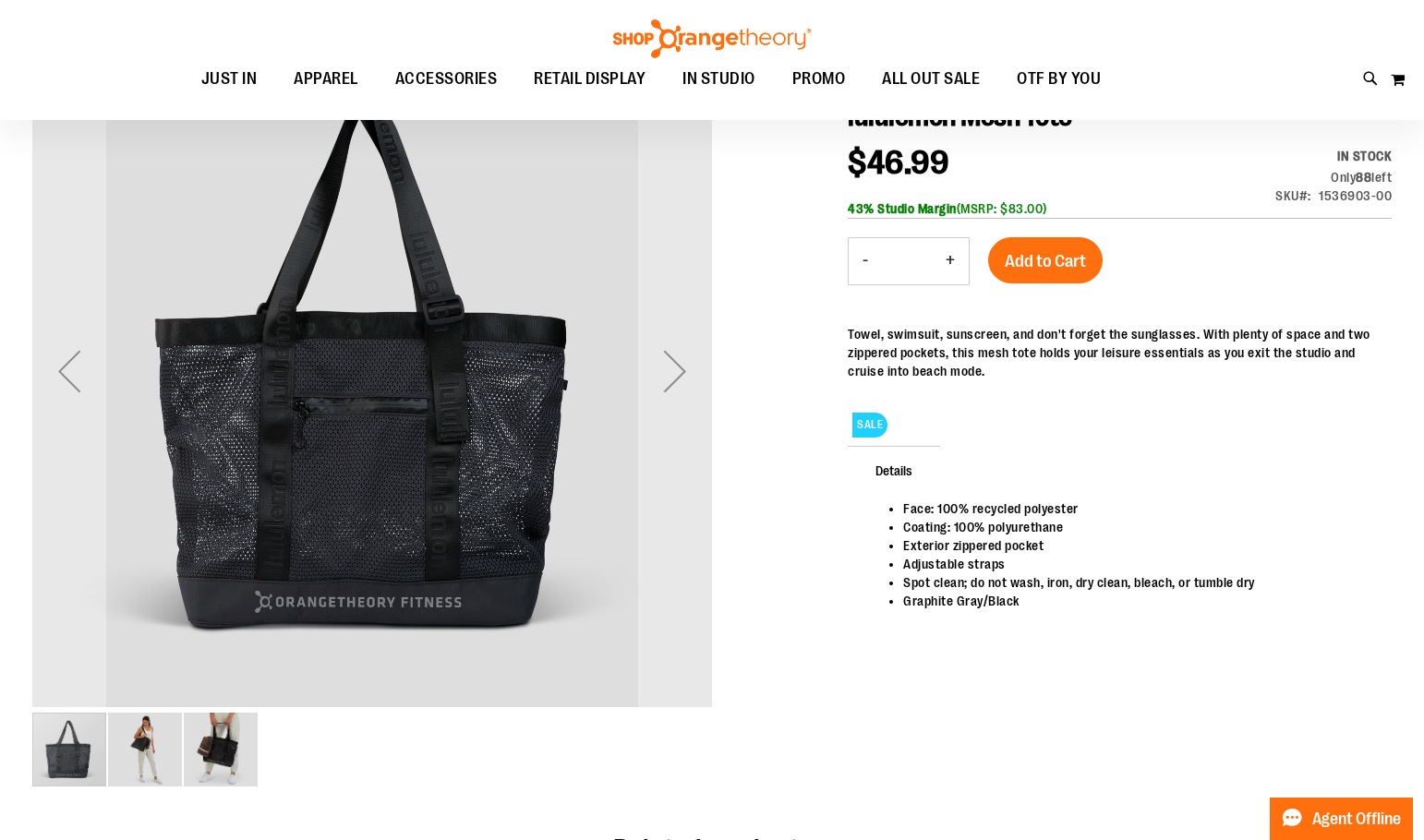
scroll to position [276, 0]
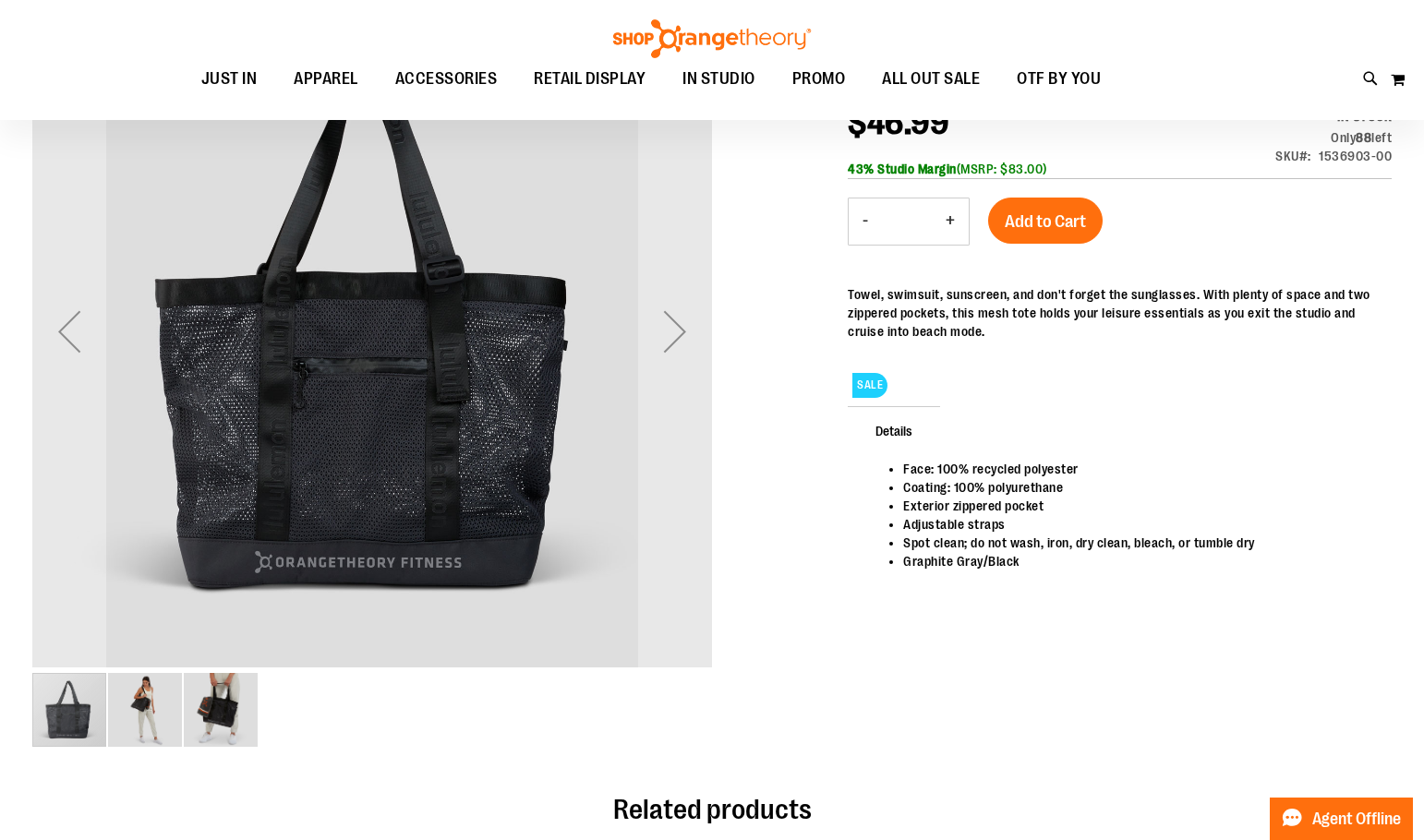
click at [161, 713] on img "image 2 of 3" at bounding box center [145, 710] width 74 height 74
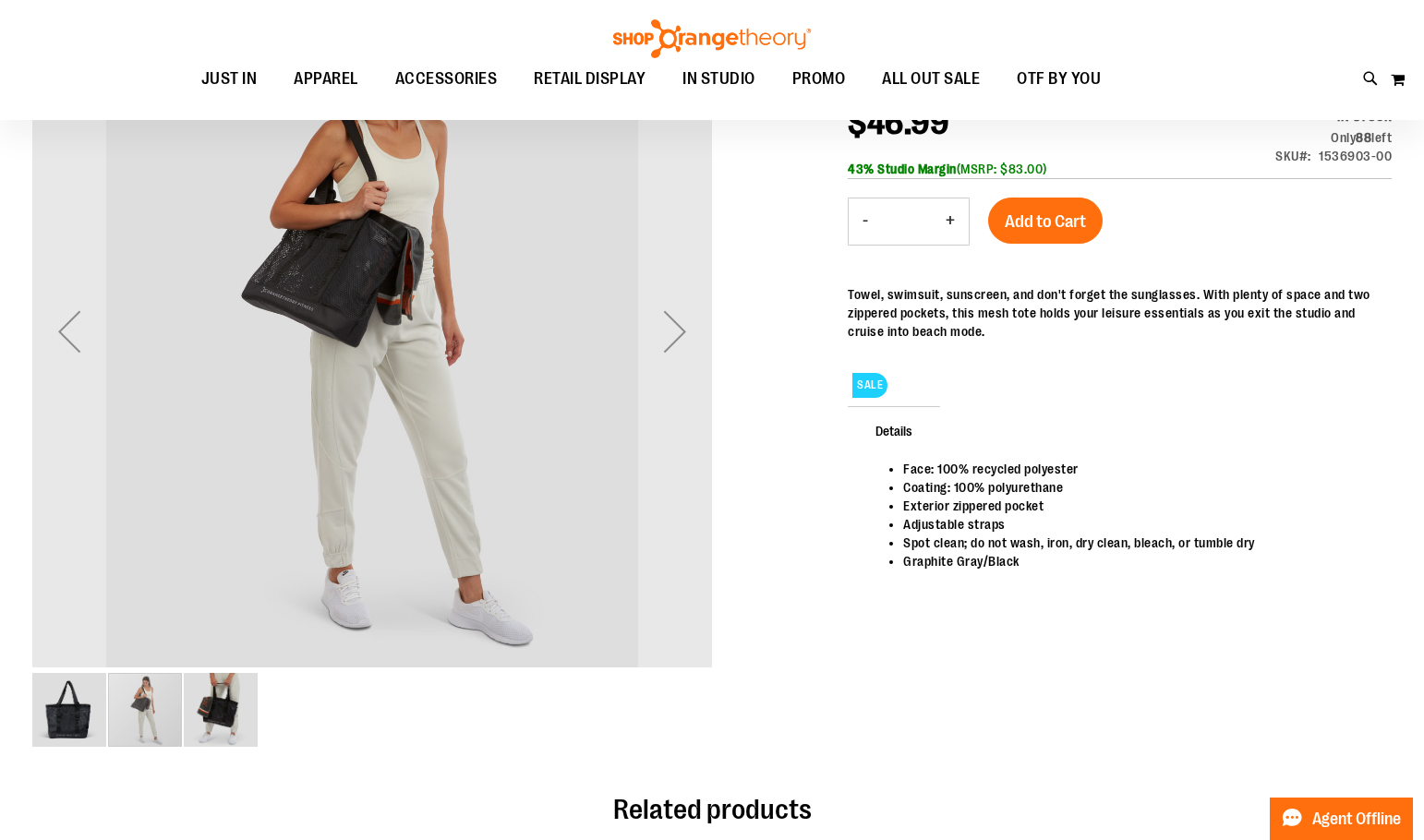
click at [205, 714] on img "image 3 of 3" at bounding box center [220, 710] width 74 height 74
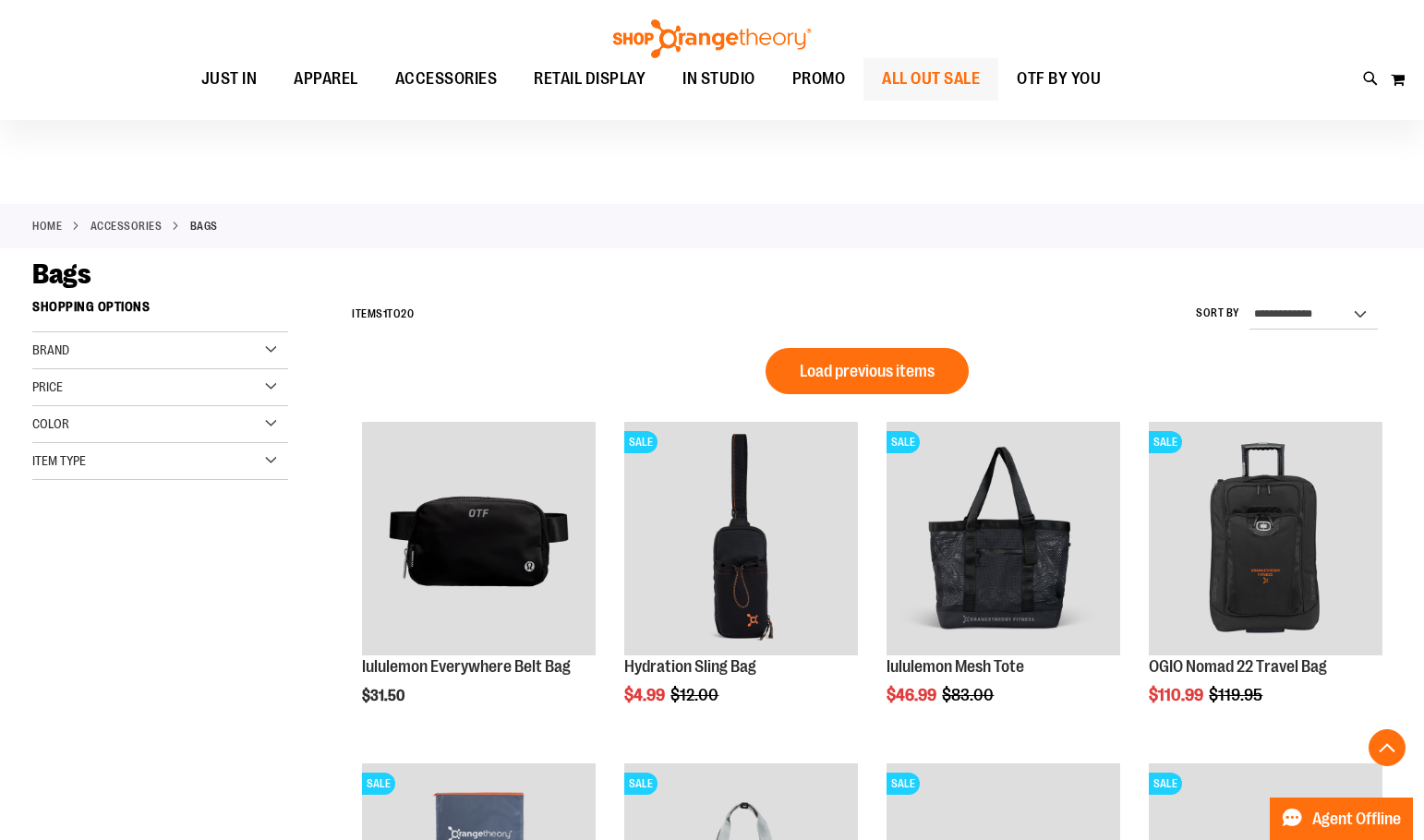
scroll to position [628, 0]
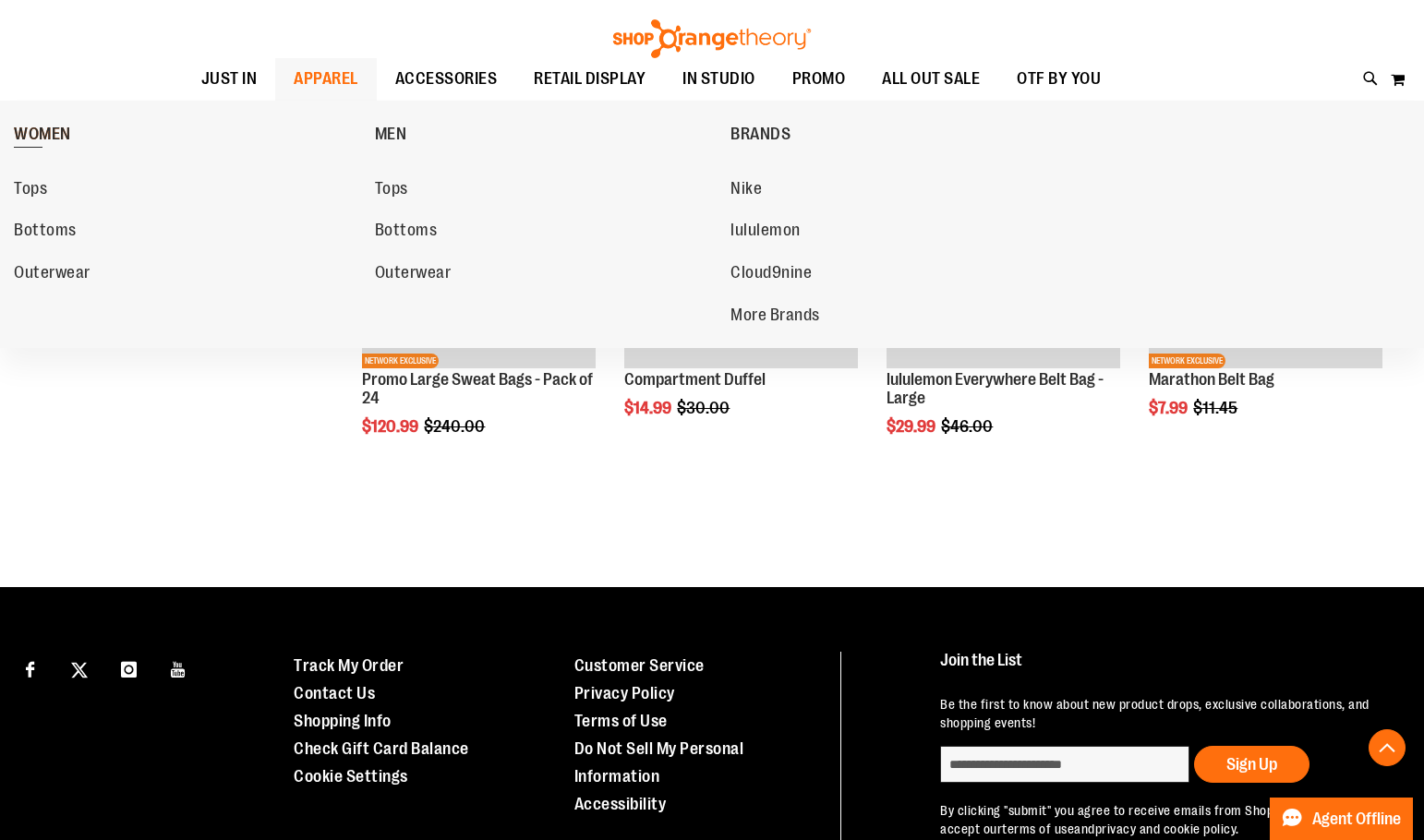
click at [42, 138] on span "WOMEN" at bounding box center [42, 136] width 57 height 23
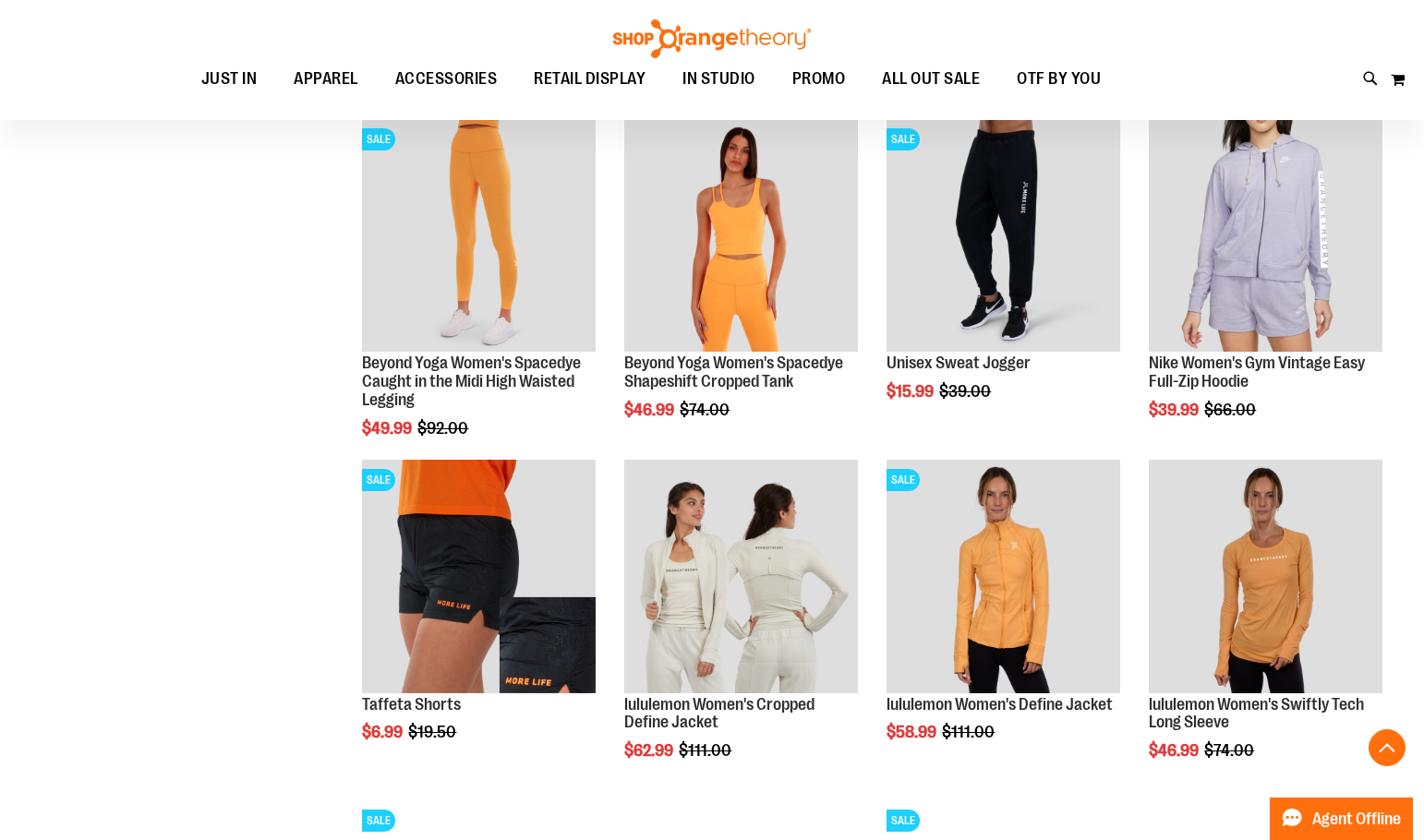
scroll to position [1292, 0]
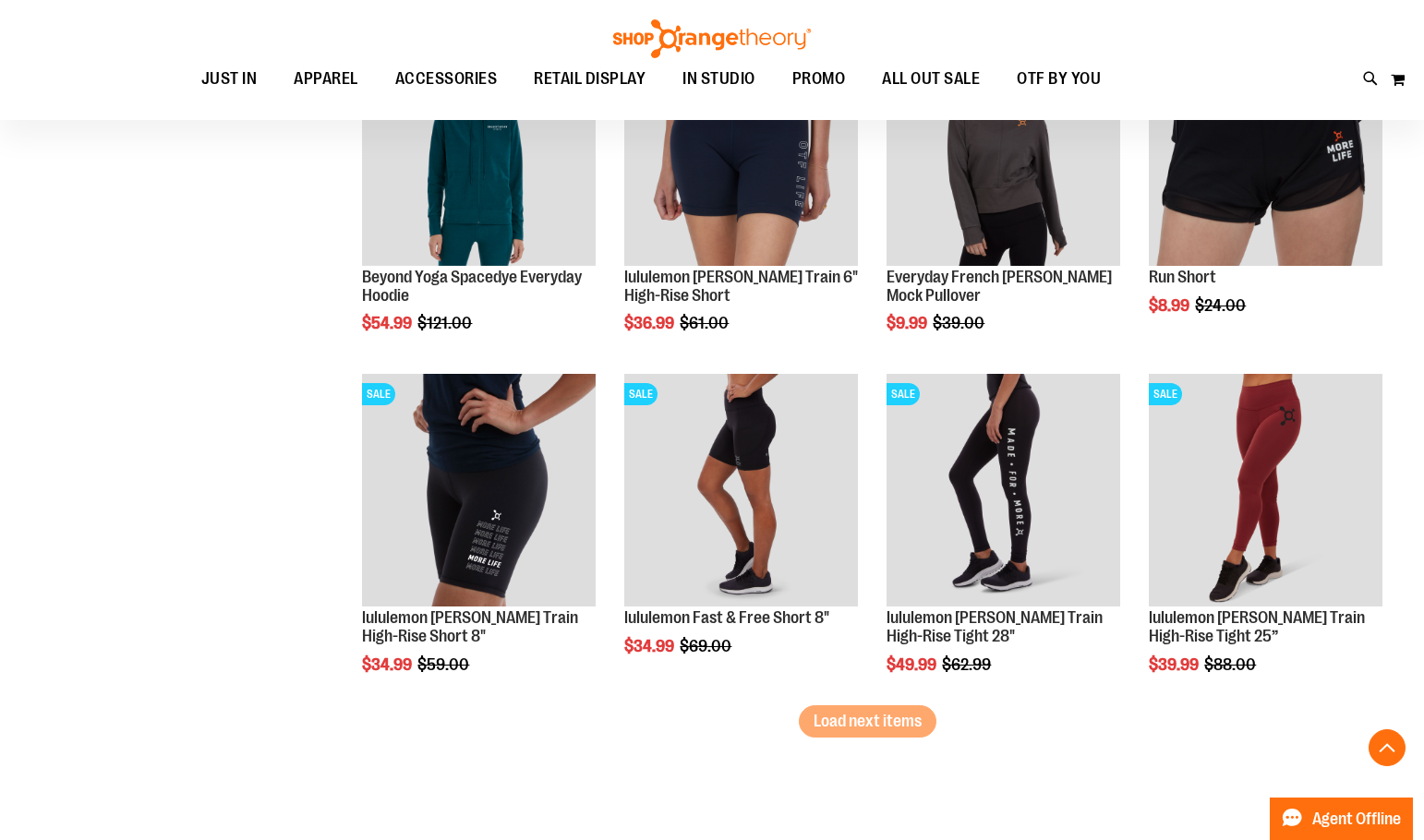
scroll to position [2769, 0]
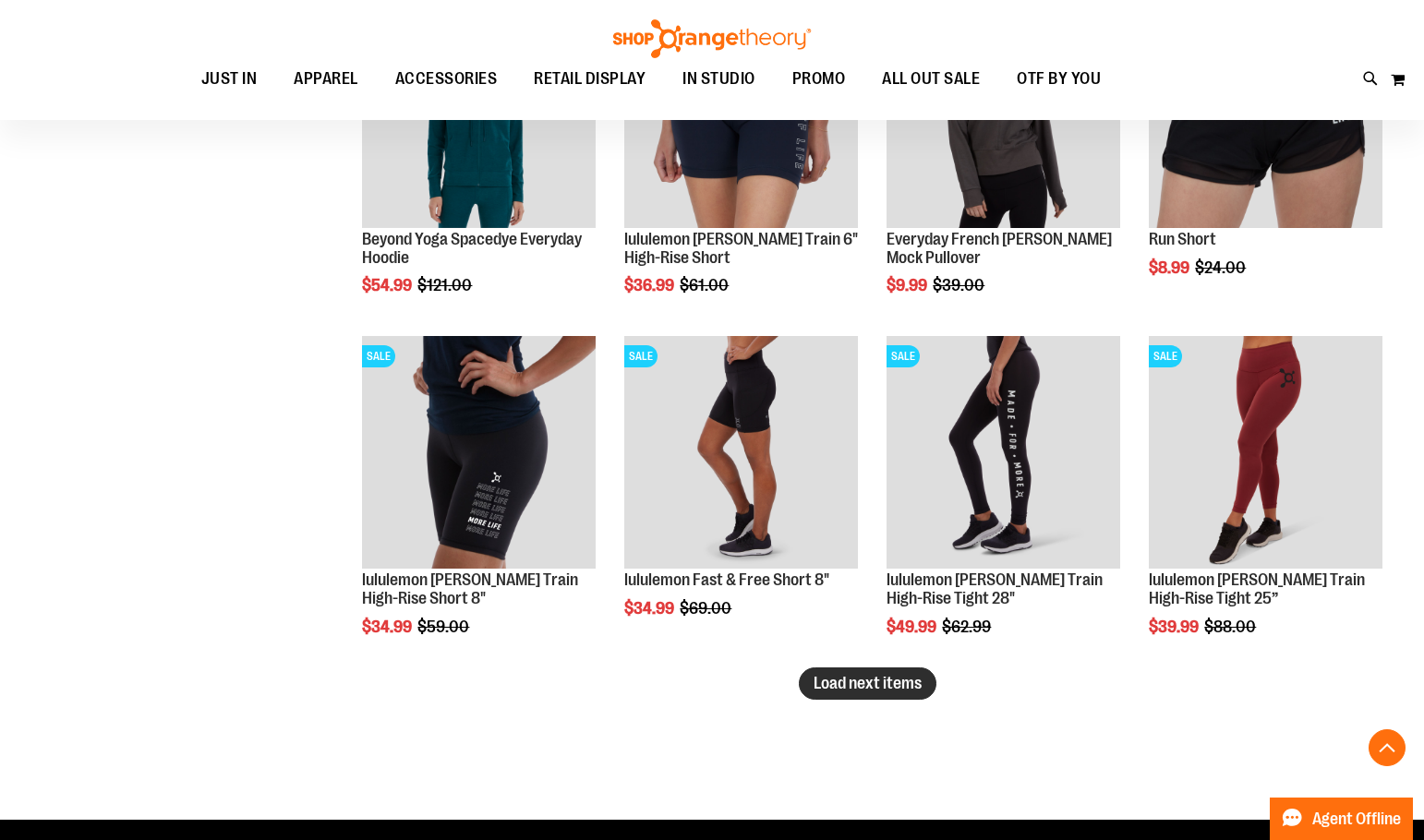
click at [828, 685] on span "Load next items" at bounding box center [868, 683] width 108 height 18
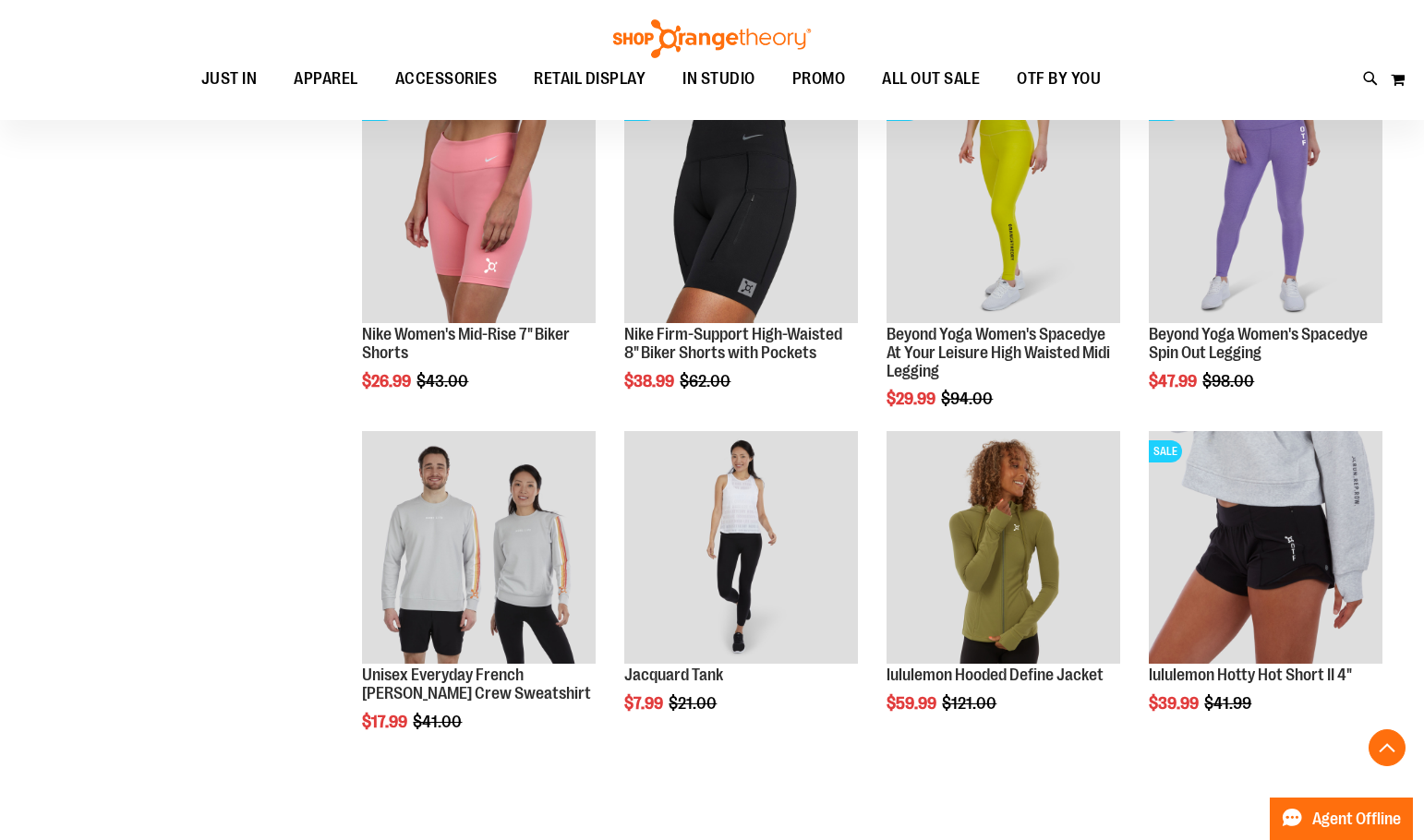
scroll to position [3785, 0]
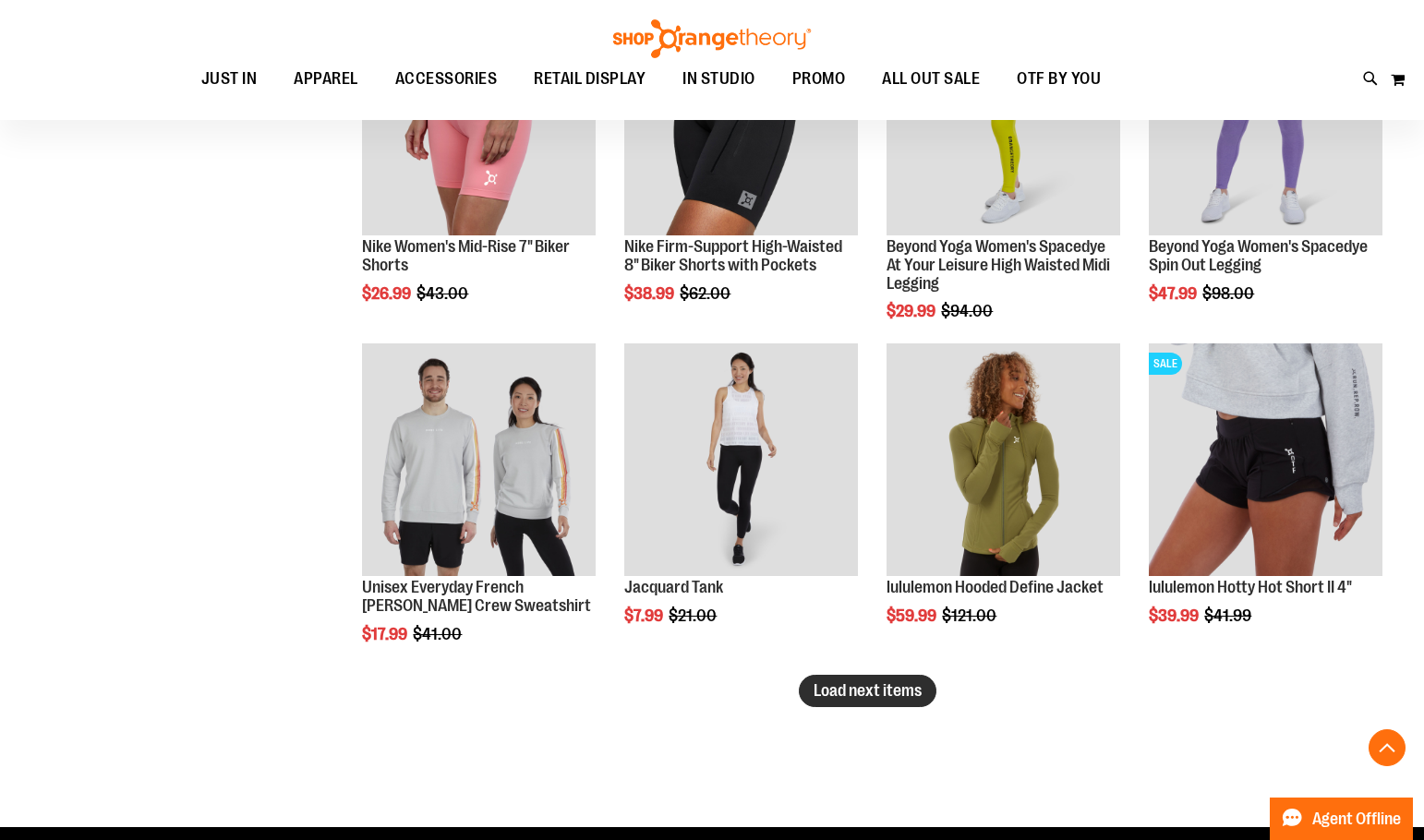
click at [826, 685] on span "Load next items" at bounding box center [868, 690] width 108 height 18
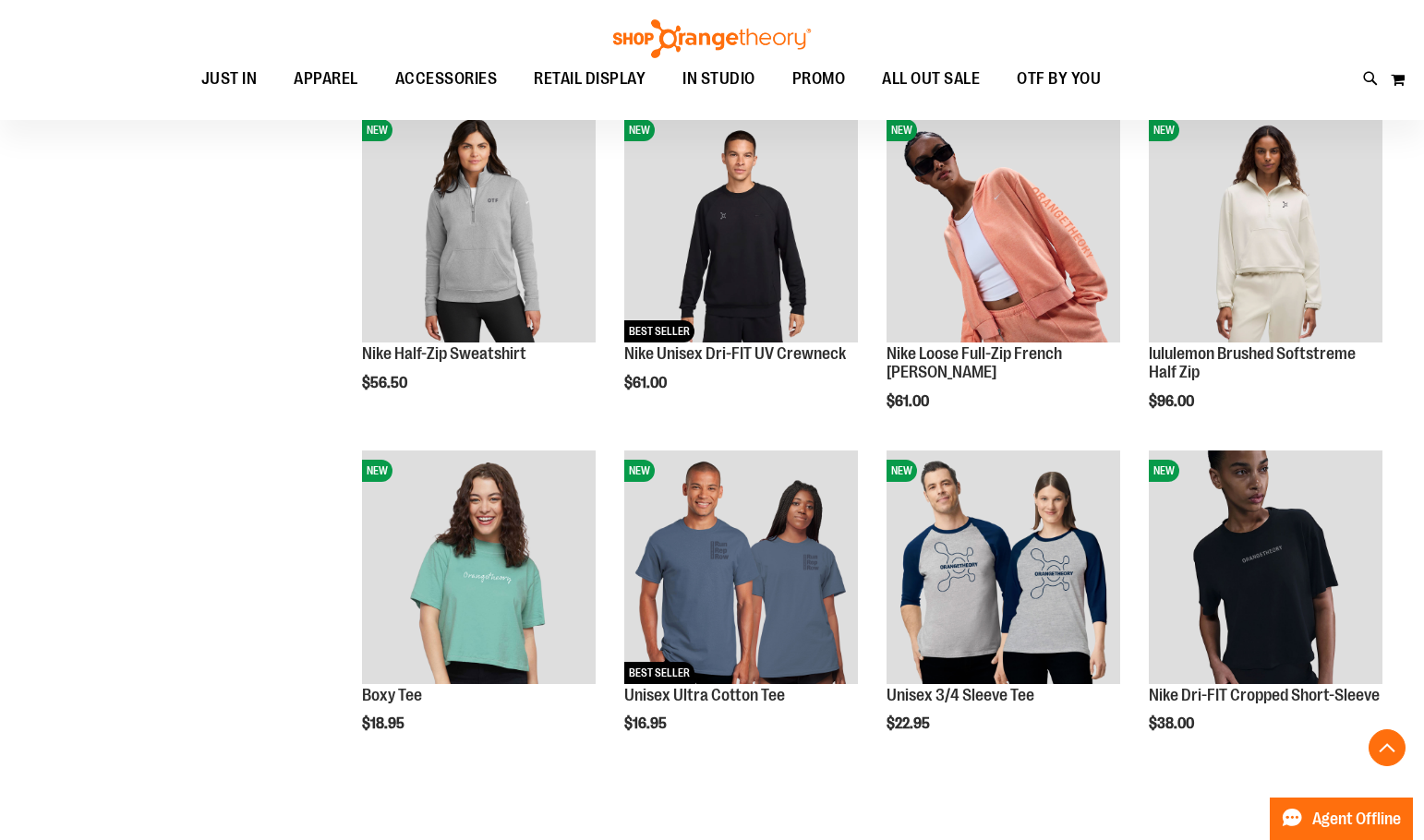
scroll to position [4709, 0]
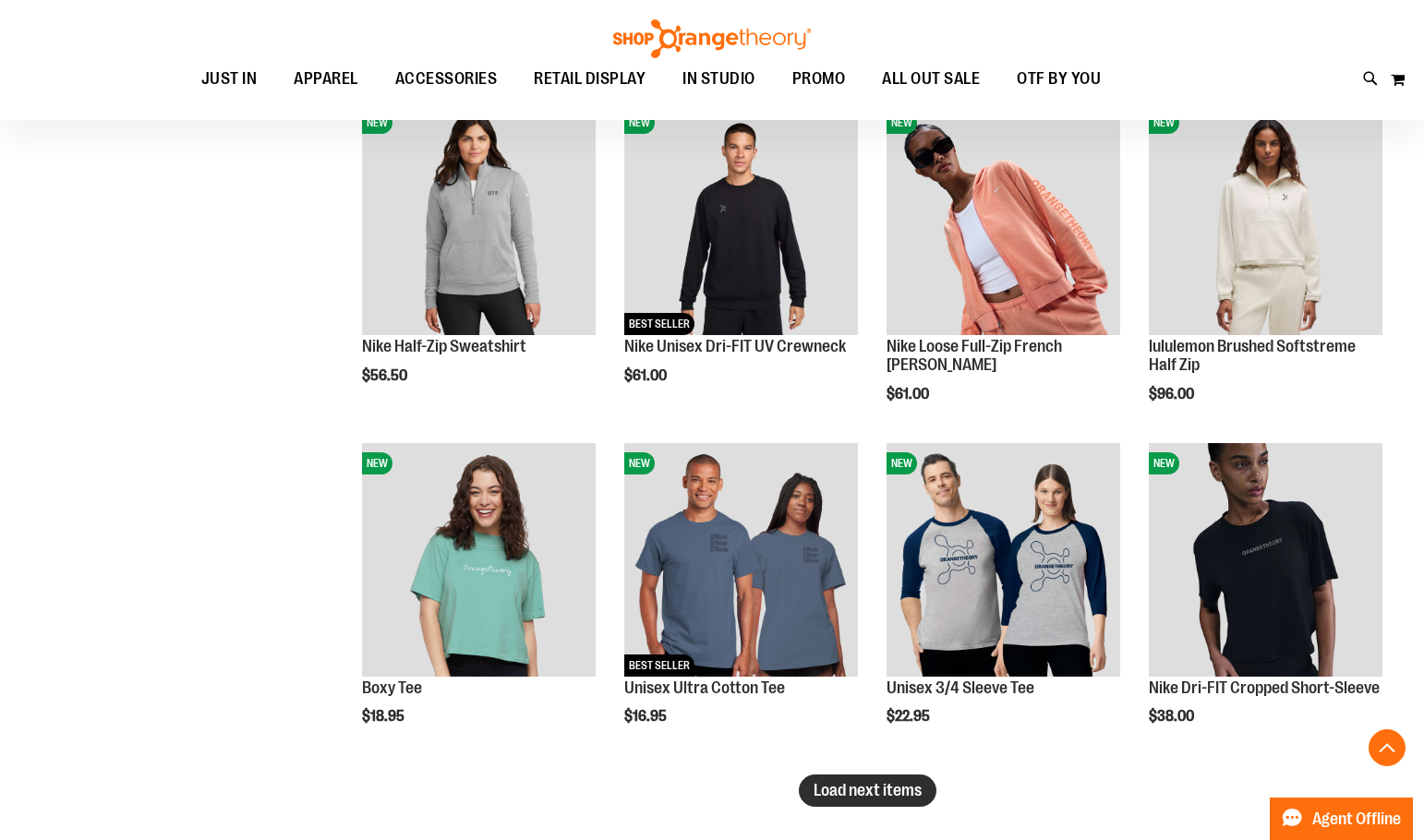
click at [840, 793] on span "Load next items" at bounding box center [868, 790] width 108 height 18
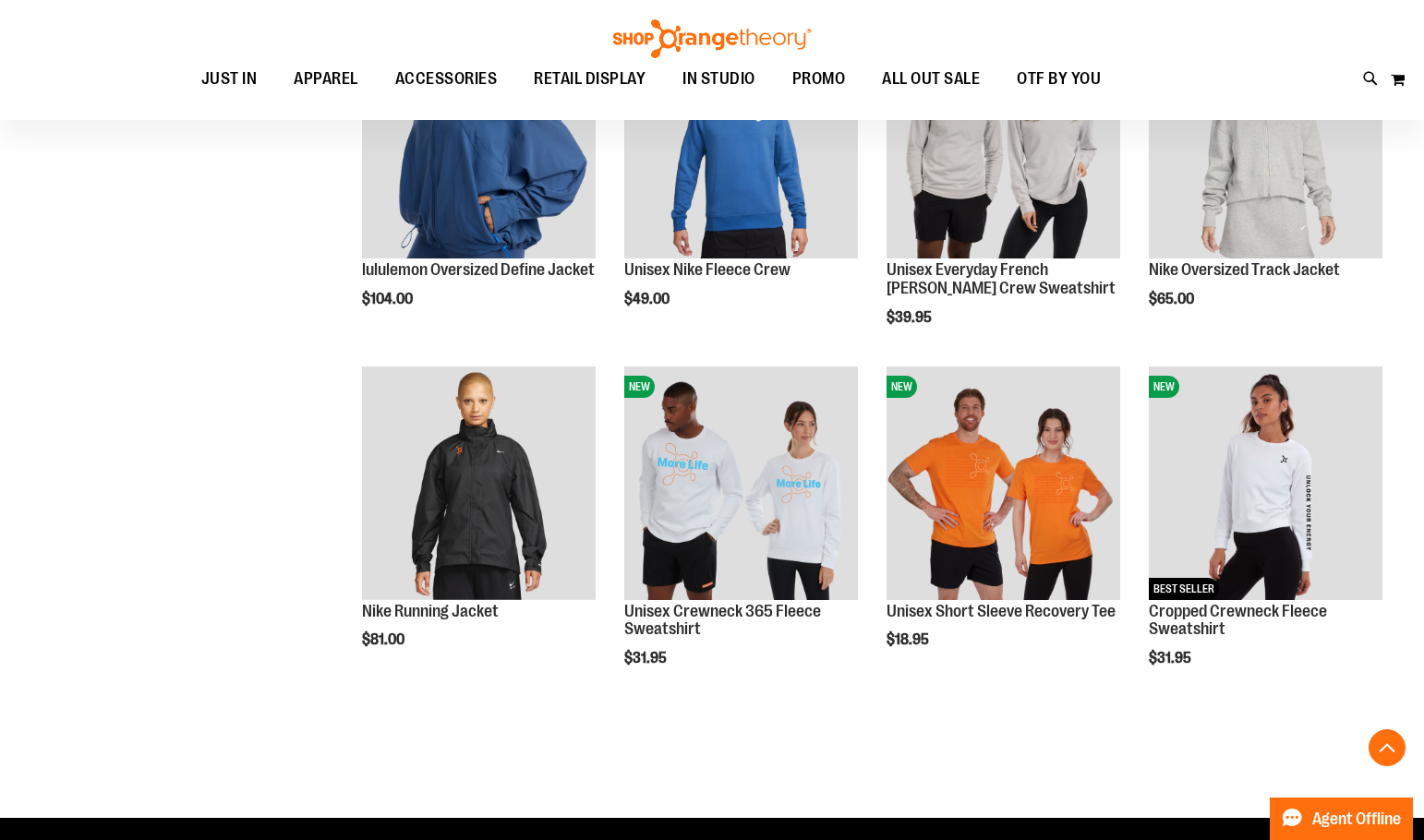
scroll to position [5816, 0]
